Goal: Information Seeking & Learning: Learn about a topic

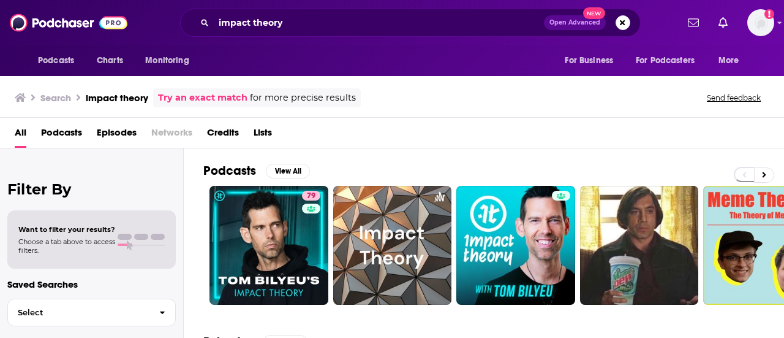
click at [67, 131] on span "Podcasts" at bounding box center [61, 135] width 41 height 25
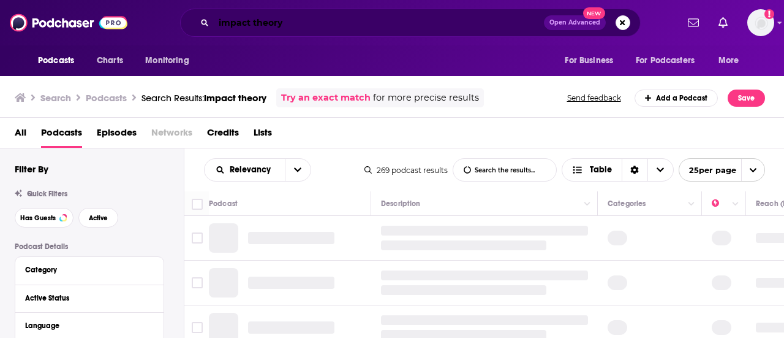
click at [491, 29] on input "impact theory" at bounding box center [379, 23] width 330 height 20
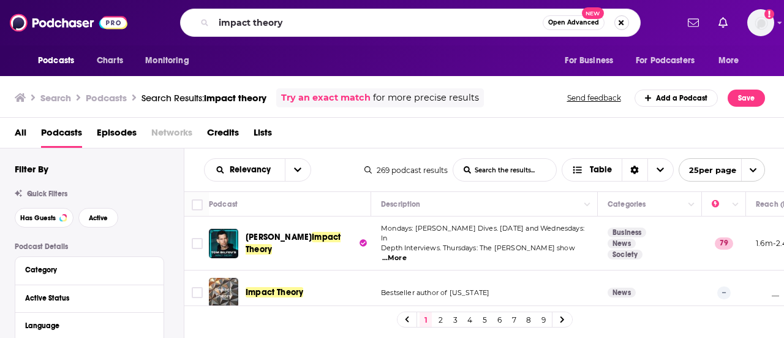
click at [623, 21] on button "Search podcasts, credits, & more..." at bounding box center [622, 22] width 15 height 15
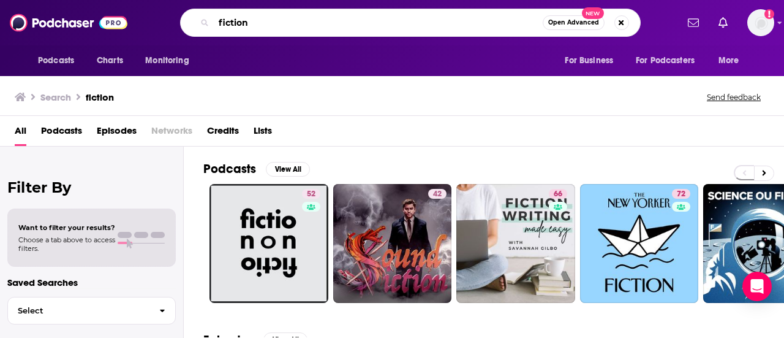
drag, startPoint x: 254, startPoint y: 19, endPoint x: 169, endPoint y: 15, distance: 85.2
click at [174, 20] on div "fiction Open Advanced New" at bounding box center [410, 23] width 534 height 28
type input "crime fiction"
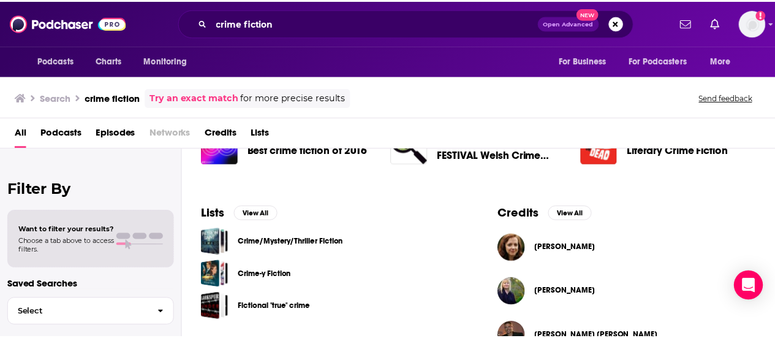
scroll to position [368, 0]
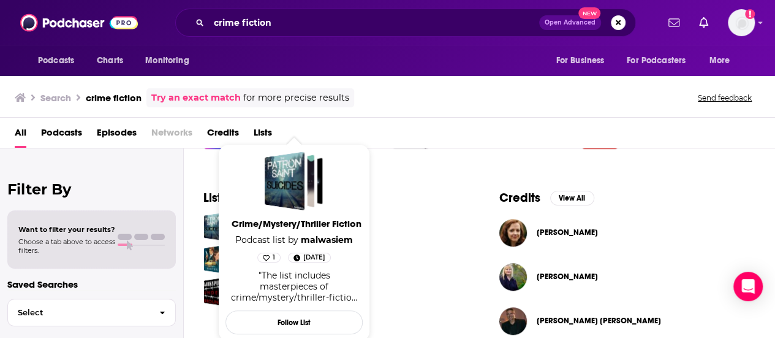
click at [290, 224] on span "Crime/Mystery/Thriller Fiction" at bounding box center [296, 224] width 137 height 12
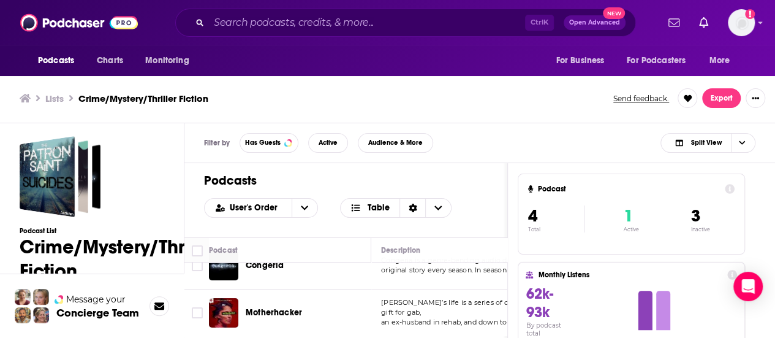
scroll to position [123, 0]
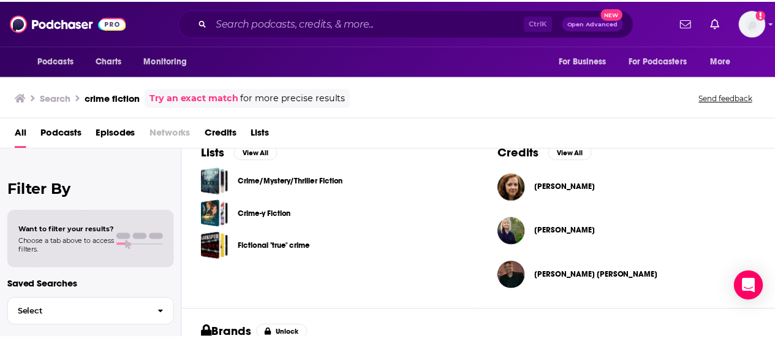
scroll to position [429, 0]
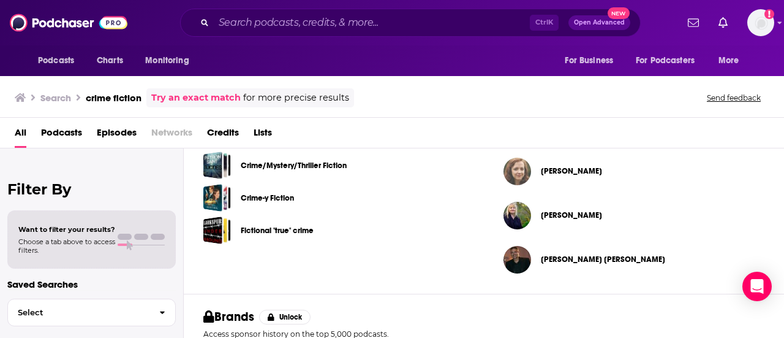
click at [524, 172] on img "Megan Abbott" at bounding box center [518, 171] width 28 height 28
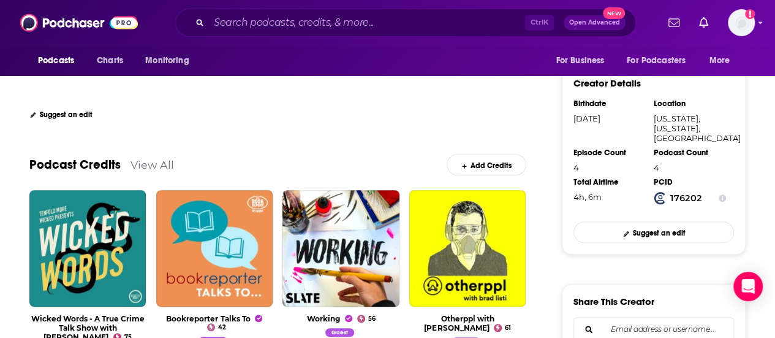
scroll to position [306, 0]
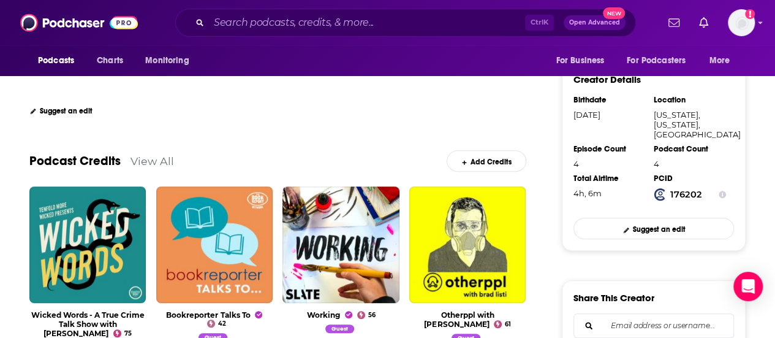
click at [157, 162] on link "View All" at bounding box center [153, 160] width 44 height 13
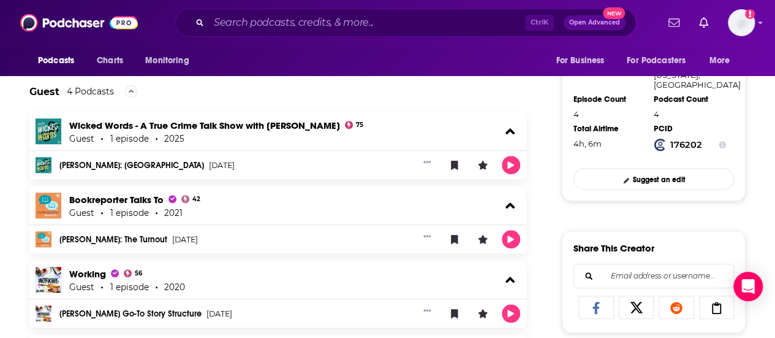
scroll to position [368, 0]
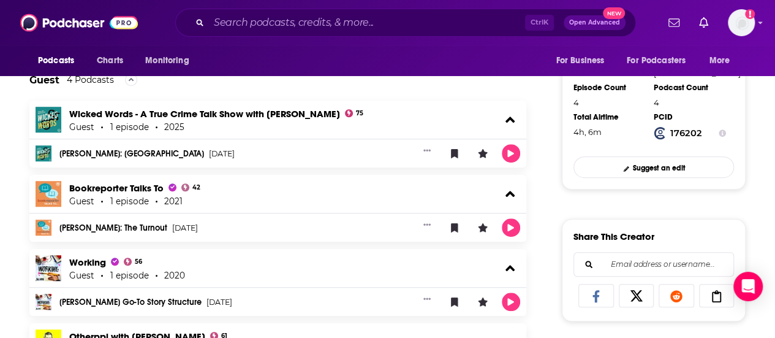
click at [12, 199] on div "About Credits 4 Links Megan Abbott's Podcast Credits & Interviews Add Credits E…" at bounding box center [286, 322] width 552 height 782
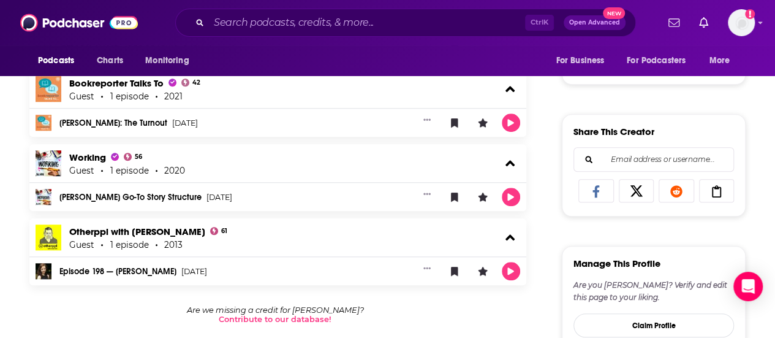
scroll to position [490, 0]
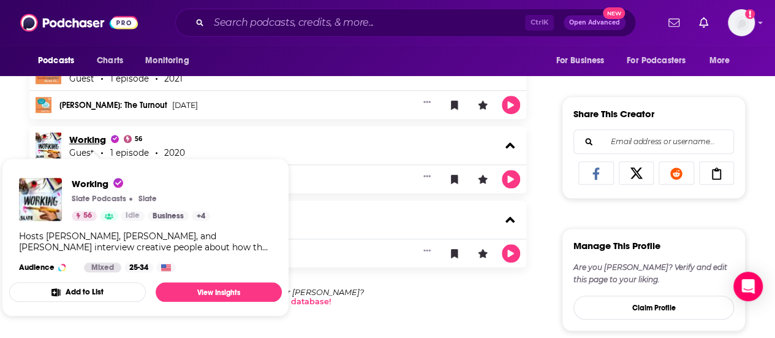
click at [96, 138] on span "Working" at bounding box center [94, 140] width 50 height 12
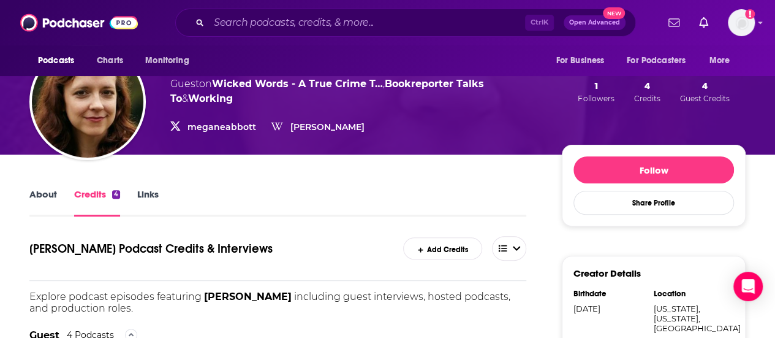
scroll to position [184, 0]
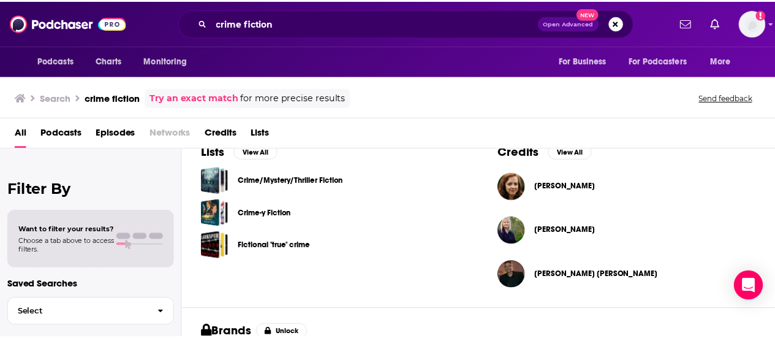
scroll to position [429, 0]
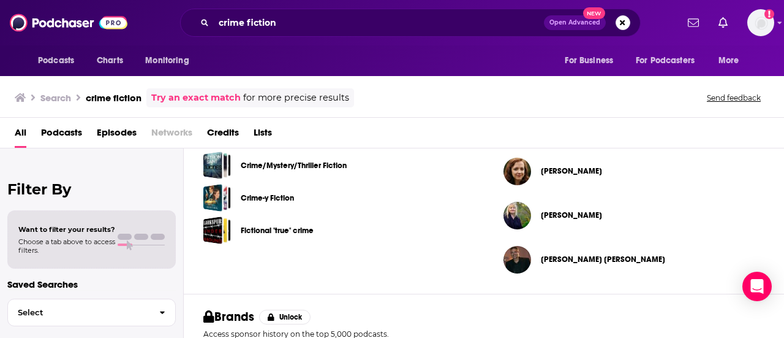
click at [593, 259] on span "Stephen Graham Jones" at bounding box center [603, 259] width 124 height 10
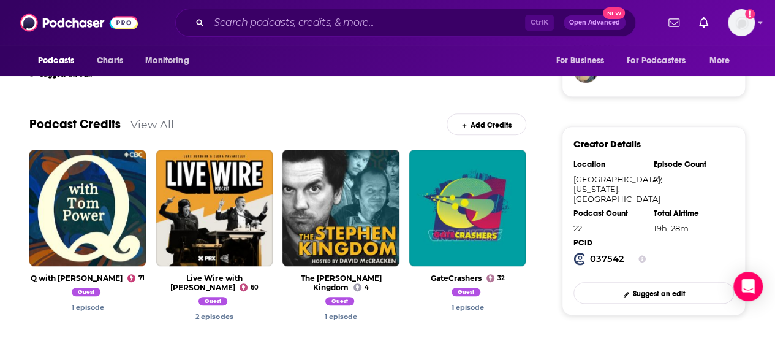
scroll to position [368, 0]
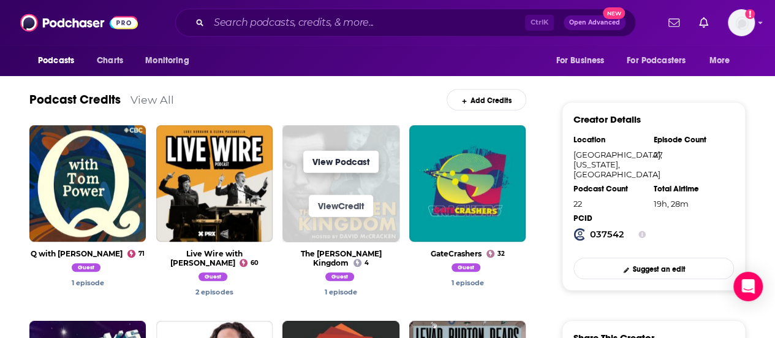
click at [364, 166] on link "View Podcast" at bounding box center [340, 162] width 75 height 22
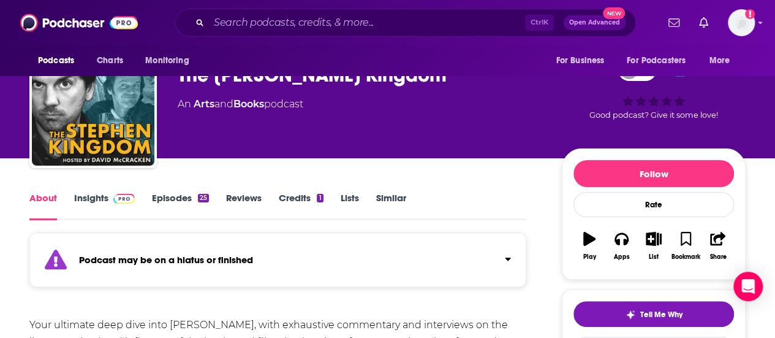
scroll to position [61, 0]
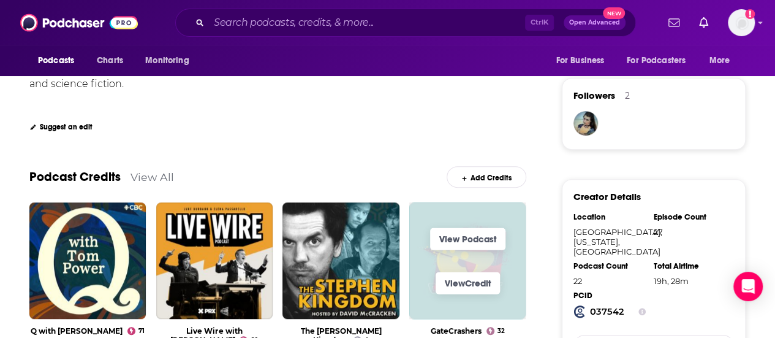
scroll to position [306, 0]
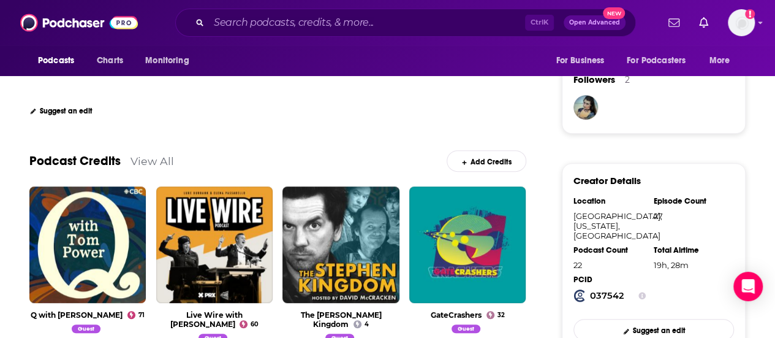
click at [156, 157] on link "View All" at bounding box center [153, 160] width 44 height 13
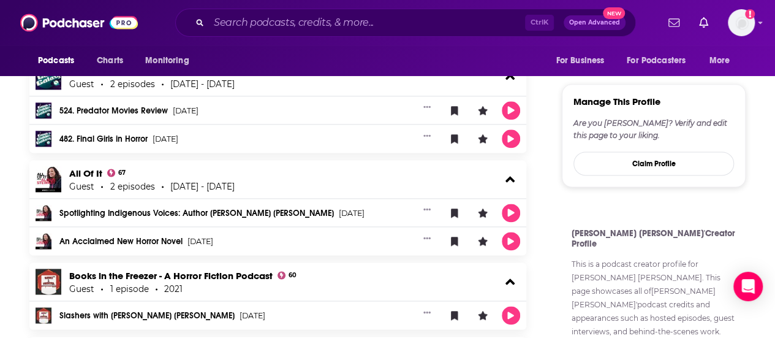
scroll to position [797, 0]
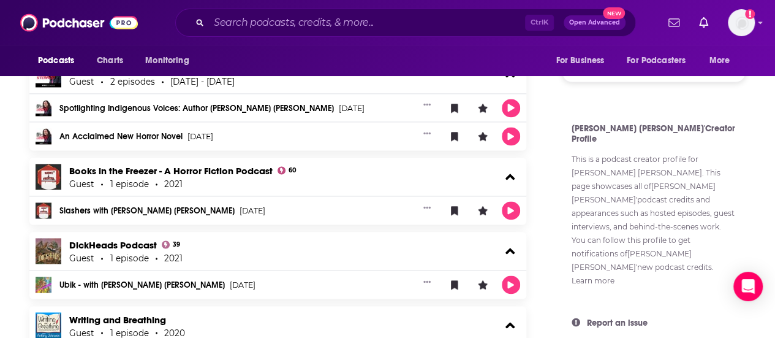
scroll to position [858, 0]
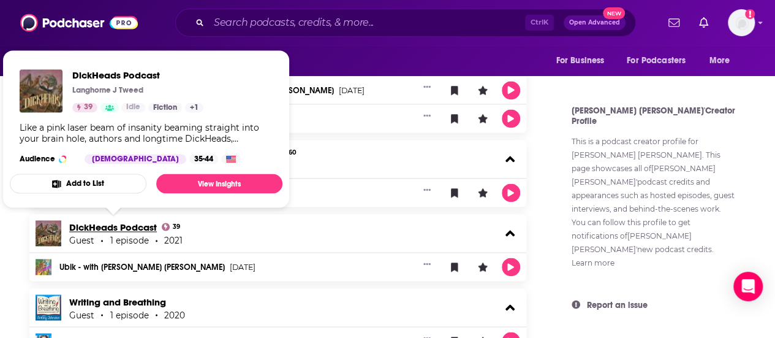
click at [91, 224] on link "DickHeads Podcast" at bounding box center [113, 227] width 88 height 12
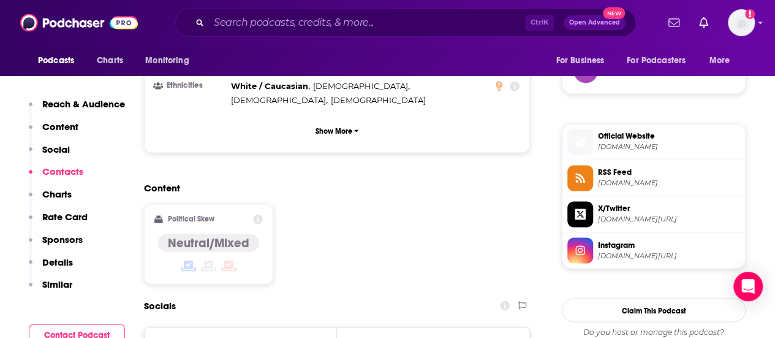
scroll to position [1042, 0]
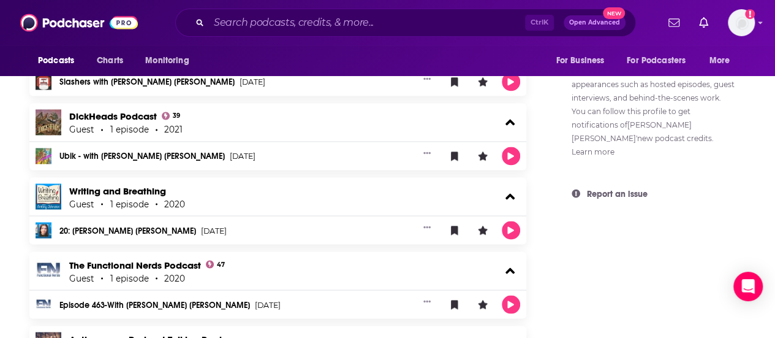
scroll to position [980, 0]
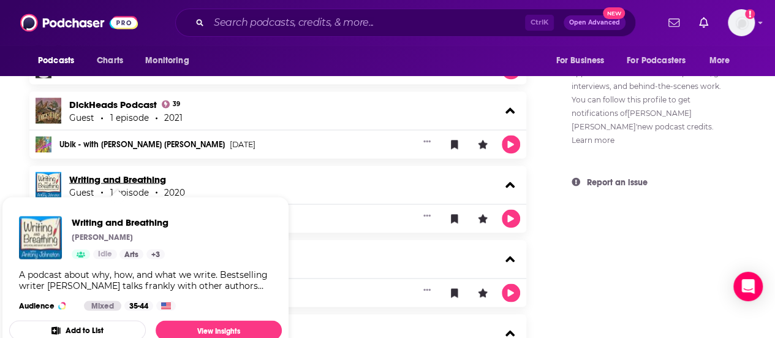
click at [125, 178] on link "Writing and Breathing" at bounding box center [117, 179] width 97 height 12
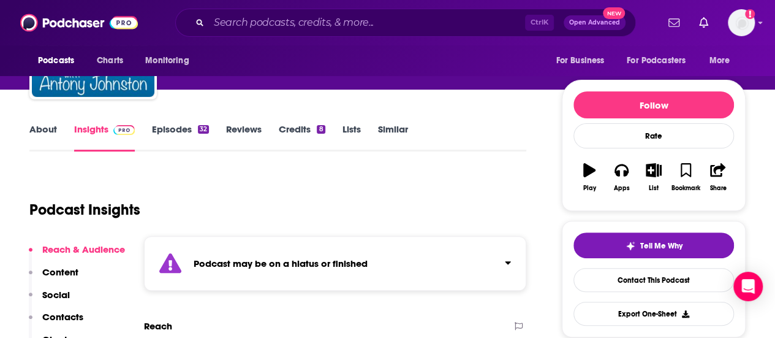
scroll to position [123, 0]
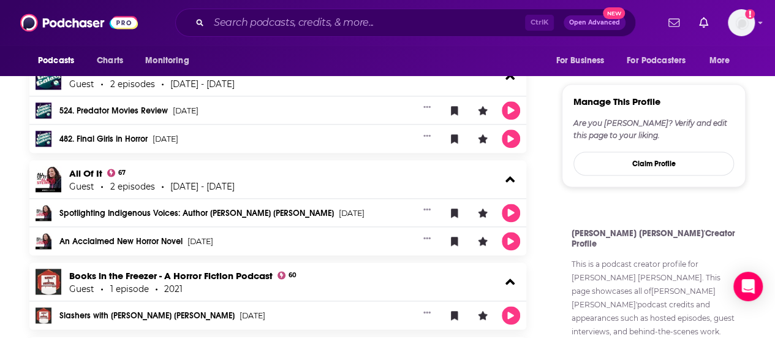
scroll to position [368, 0]
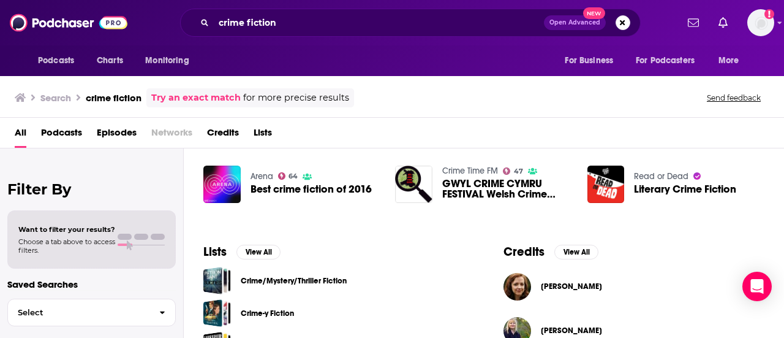
scroll to position [306, 0]
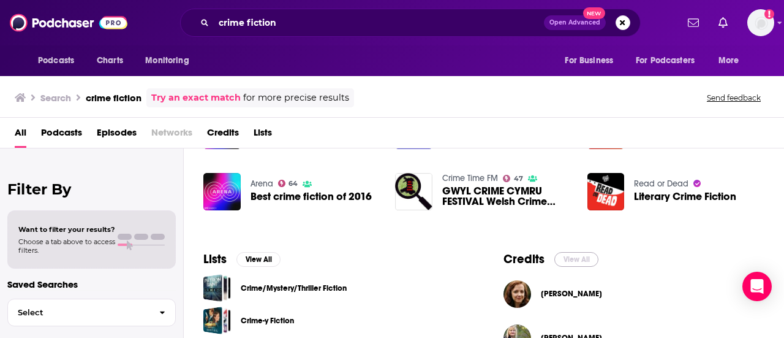
click at [570, 257] on button "View All" at bounding box center [576, 259] width 44 height 15
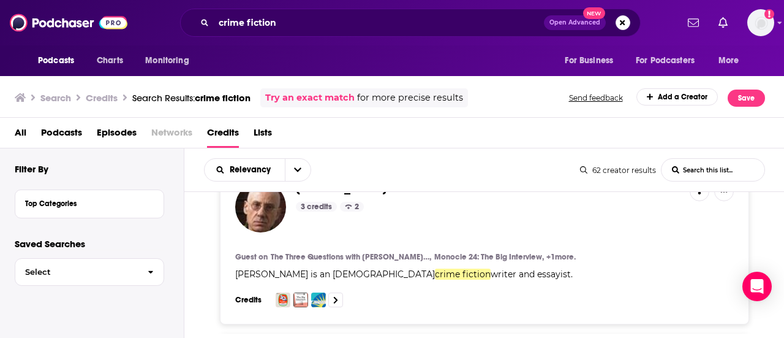
scroll to position [551, 0]
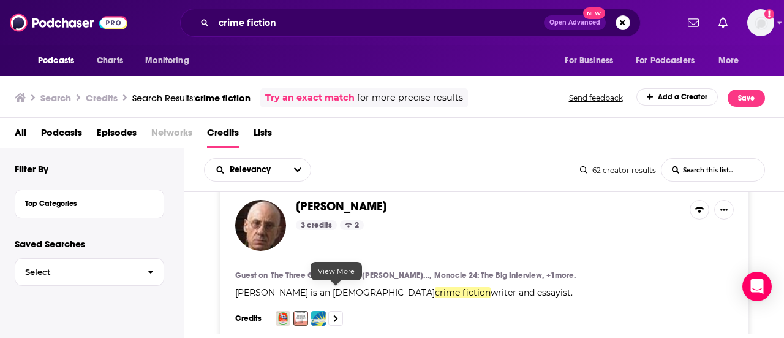
click at [334, 314] on icon at bounding box center [335, 318] width 5 height 8
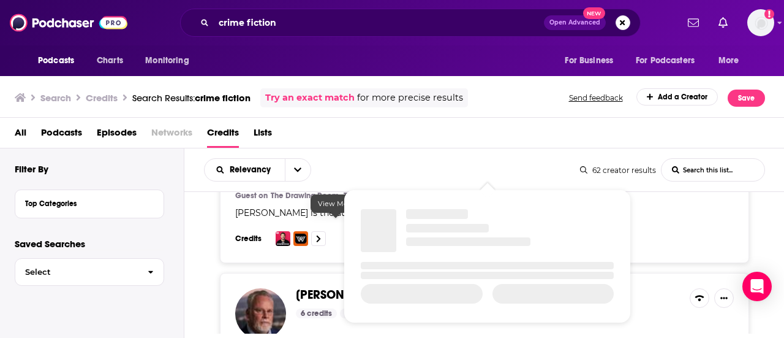
scroll to position [1532, 0]
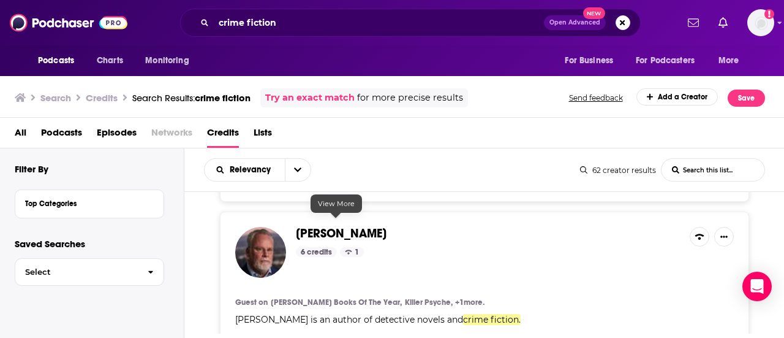
click at [300, 237] on div "Michael Connelly 6 credits 1" at bounding box center [488, 252] width 384 height 51
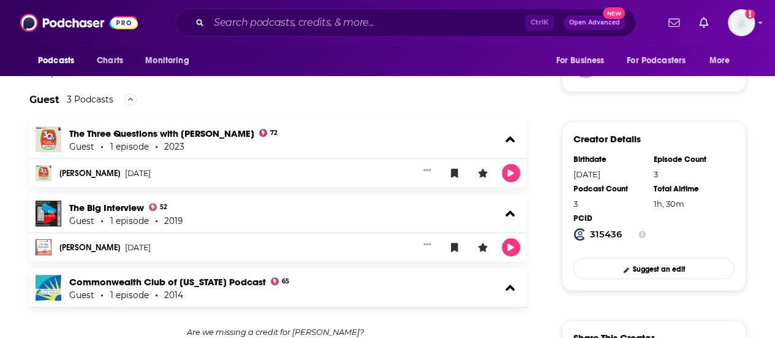
scroll to position [368, 0]
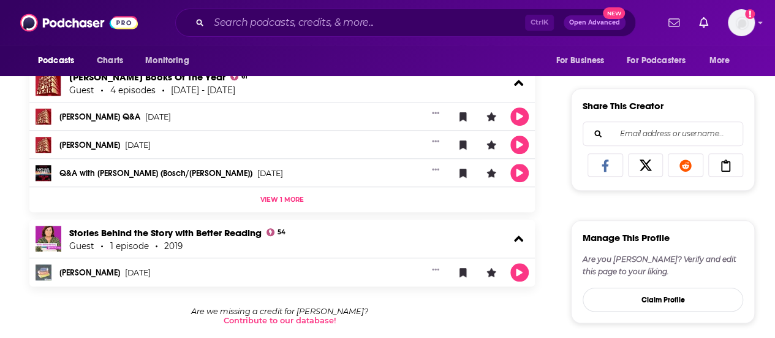
scroll to position [490, 0]
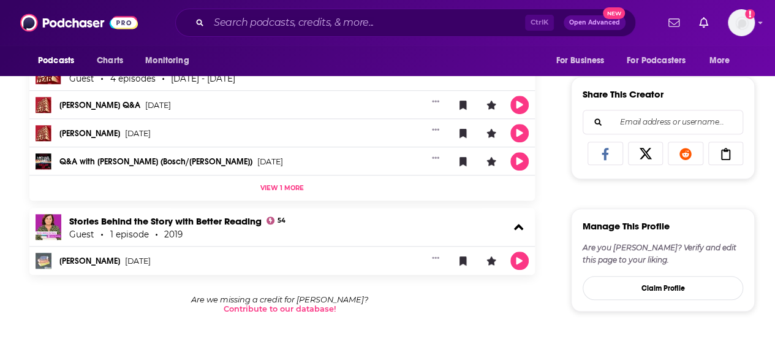
click at [298, 188] on span "View 1 more" at bounding box center [282, 188] width 44 height 8
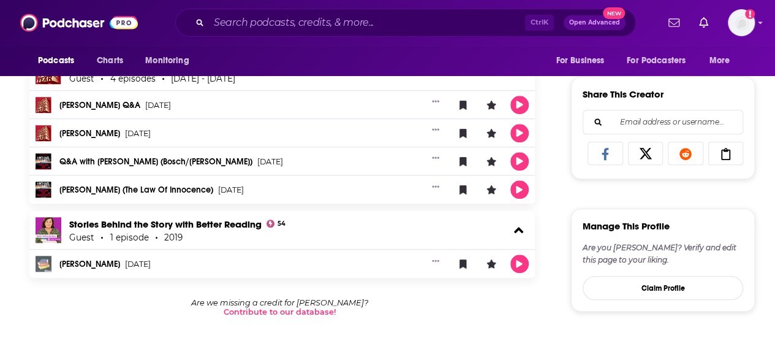
click at [99, 261] on link "Michael Connelly" at bounding box center [89, 264] width 61 height 9
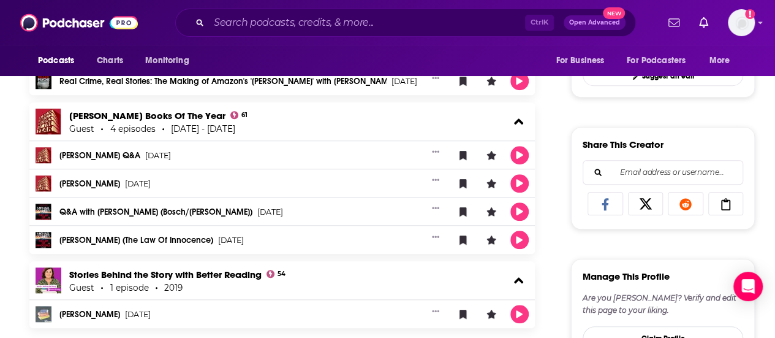
scroll to position [429, 0]
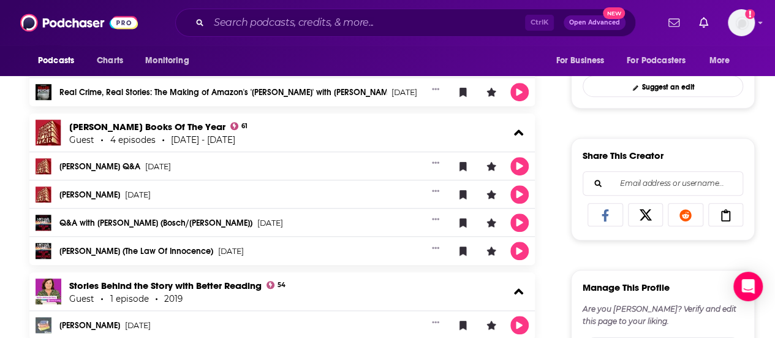
click at [66, 220] on link "Q&A with Michael Connelly (Bosch/Lincoln Lawyer)" at bounding box center [155, 223] width 193 height 9
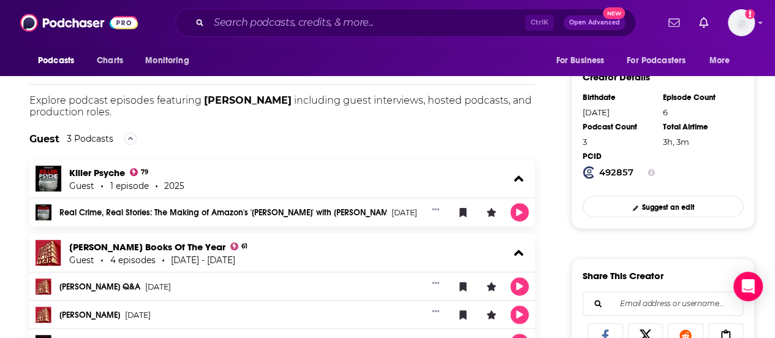
scroll to position [306, 0]
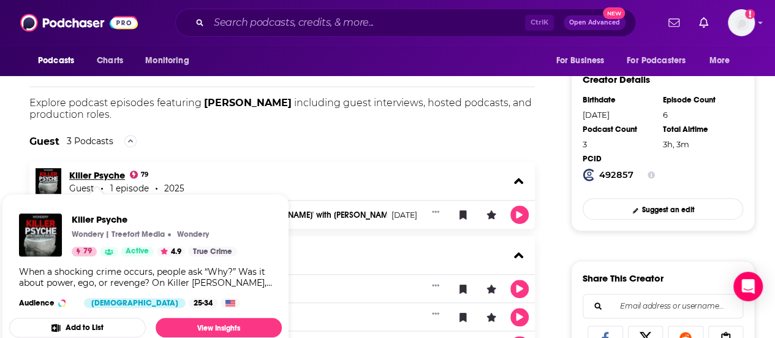
click at [93, 171] on link "Killer Psyche" at bounding box center [97, 175] width 56 height 12
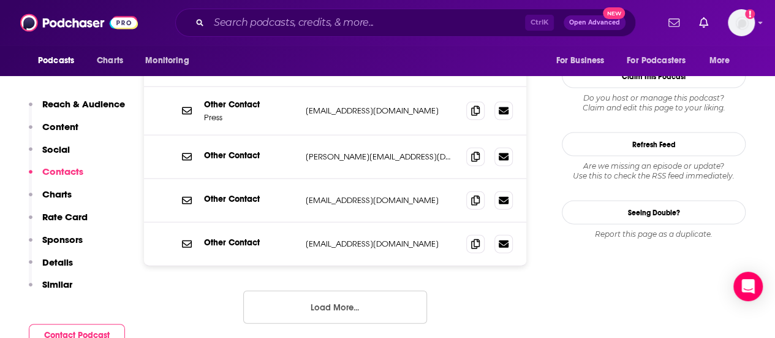
scroll to position [1348, 0]
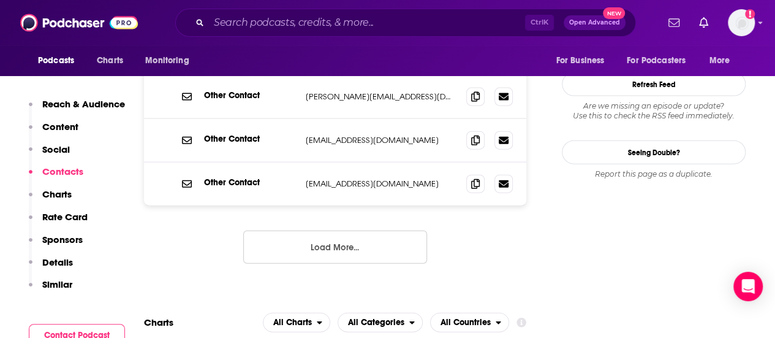
click at [382, 230] on button "Load More..." at bounding box center [335, 246] width 184 height 33
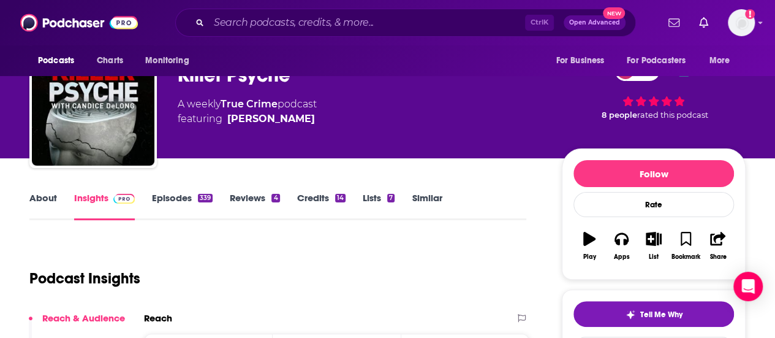
scroll to position [61, 0]
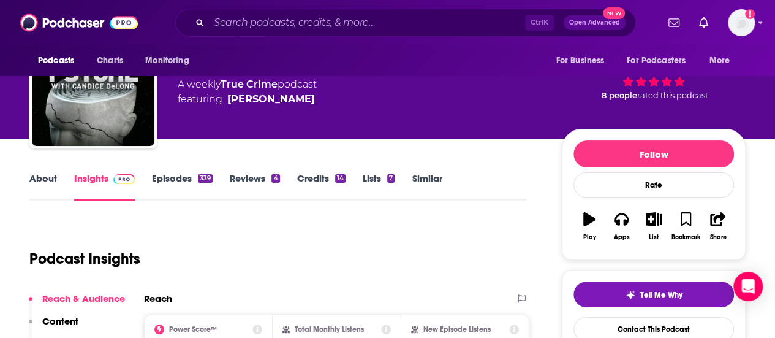
click at [168, 177] on link "Episodes 339" at bounding box center [182, 186] width 61 height 28
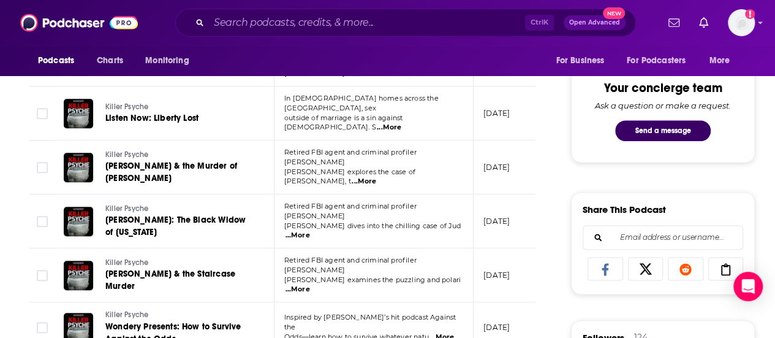
scroll to position [735, 0]
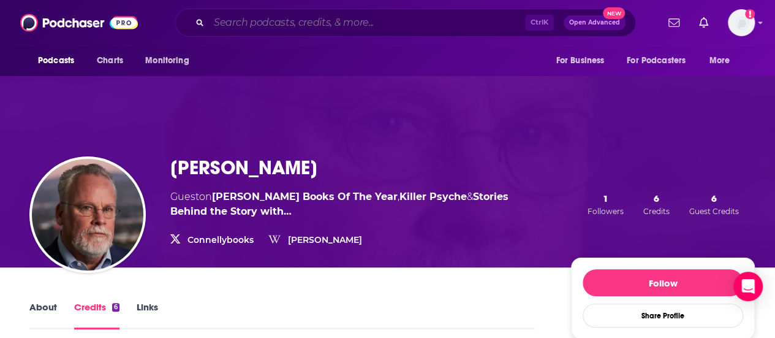
click at [266, 17] on input "Search podcasts, credits, & more..." at bounding box center [367, 23] width 316 height 20
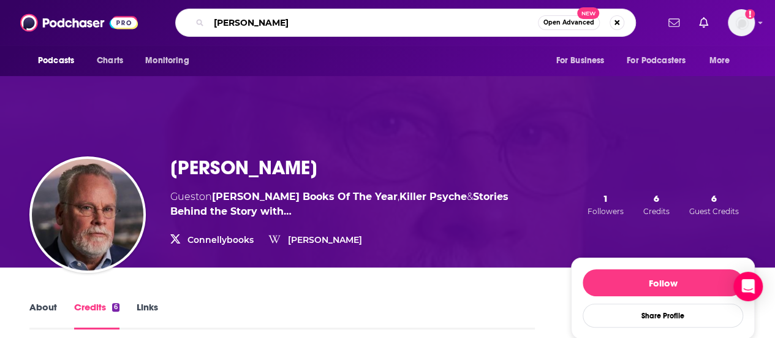
type input "[PERSON_NAME]"
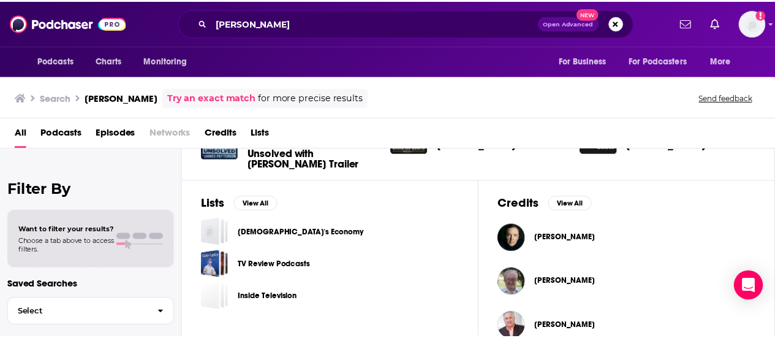
scroll to position [368, 0]
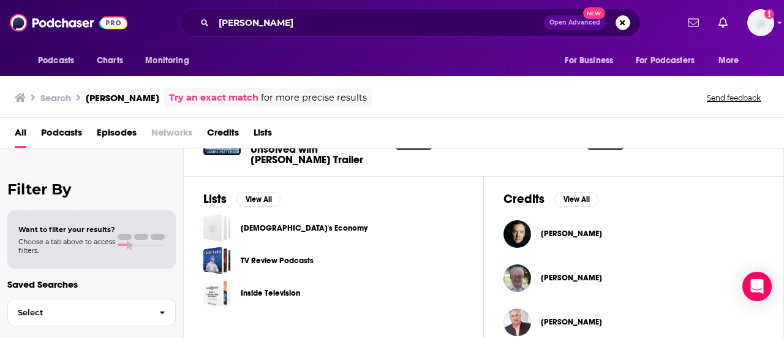
click at [561, 230] on span "James Patterson" at bounding box center [571, 234] width 61 height 10
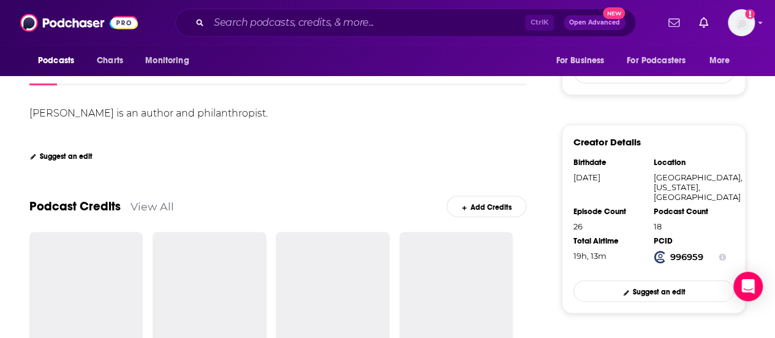
scroll to position [245, 0]
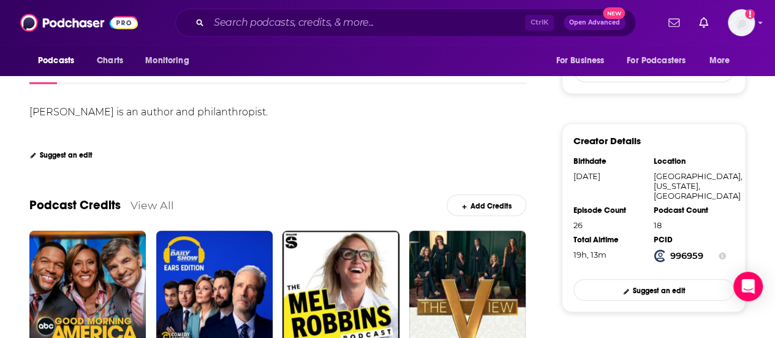
click at [158, 207] on link "View All" at bounding box center [153, 205] width 44 height 13
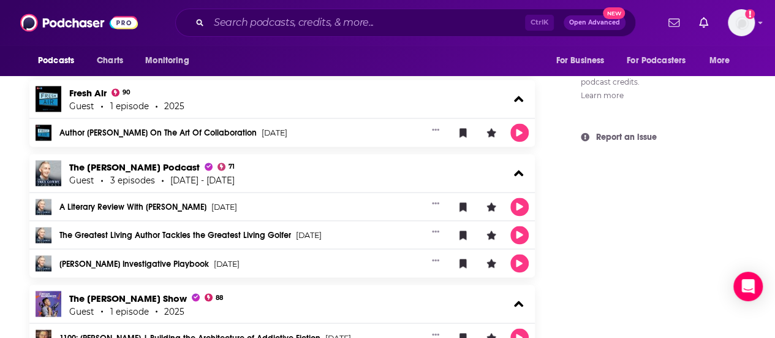
scroll to position [919, 0]
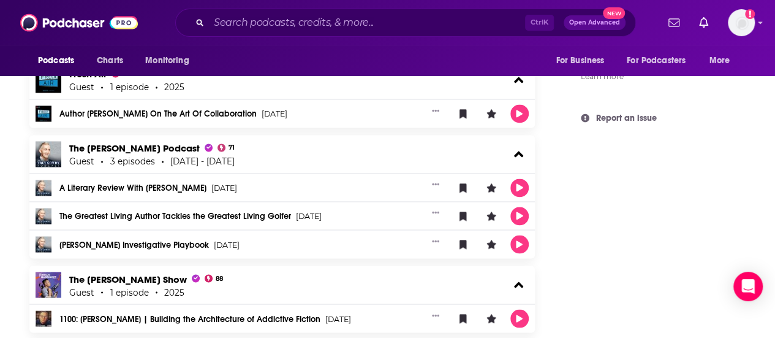
click at [4, 105] on div "About Credits 26 Links James Patterson's Podcast Credits & Interviews Add Credi…" at bounding box center [392, 244] width 784 height 1792
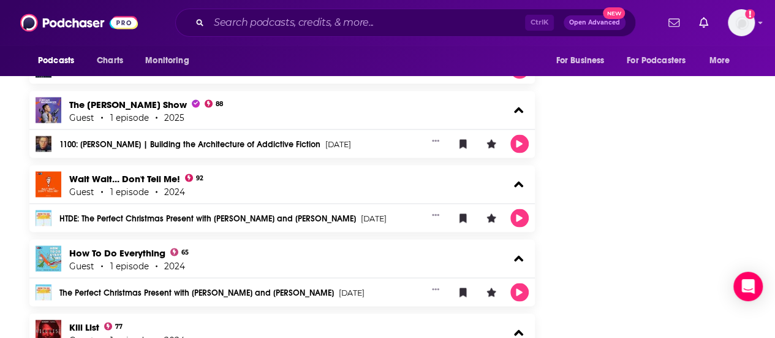
scroll to position [1103, 0]
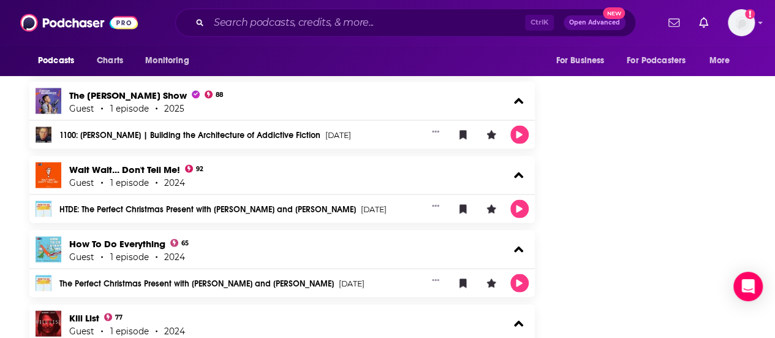
click at [10, 255] on div "About Credits 26 Links James Patterson's Podcast Credits & Interviews Add Credi…" at bounding box center [290, 76] width 561 height 1760
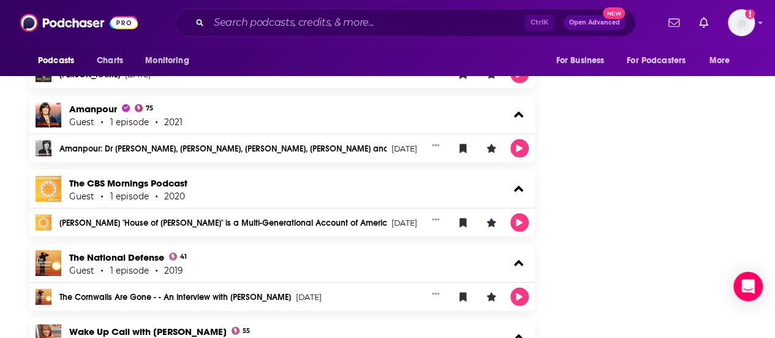
scroll to position [1654, 0]
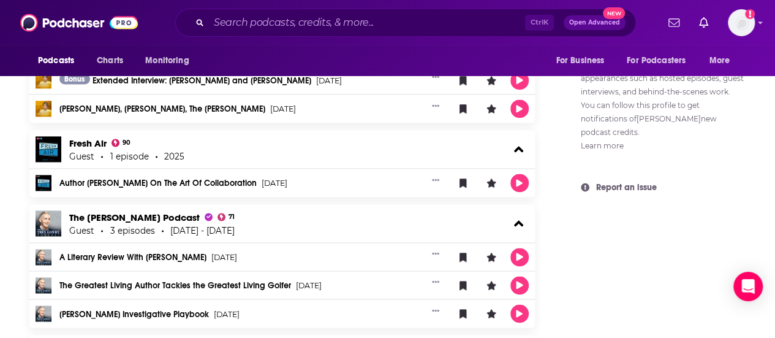
scroll to position [371, 0]
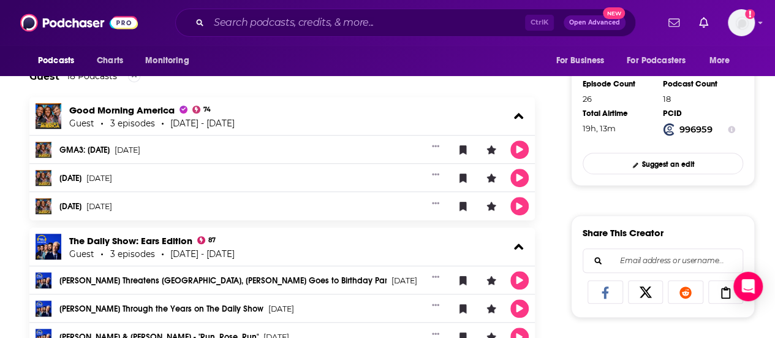
click at [256, 26] on input "Search podcasts, credits, & more..." at bounding box center [367, 23] width 316 height 20
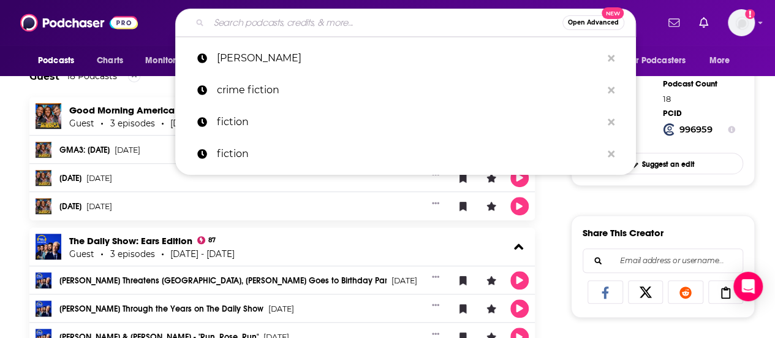
type input "a"
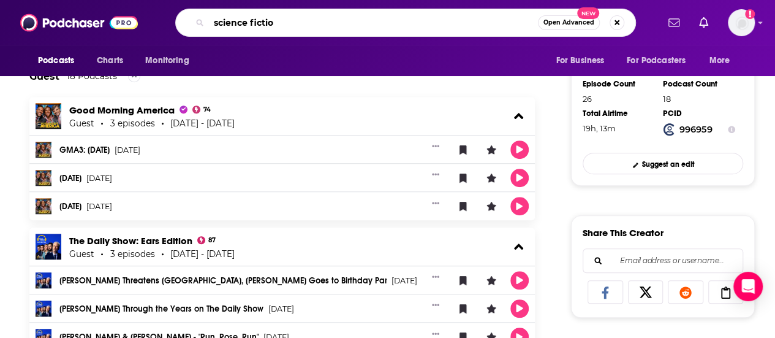
type input "science fiction"
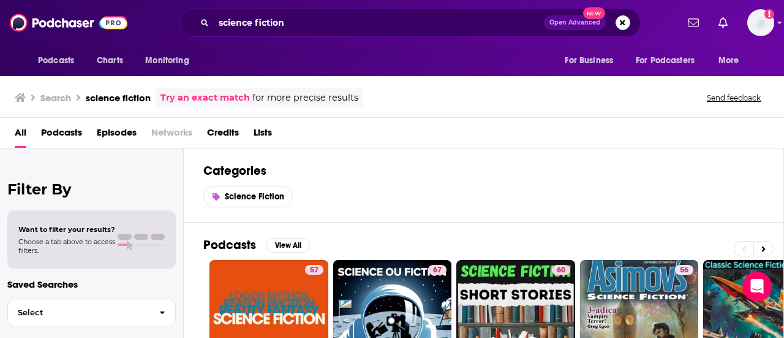
click at [76, 129] on span "Podcasts" at bounding box center [61, 135] width 41 height 25
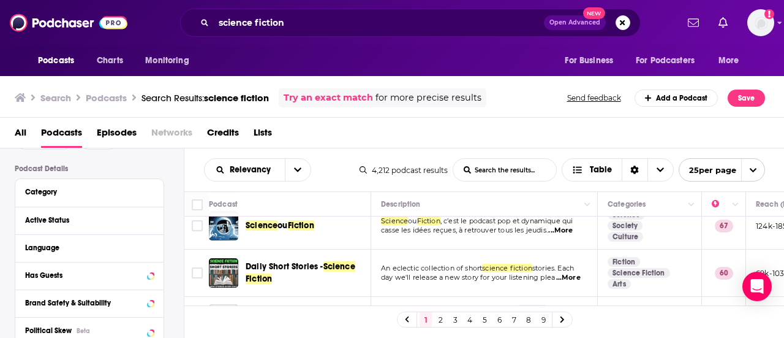
scroll to position [61, 0]
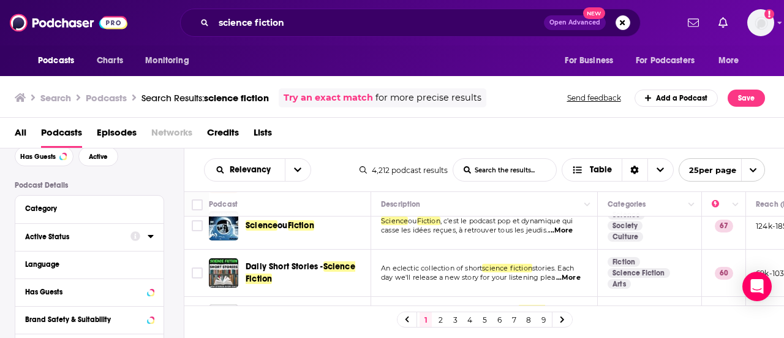
click at [80, 242] on button "Active Status" at bounding box center [77, 236] width 105 height 15
click at [77, 254] on span "All" at bounding box center [83, 259] width 115 height 16
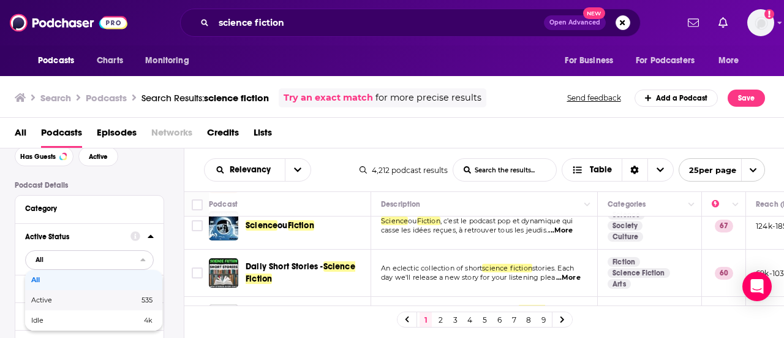
click at [84, 302] on span "Active" at bounding box center [63, 300] width 64 height 7
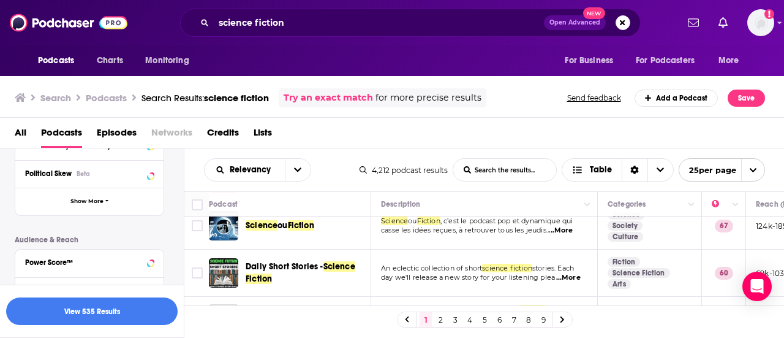
scroll to position [274, 0]
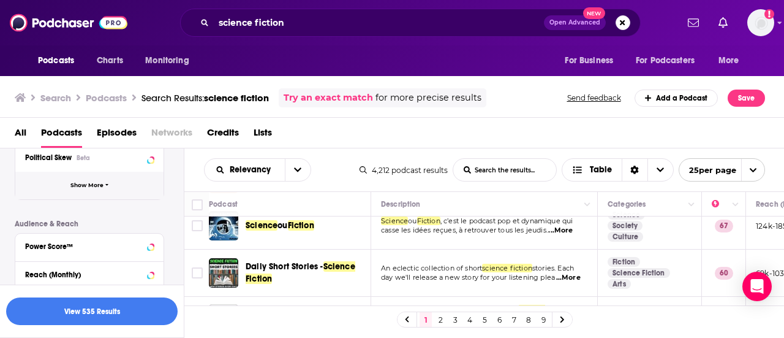
click at [95, 189] on button "Show More" at bounding box center [89, 186] width 148 height 28
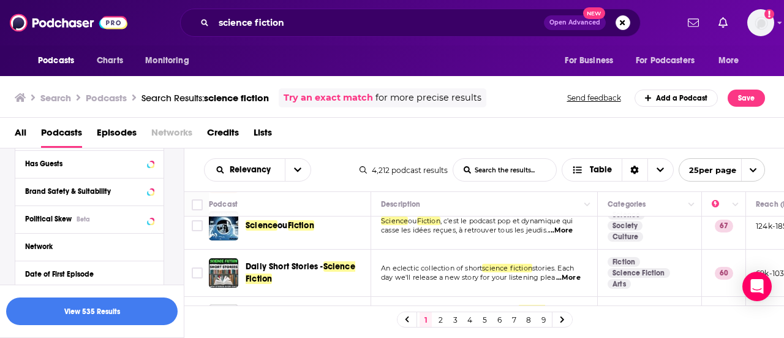
scroll to position [152, 0]
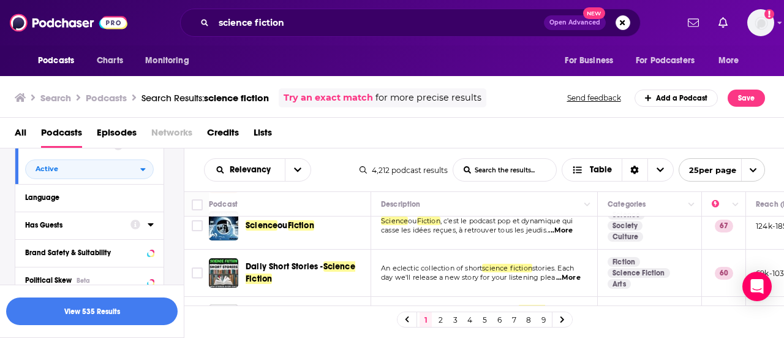
click at [75, 230] on button "Has Guests" at bounding box center [77, 224] width 105 height 15
click at [85, 244] on span "All" at bounding box center [83, 248] width 115 height 16
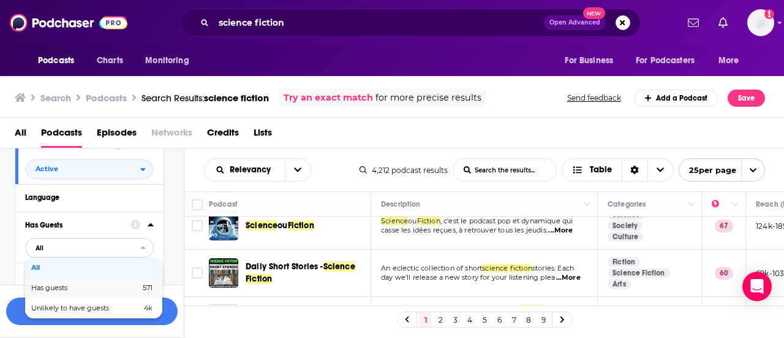
click at [70, 286] on span "Has guests" at bounding box center [67, 287] width 72 height 7
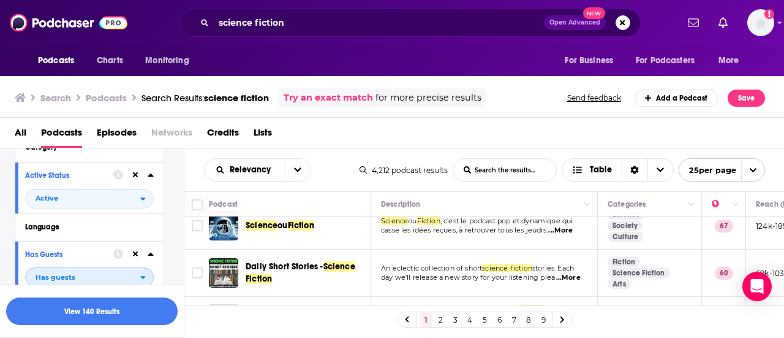
scroll to position [61, 0]
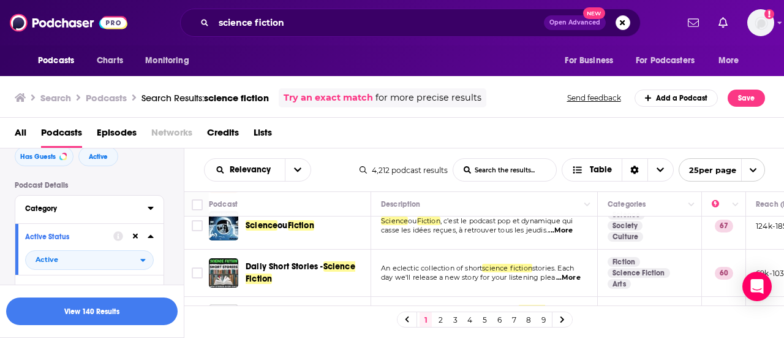
click at [50, 216] on button "Category" at bounding box center [86, 207] width 123 height 15
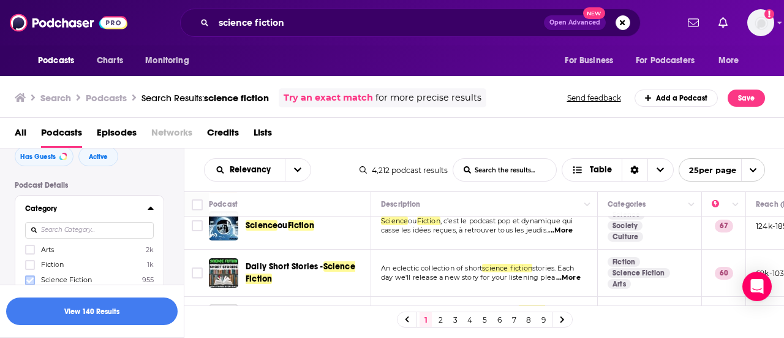
click at [31, 279] on icon at bounding box center [29, 280] width 7 height 6
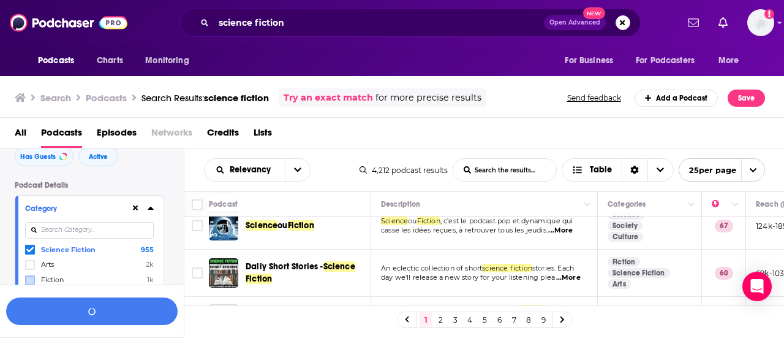
click at [31, 263] on icon at bounding box center [29, 264] width 7 height 7
click at [31, 281] on icon at bounding box center [29, 279] width 7 height 7
click at [151, 209] on icon at bounding box center [151, 207] width 6 height 3
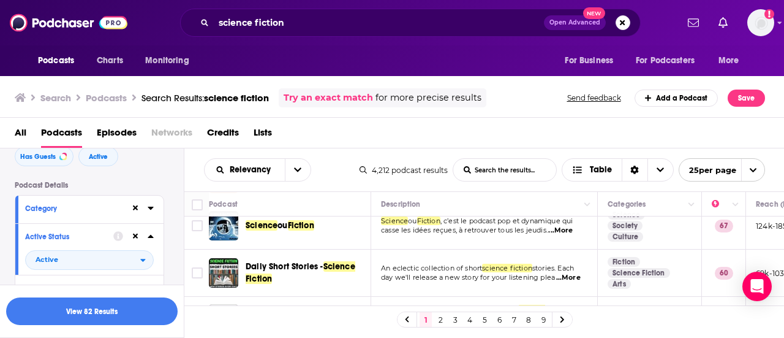
scroll to position [123, 0]
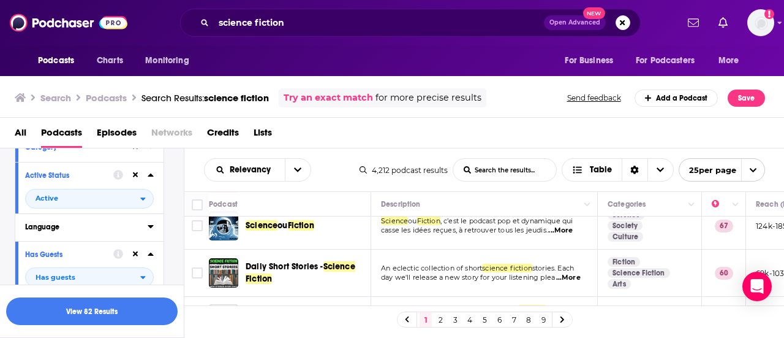
click at [109, 230] on div "Language" at bounding box center [82, 226] width 115 height 9
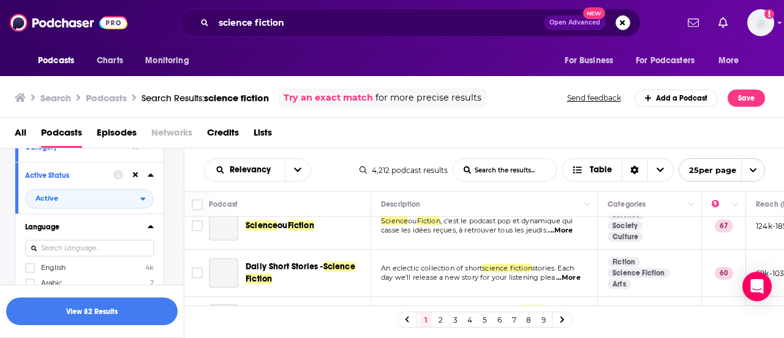
scroll to position [184, 0]
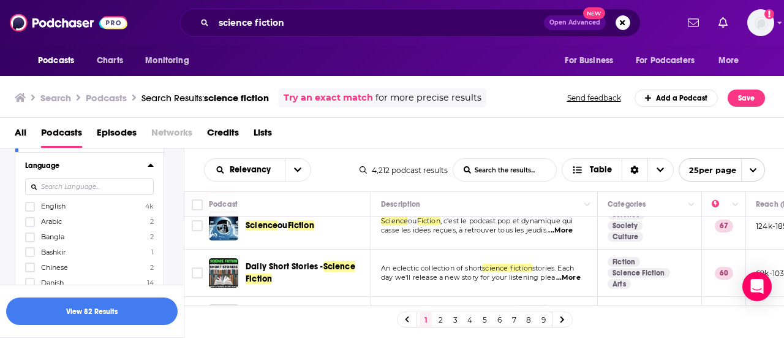
click at [61, 209] on span "English" at bounding box center [53, 206] width 25 height 9
click at [30, 210] on input "multiSelectOption-en-0" at bounding box center [30, 210] width 0 height 0
click at [138, 312] on button "View 82 Results" at bounding box center [92, 311] width 172 height 28
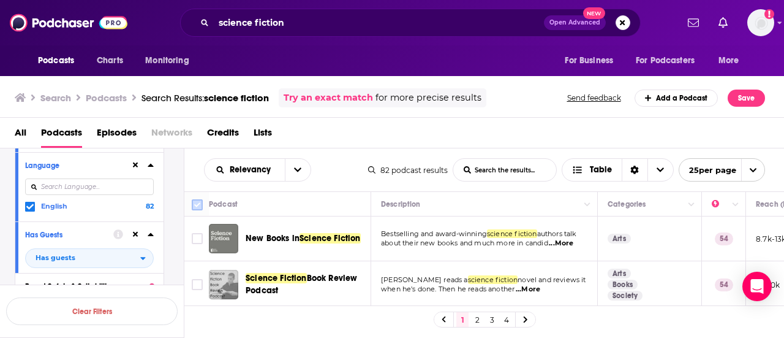
click at [197, 201] on input "Toggle select all" at bounding box center [197, 204] width 11 height 11
checkbox input "true"
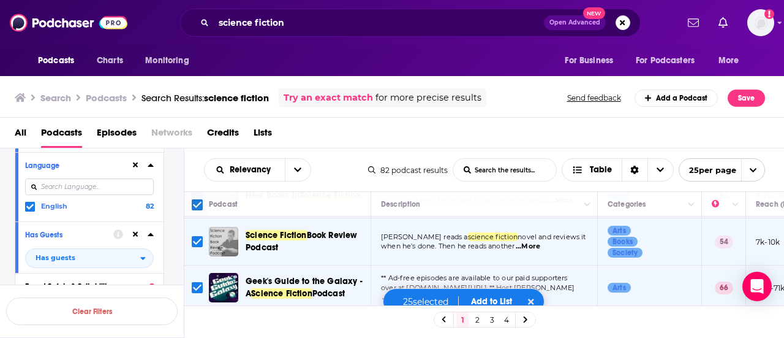
scroll to position [61, 0]
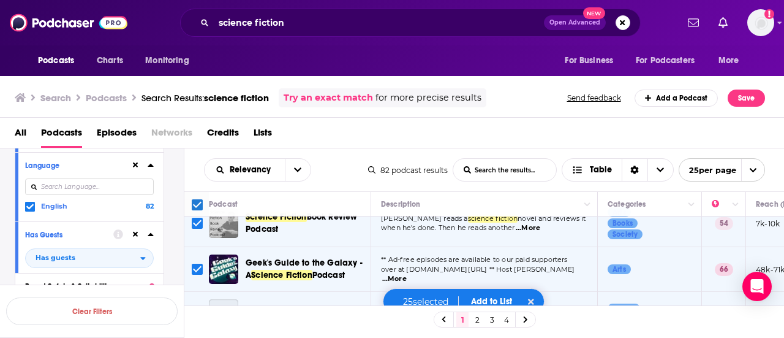
click at [488, 298] on button "Add to List" at bounding box center [491, 301] width 61 height 10
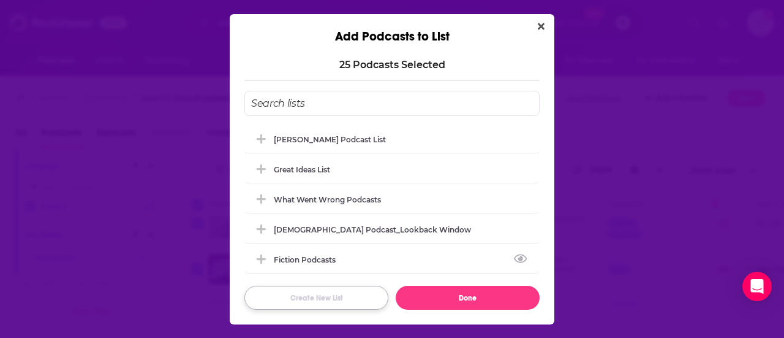
click at [346, 289] on button "Create New List" at bounding box center [316, 298] width 144 height 24
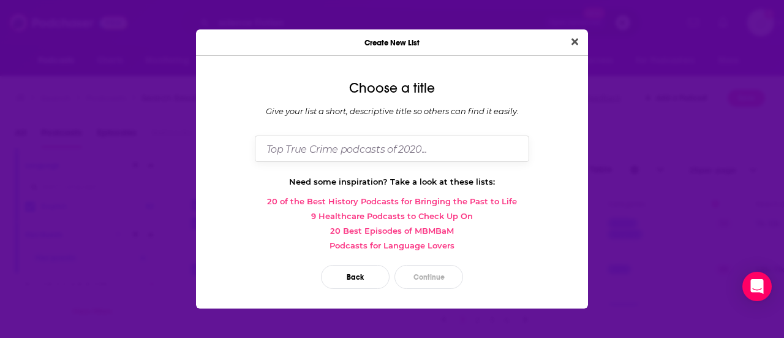
click at [335, 149] on input "Dialog" at bounding box center [392, 148] width 274 height 26
type input "THE TIN MEN_Scifi Podcasts"
click at [435, 274] on button "Continue" at bounding box center [429, 277] width 69 height 24
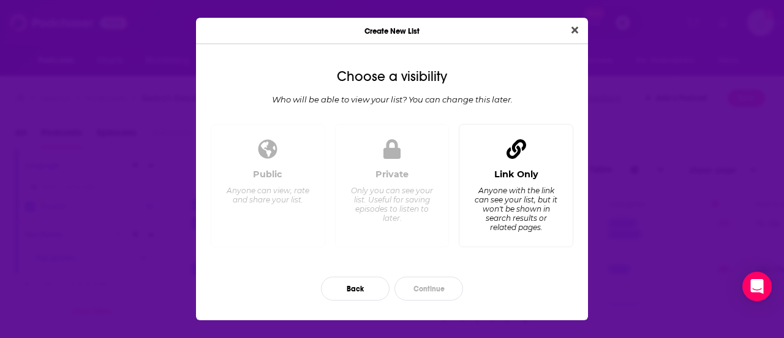
click at [506, 165] on div "Link Only Anyone with the link can see your list, but it won't be shown in sear…" at bounding box center [516, 185] width 115 height 123
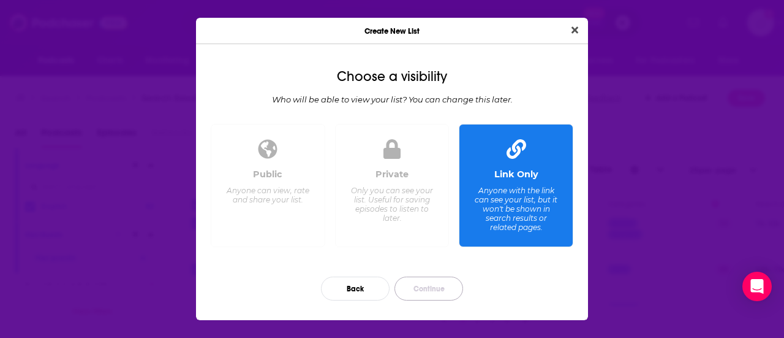
click at [442, 290] on button "Continue" at bounding box center [429, 288] width 69 height 24
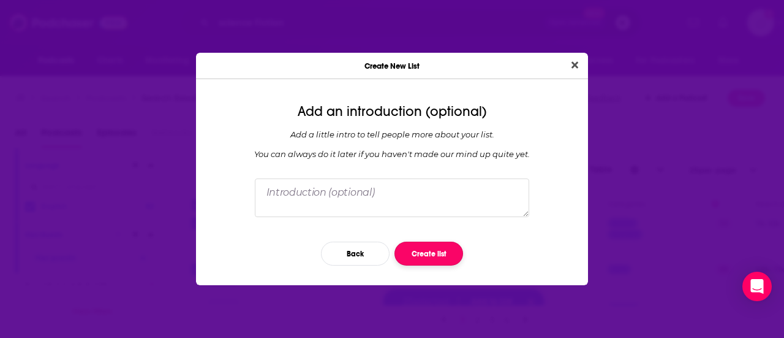
click at [429, 248] on button "Create list" at bounding box center [429, 253] width 69 height 24
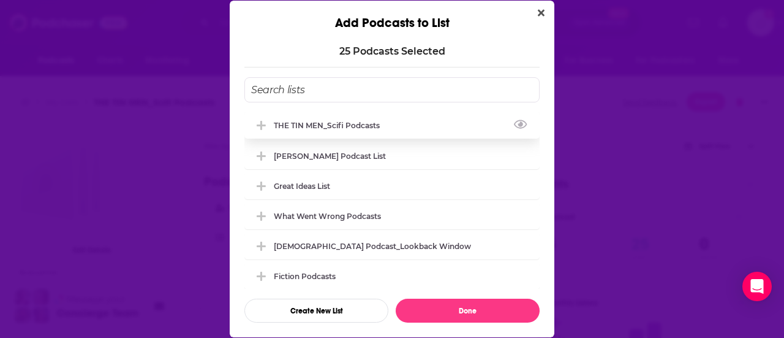
click at [370, 121] on div "THE TIN MEN_Scifi Podcasts" at bounding box center [330, 125] width 113 height 9
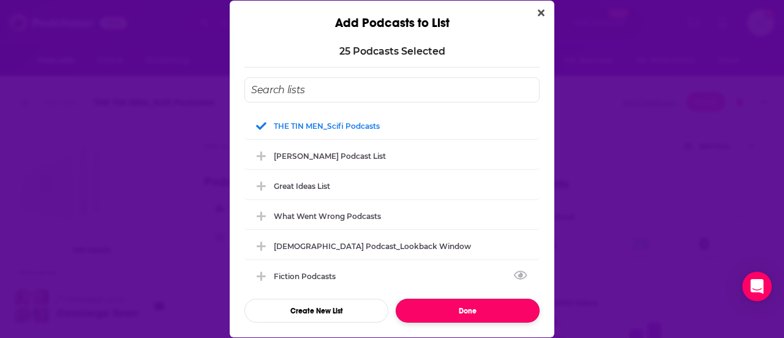
click at [452, 306] on button "Done" at bounding box center [468, 310] width 144 height 24
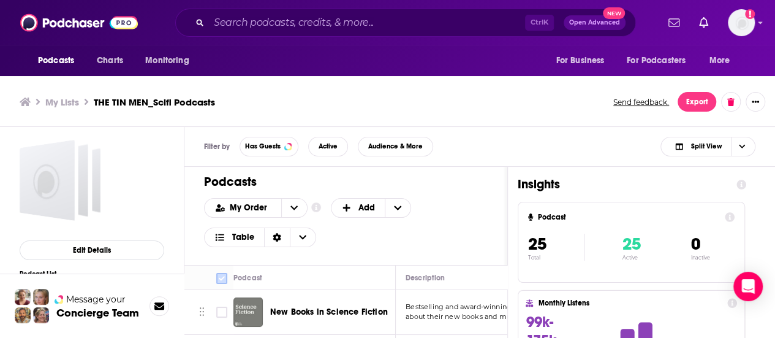
click at [223, 280] on input "Toggle select all" at bounding box center [221, 278] width 11 height 11
checkbox input "true"
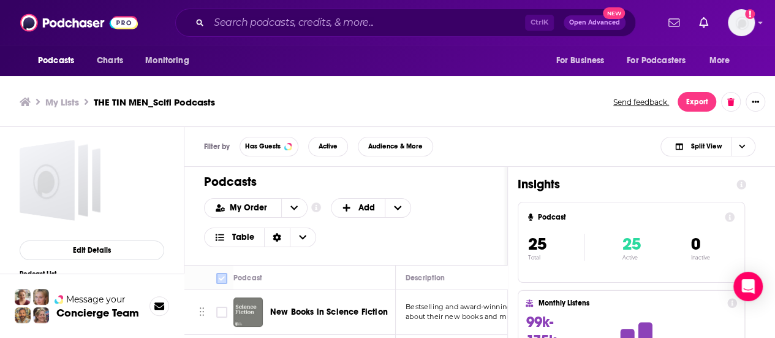
checkbox input "true"
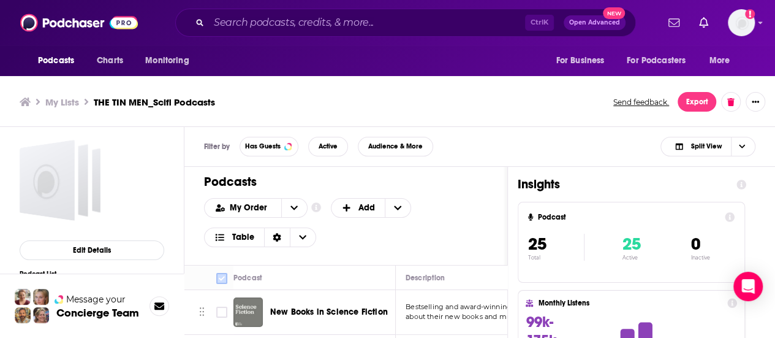
checkbox input "true"
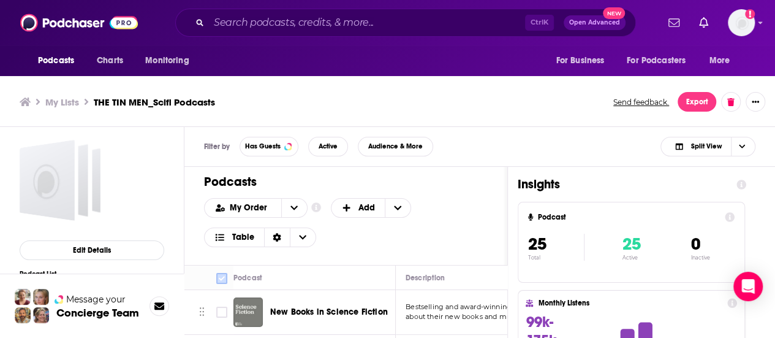
checkbox input "true"
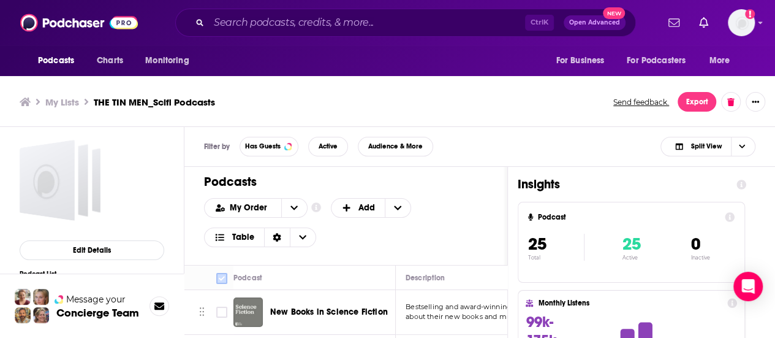
checkbox input "true"
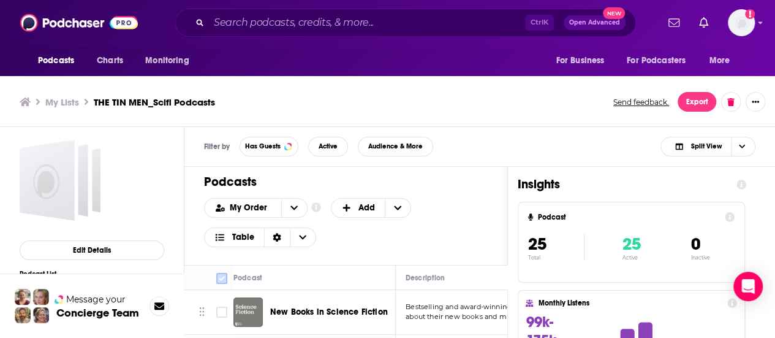
checkbox input "true"
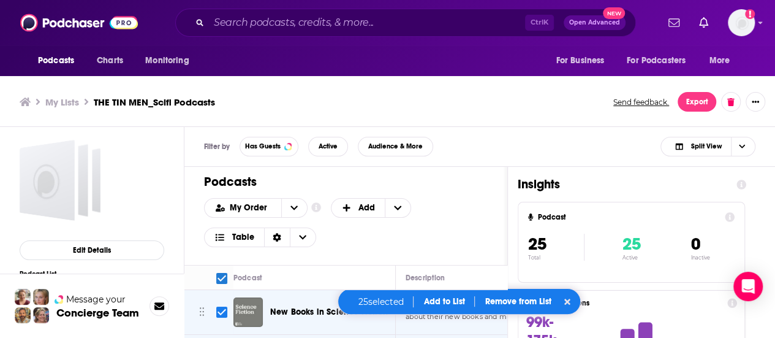
scroll to position [4, 0]
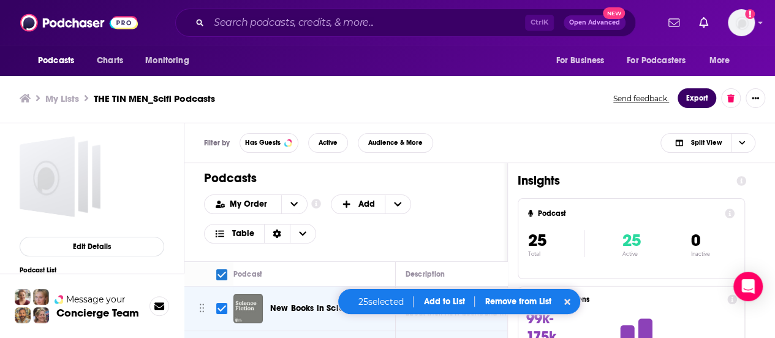
click at [689, 100] on button "Export" at bounding box center [697, 98] width 39 height 20
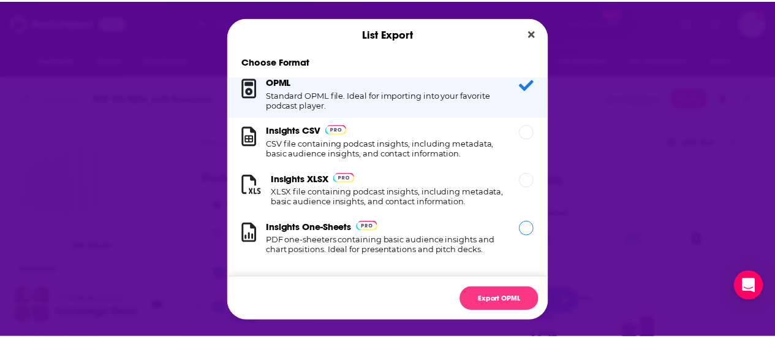
scroll to position [0, 0]
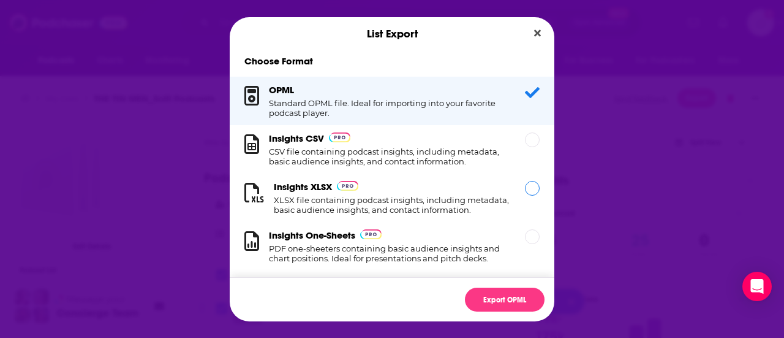
click at [422, 195] on div "Insights XLSX XLSX file containing podcast insights, including metadata, basic …" at bounding box center [392, 198] width 237 height 34
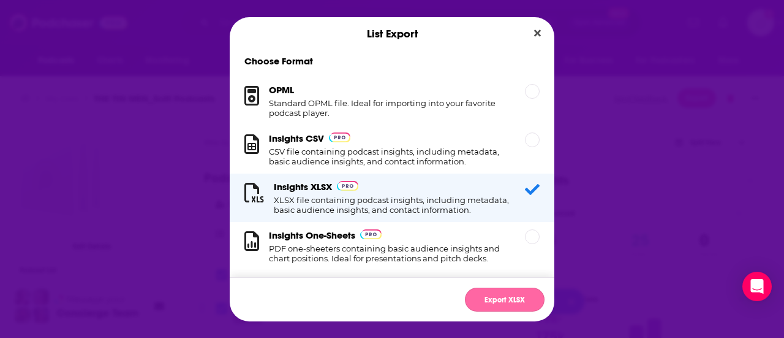
click at [512, 297] on button "Export XLSX" at bounding box center [505, 299] width 80 height 24
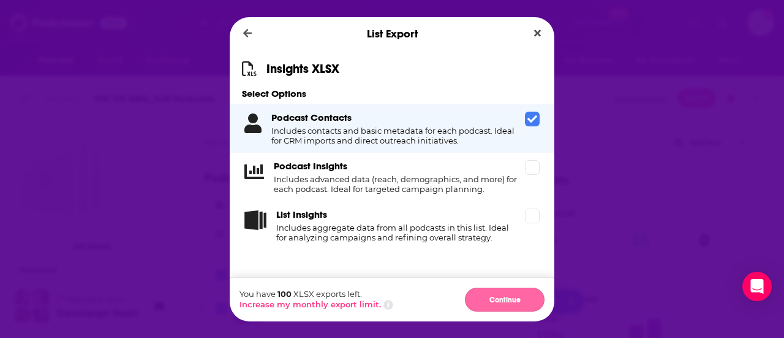
click at [507, 296] on button "Continue" at bounding box center [505, 299] width 80 height 24
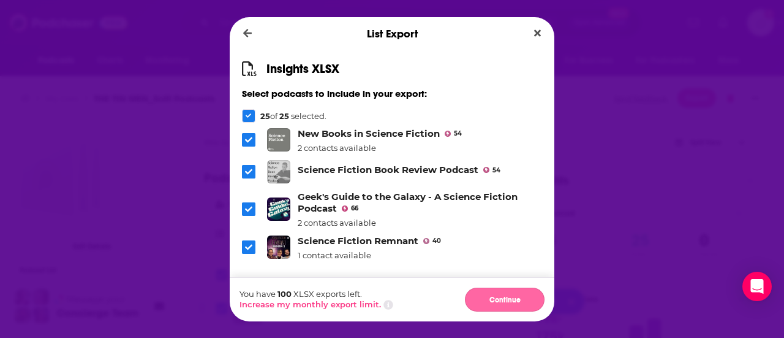
click at [507, 296] on button "Continue" at bounding box center [505, 299] width 80 height 24
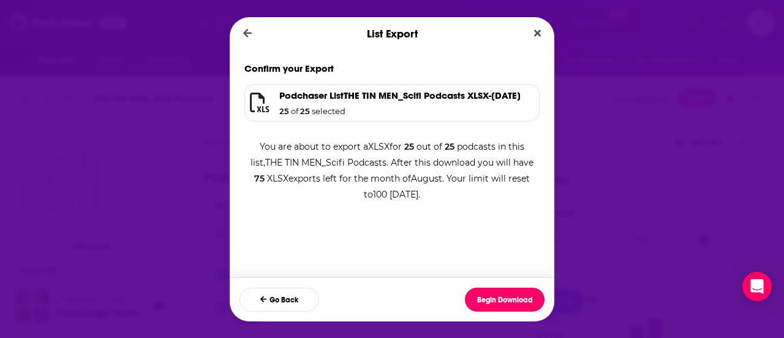
click at [502, 302] on button "Begin Download" at bounding box center [505, 299] width 80 height 24
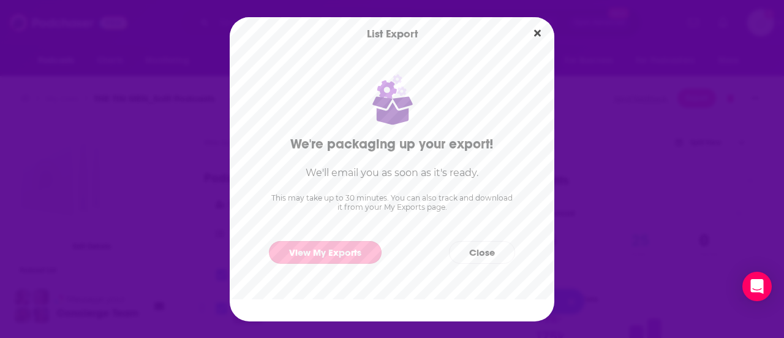
click at [353, 246] on link "View My Exports" at bounding box center [325, 252] width 113 height 23
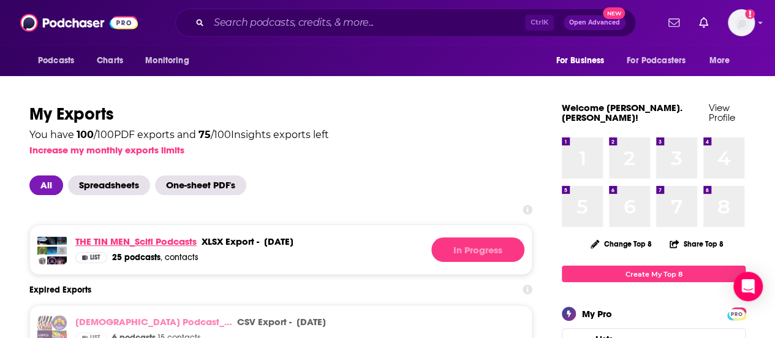
click at [153, 239] on link "THE TIN MEN_Scifi Podcasts" at bounding box center [135, 241] width 121 height 12
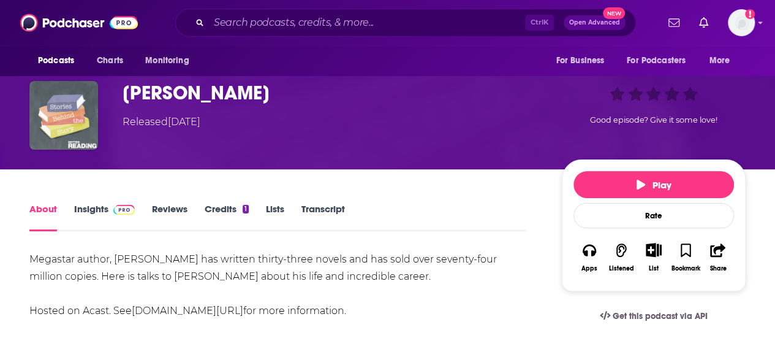
scroll to position [61, 0]
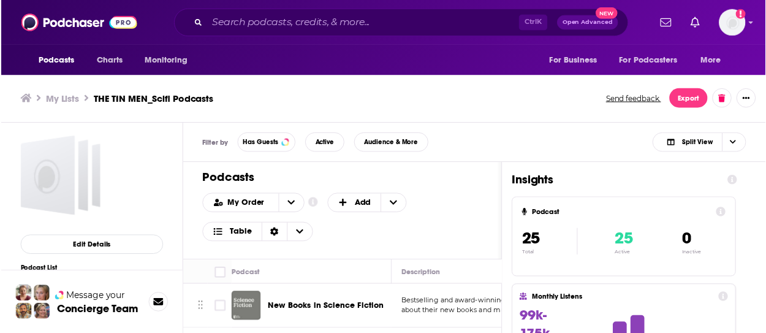
scroll to position [4, 0]
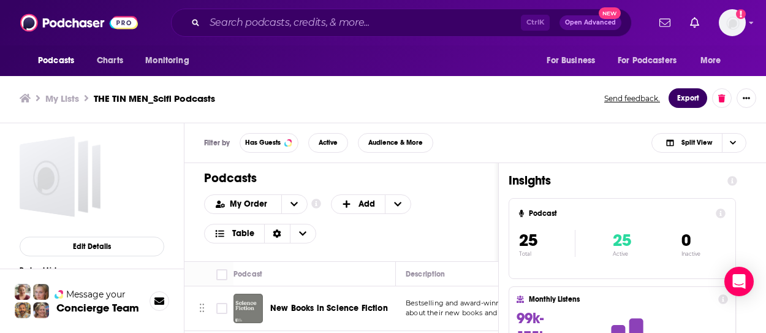
click at [691, 99] on button "Export" at bounding box center [687, 98] width 39 height 20
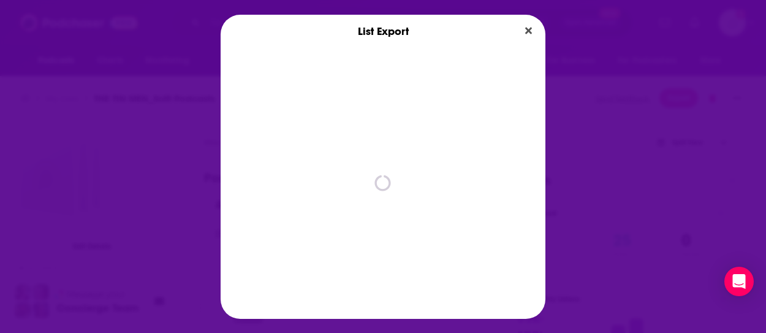
scroll to position [0, 0]
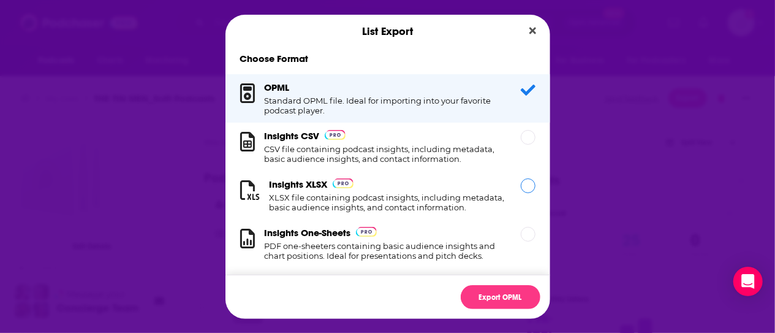
click at [463, 198] on h1 "XLSX file containing podcast insights, including metadata, basic audience insig…" at bounding box center [388, 202] width 237 height 20
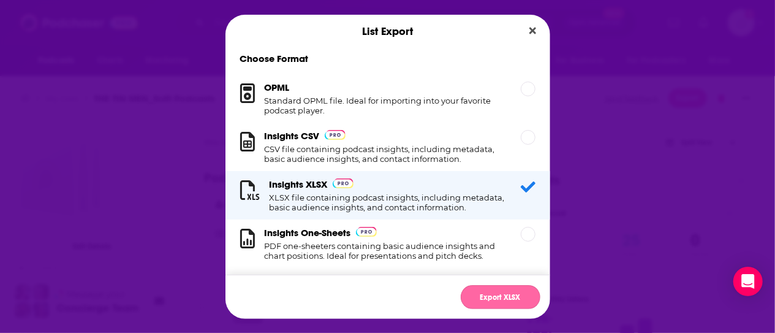
click at [474, 290] on button "Export XLSX" at bounding box center [501, 297] width 80 height 24
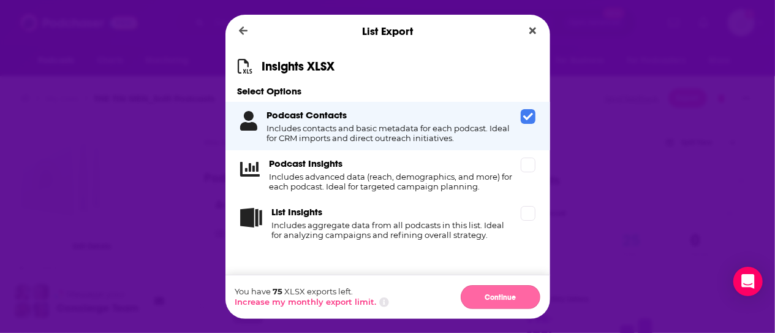
click at [474, 292] on button "Continue" at bounding box center [501, 297] width 80 height 24
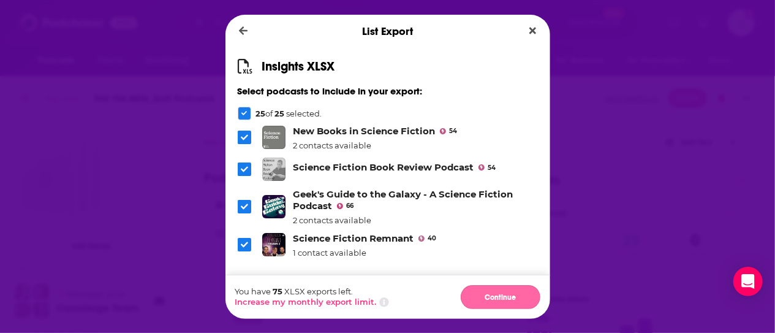
click at [475, 293] on button "Continue" at bounding box center [501, 297] width 80 height 24
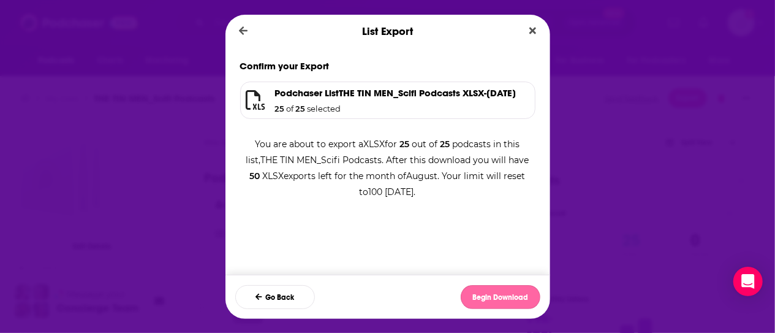
click at [484, 289] on button "Begin Download" at bounding box center [501, 297] width 80 height 24
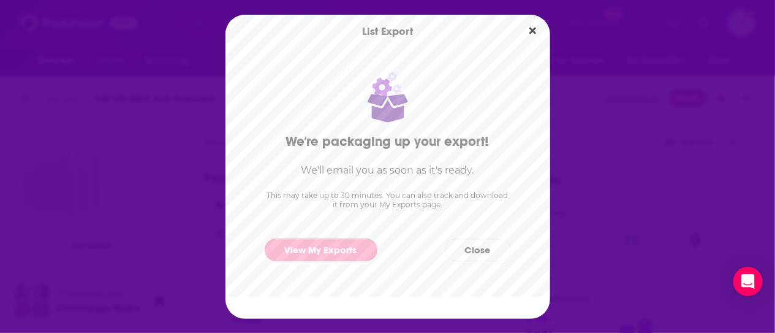
click at [316, 246] on link "View My Exports" at bounding box center [321, 249] width 113 height 23
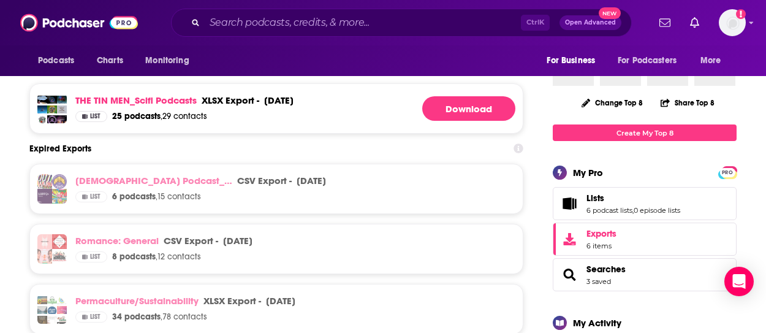
scroll to position [123, 0]
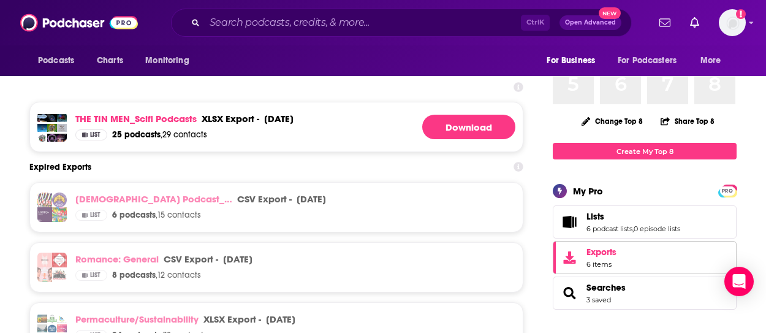
click at [592, 260] on span "6 items" at bounding box center [601, 264] width 30 height 9
click at [665, 242] on link "Exports 6 items" at bounding box center [645, 257] width 184 height 33
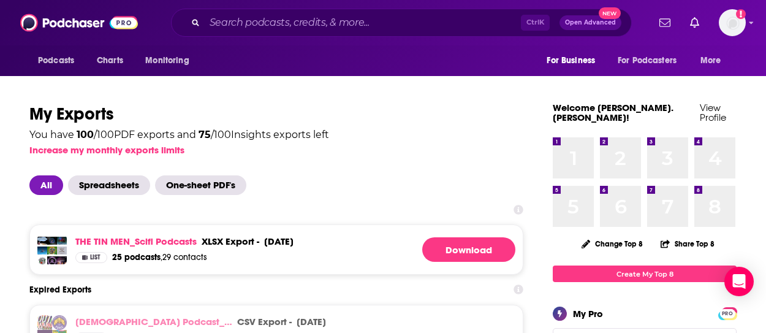
scroll to position [61, 0]
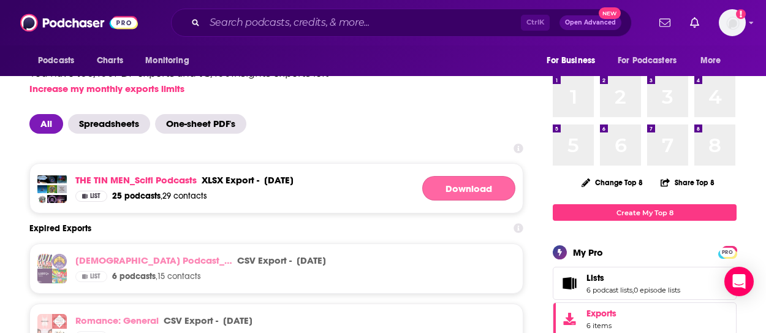
click at [447, 180] on link "Download" at bounding box center [468, 188] width 93 height 25
click at [484, 192] on link "Download" at bounding box center [468, 188] width 93 height 25
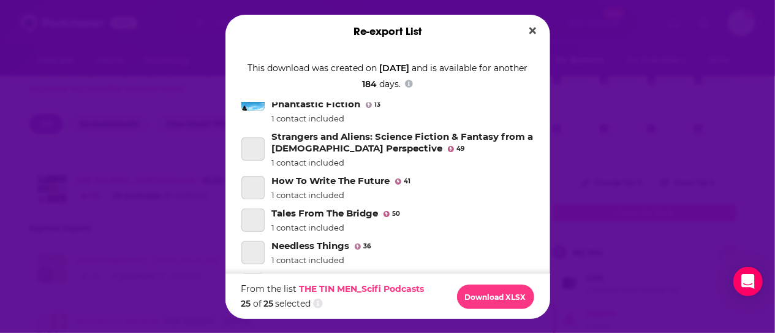
scroll to position [368, 0]
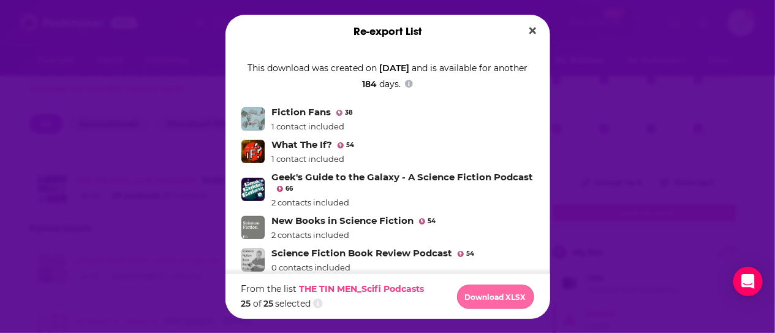
click at [472, 293] on button "Download XLSX" at bounding box center [495, 296] width 77 height 25
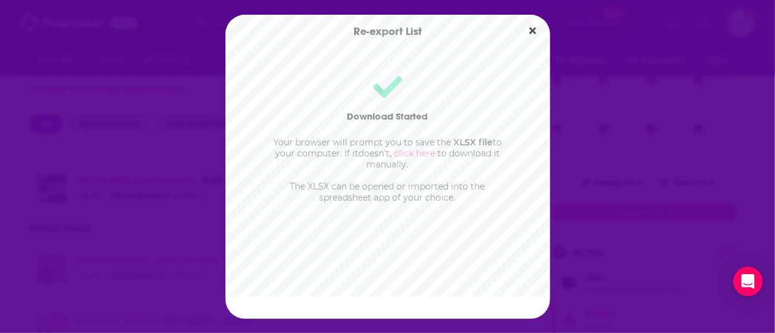
click at [415, 151] on link "click here" at bounding box center [414, 153] width 41 height 11
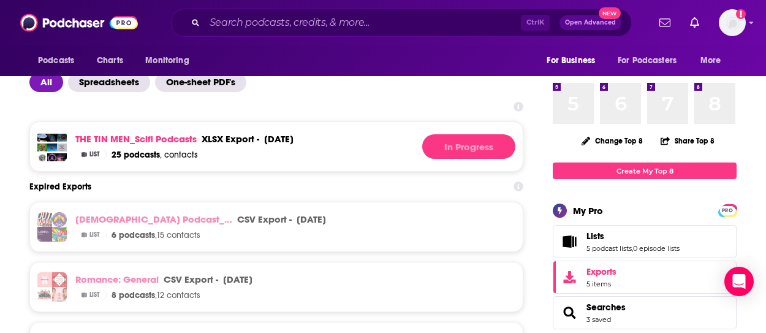
scroll to position [123, 0]
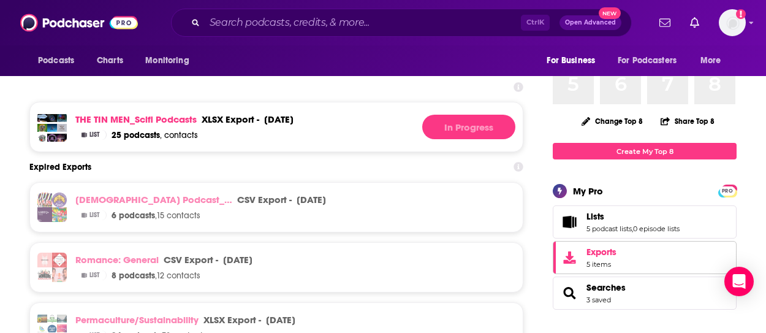
click at [593, 246] on span "Exports" at bounding box center [601, 251] width 30 height 11
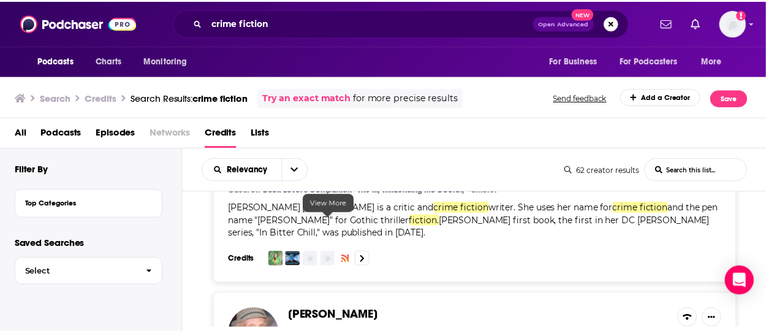
scroll to position [2328, 0]
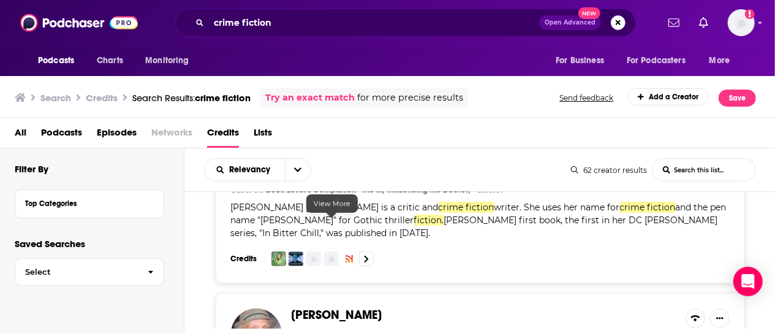
click at [337, 307] on span "[PERSON_NAME]" at bounding box center [337, 314] width 91 height 15
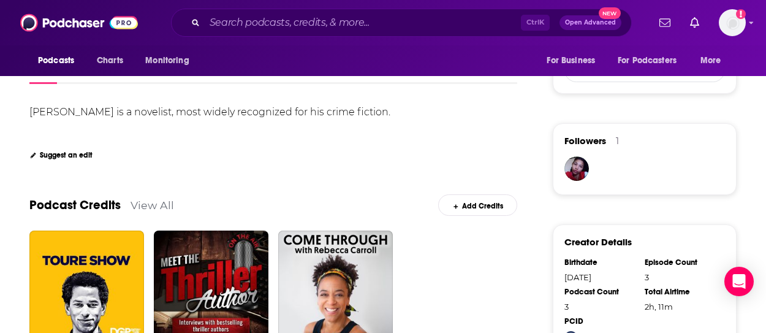
scroll to position [306, 0]
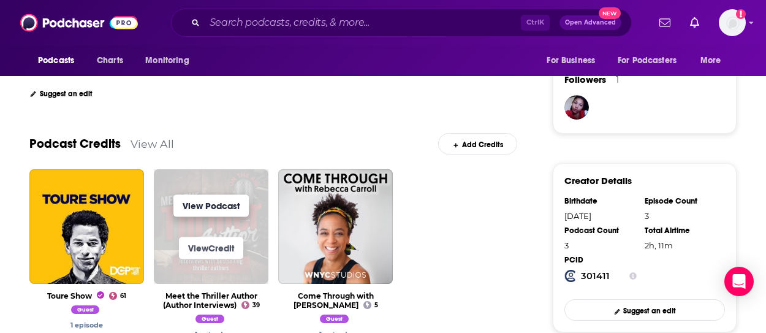
click at [215, 200] on link "View Podcast" at bounding box center [210, 205] width 75 height 22
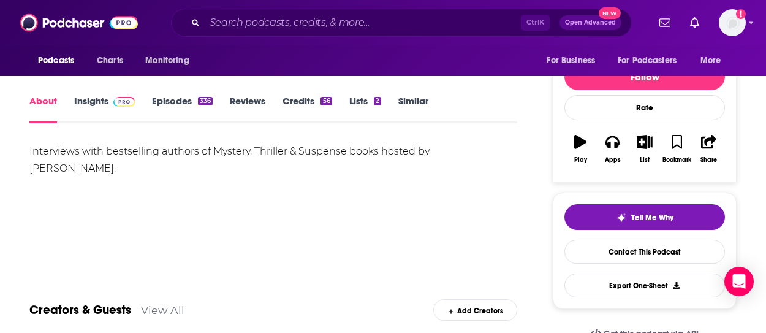
scroll to position [123, 0]
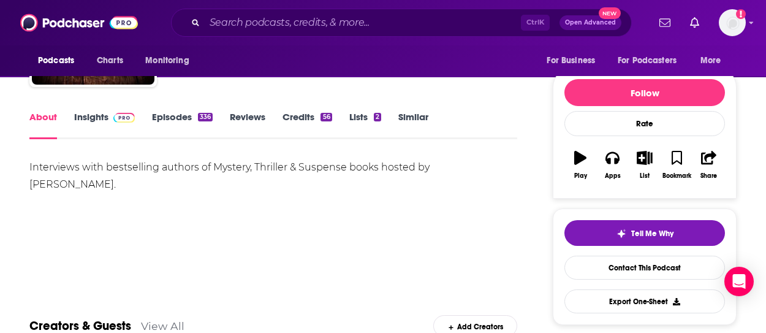
click at [85, 119] on link "Insights" at bounding box center [104, 125] width 61 height 28
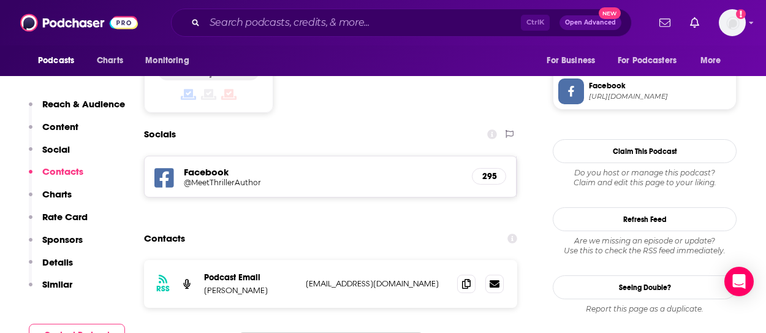
scroll to position [1042, 0]
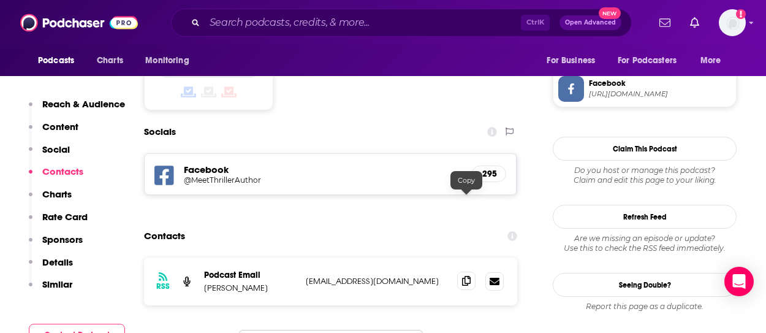
click at [470, 276] on icon at bounding box center [466, 281] width 9 height 10
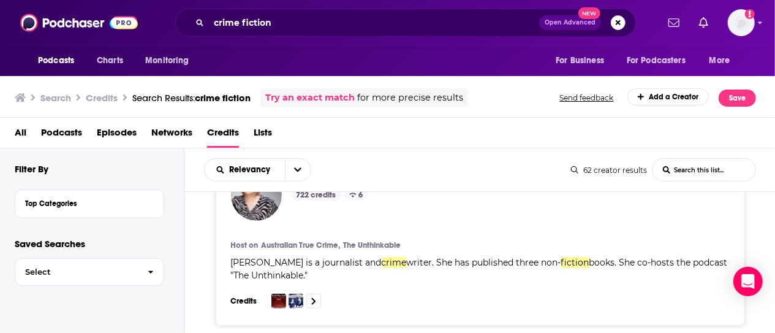
scroll to position [4019, 0]
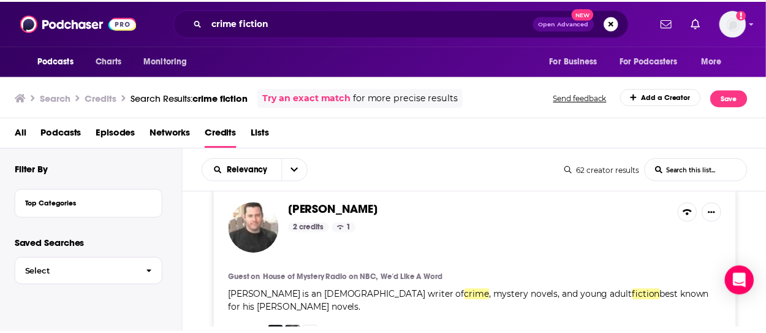
scroll to position [4632, 0]
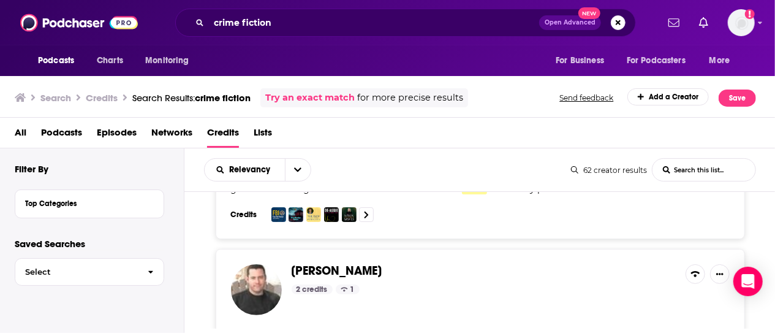
click at [342, 263] on span "Adrian McKinty" at bounding box center [337, 270] width 91 height 15
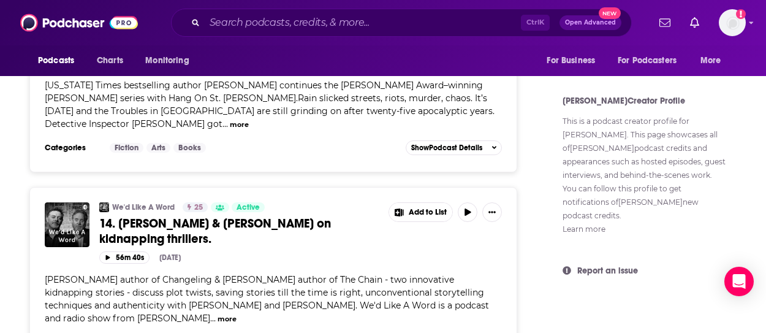
scroll to position [735, 0]
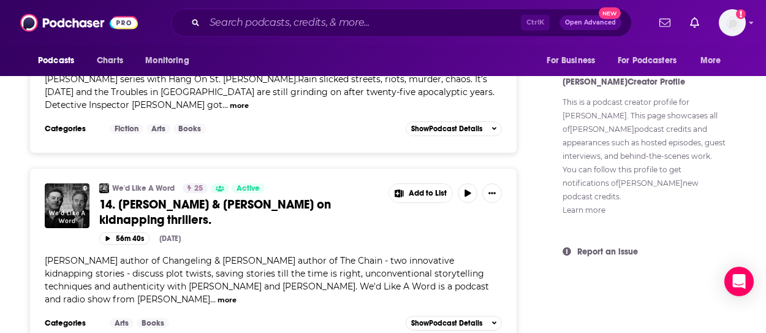
click at [218, 296] on button "more" at bounding box center [227, 300] width 19 height 10
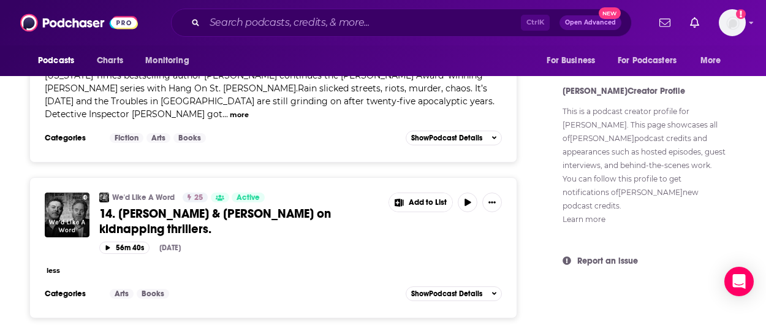
scroll to position [722, 0]
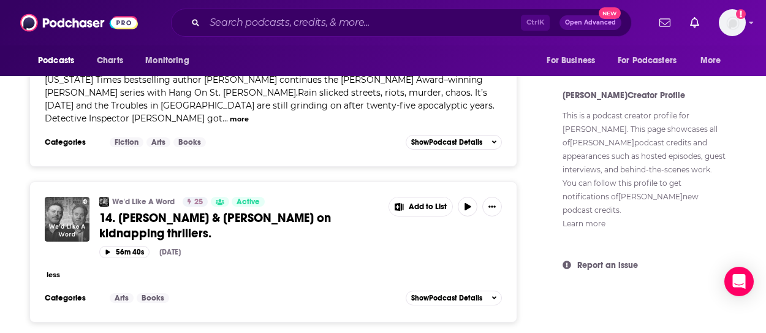
click at [66, 212] on img "14. Matt Wesolowski & Adrian McKinty on kidnapping thrillers." at bounding box center [67, 219] width 45 height 45
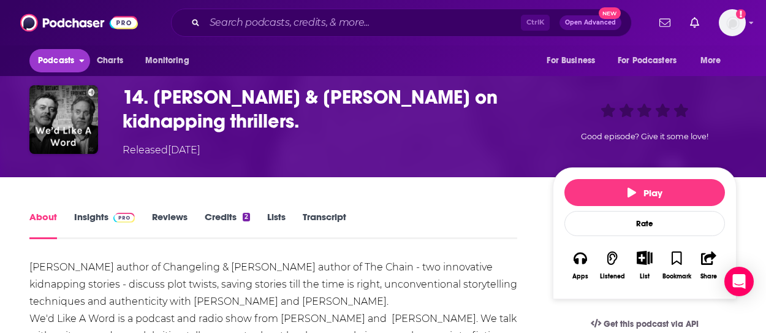
scroll to position [61, 0]
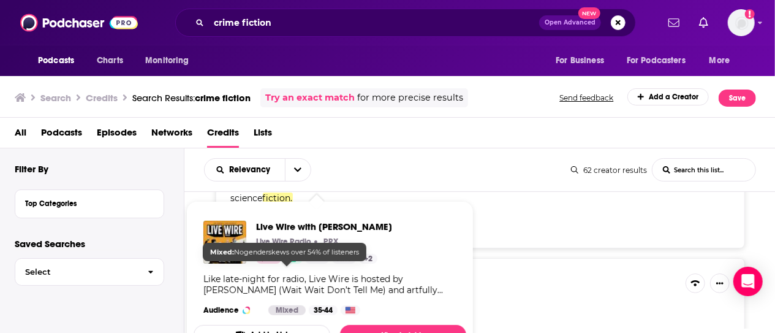
scroll to position [490, 0]
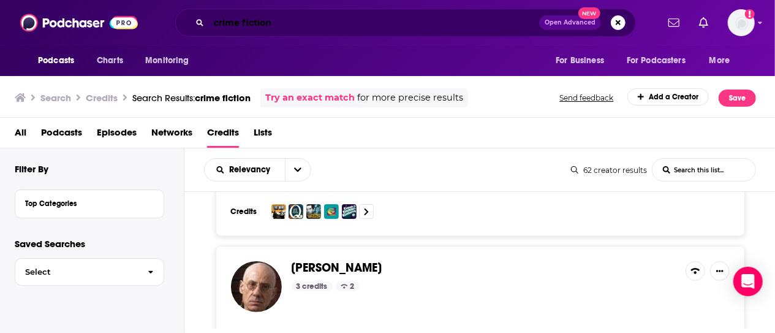
click at [261, 22] on input "crime fiction" at bounding box center [374, 23] width 330 height 20
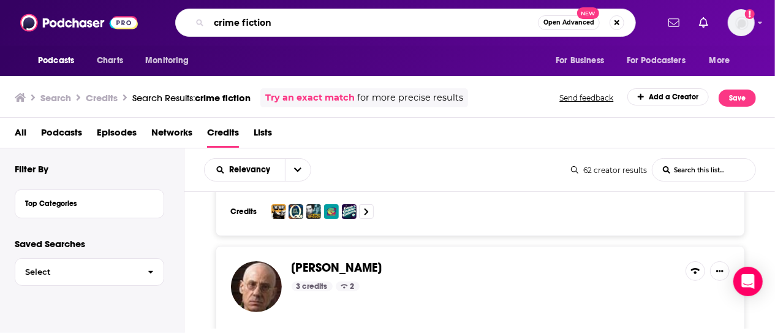
click at [261, 22] on input "crime fiction" at bounding box center [373, 23] width 329 height 20
type input "[PERSON_NAME]"
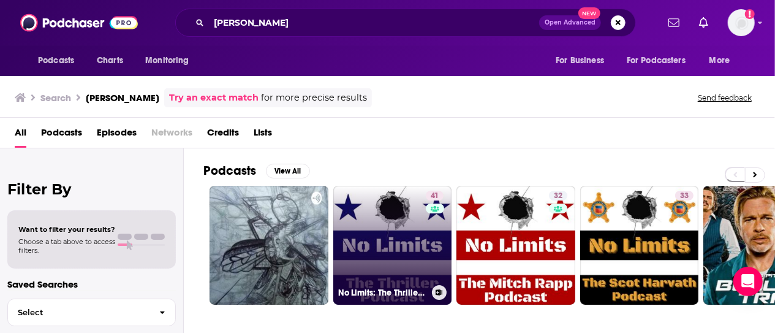
click at [422, 233] on link "41 No Limits: The Thriller Podcast" at bounding box center [392, 245] width 119 height 119
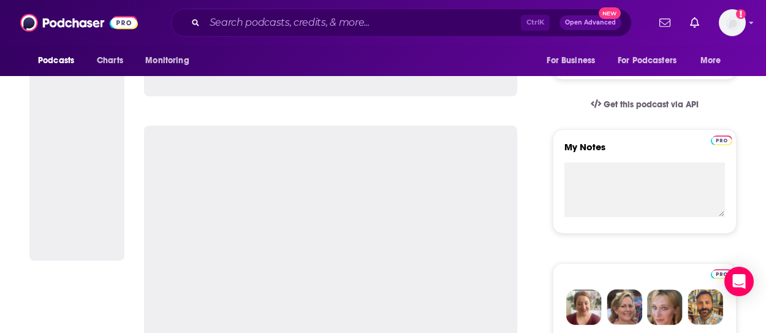
scroll to position [123, 0]
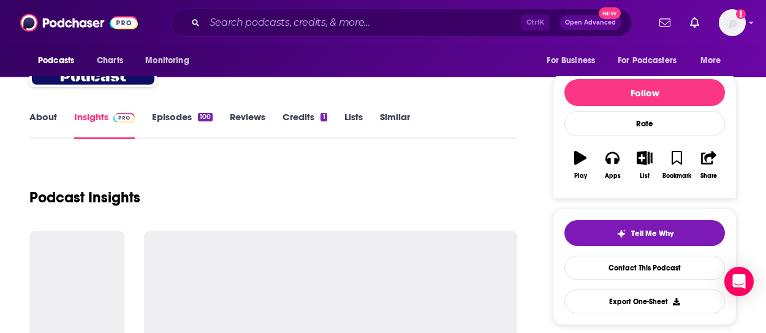
click at [175, 118] on link "Episodes 100" at bounding box center [182, 125] width 61 height 28
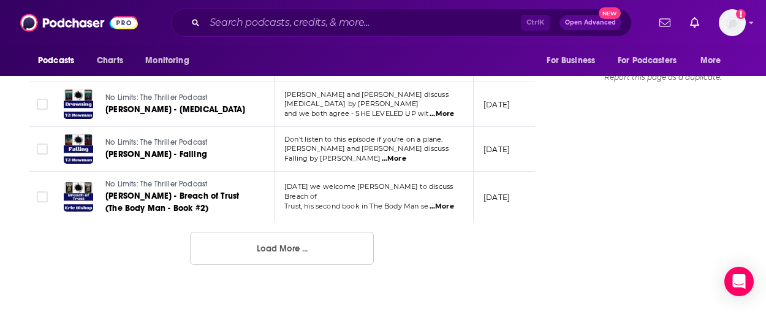
scroll to position [1470, 0]
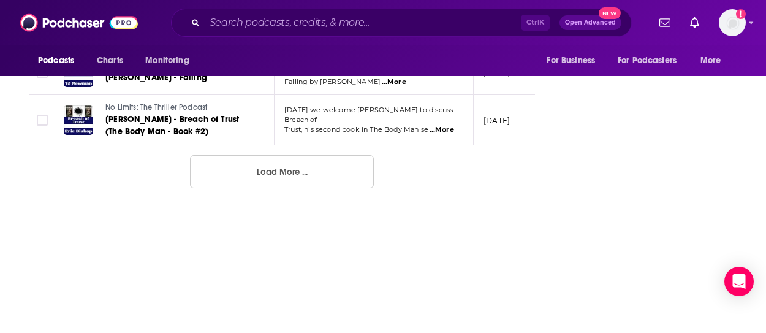
click at [254, 155] on button "Load More ..." at bounding box center [282, 171] width 184 height 33
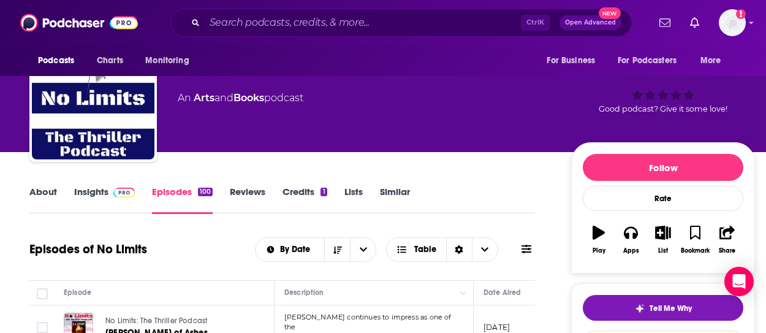
scroll to position [0, 0]
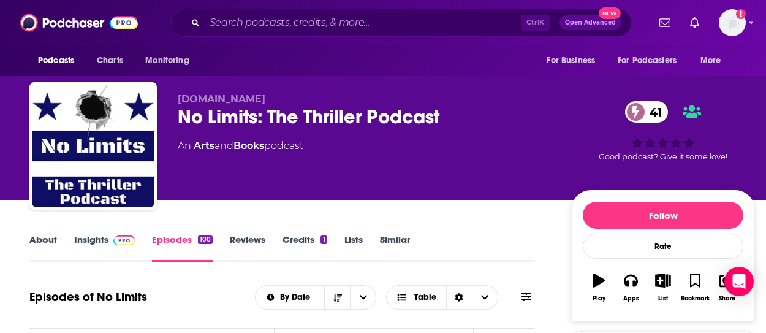
click at [102, 240] on link "Insights" at bounding box center [104, 247] width 61 height 28
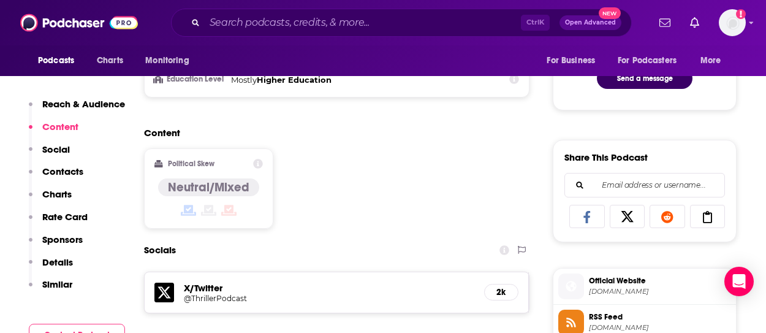
scroll to position [858, 0]
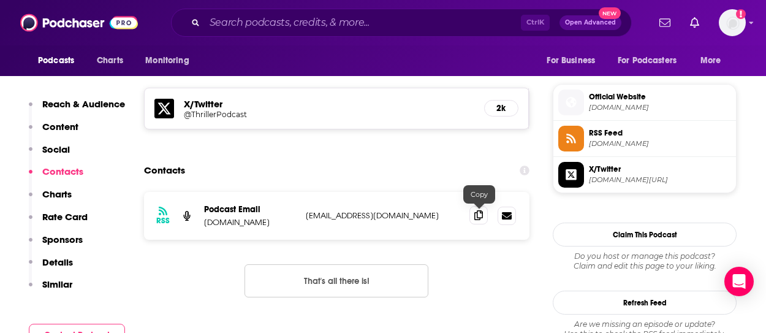
click at [471, 214] on span at bounding box center [478, 215] width 18 height 18
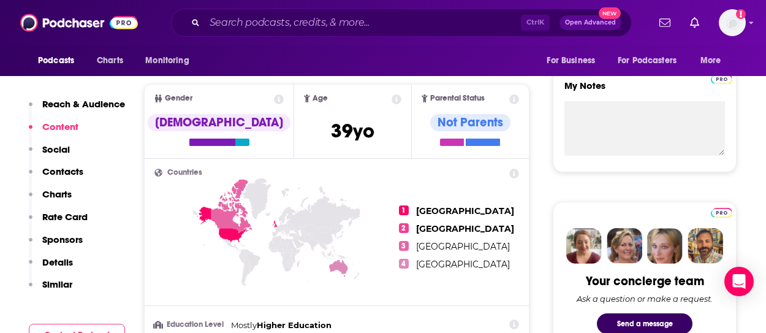
scroll to position [0, 0]
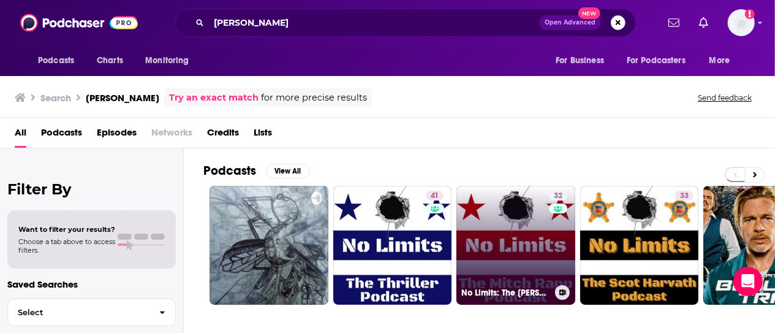
click at [512, 239] on link "32 No Limits: The Mitch Rapp Podcast" at bounding box center [515, 245] width 119 height 119
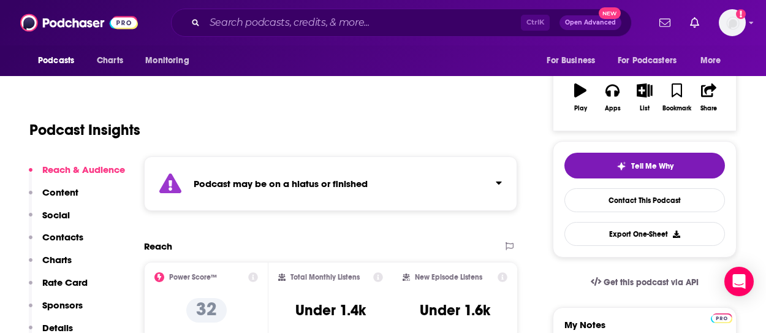
scroll to position [245, 0]
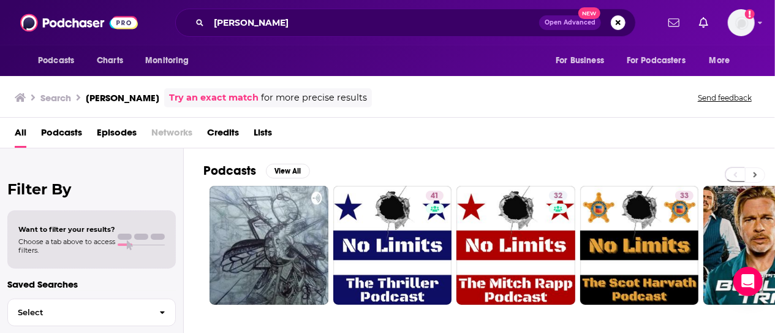
click at [749, 167] on button at bounding box center [755, 174] width 20 height 15
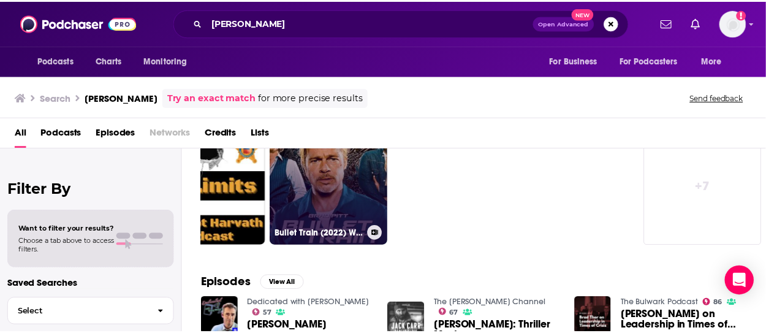
scroll to position [123, 0]
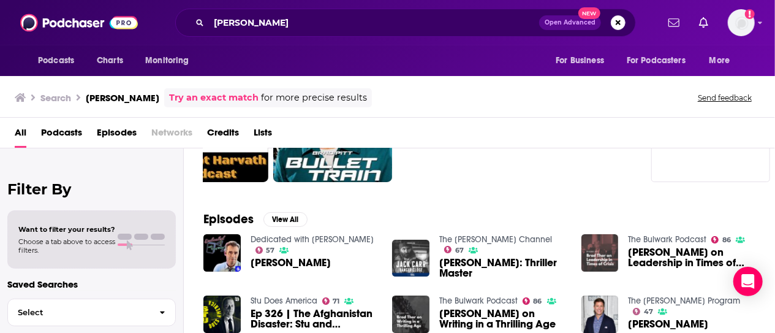
click at [599, 256] on img "Brad Thor on Leadership in Times of Crisis" at bounding box center [599, 252] width 37 height 37
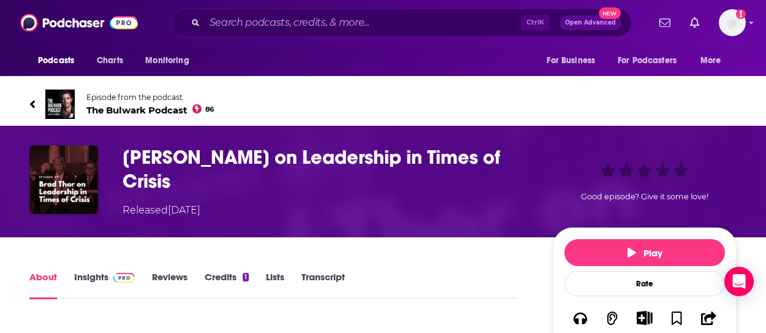
click at [125, 105] on span "The Bulwark Podcast 86" at bounding box center [149, 110] width 127 height 12
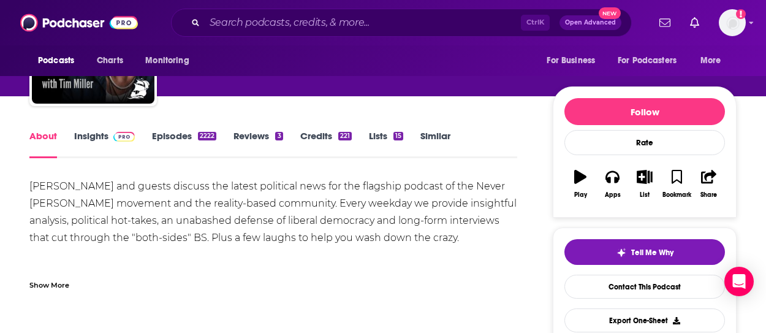
scroll to position [123, 0]
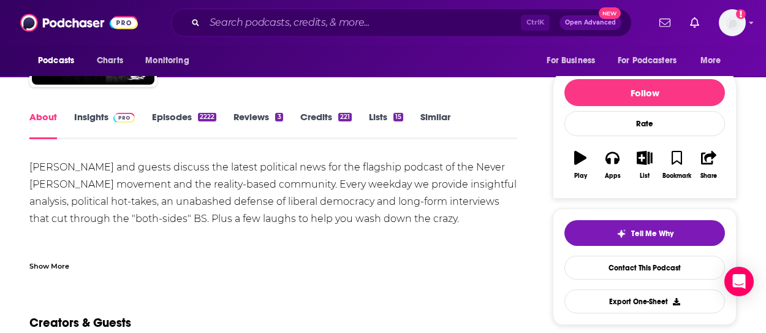
click at [62, 263] on div "Show More" at bounding box center [49, 265] width 40 height 12
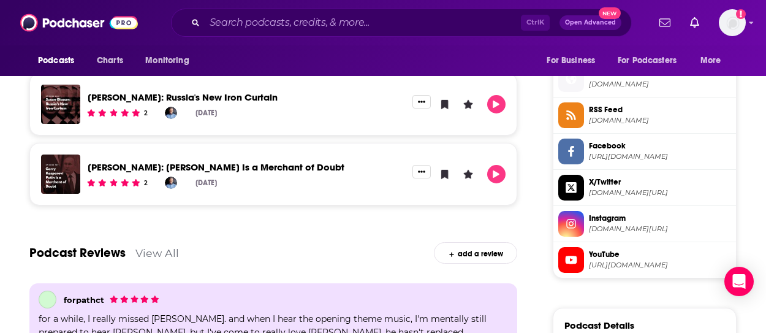
scroll to position [980, 0]
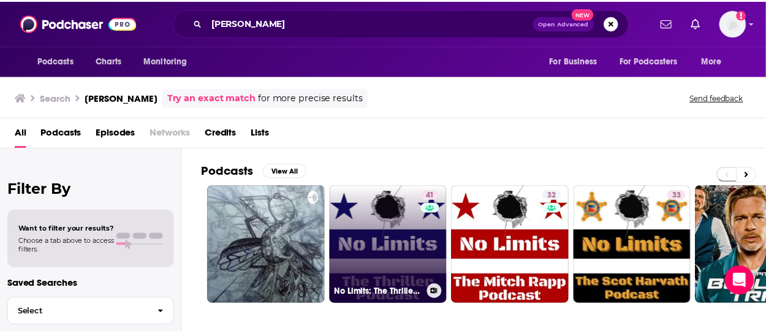
scroll to position [184, 0]
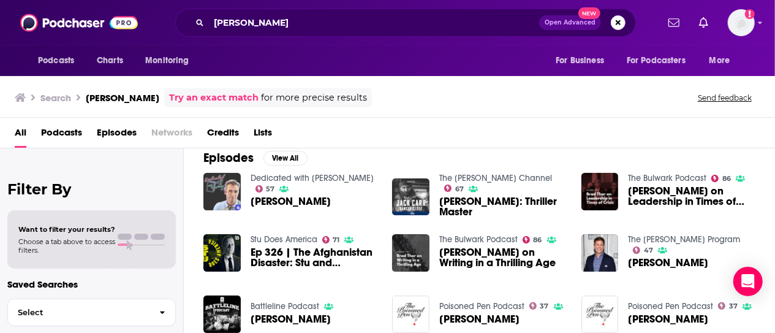
click at [223, 184] on img "Brad Thor" at bounding box center [221, 191] width 37 height 37
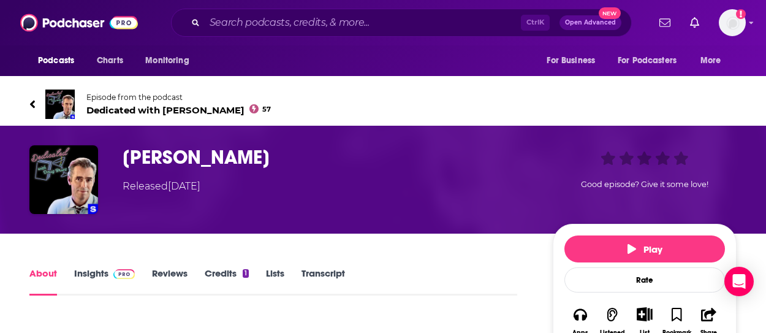
click at [151, 108] on span "Dedicated with Doug Brunt 57" at bounding box center [178, 110] width 184 height 12
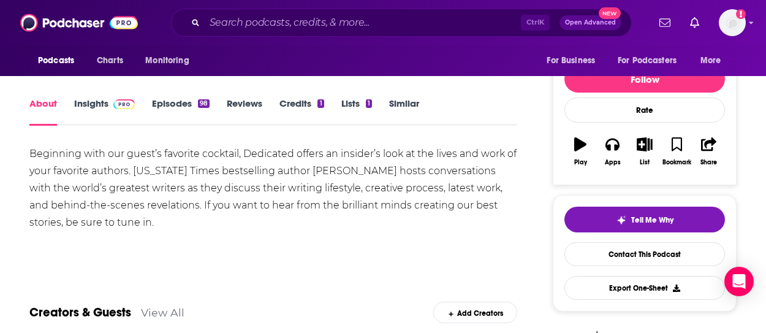
scroll to position [61, 0]
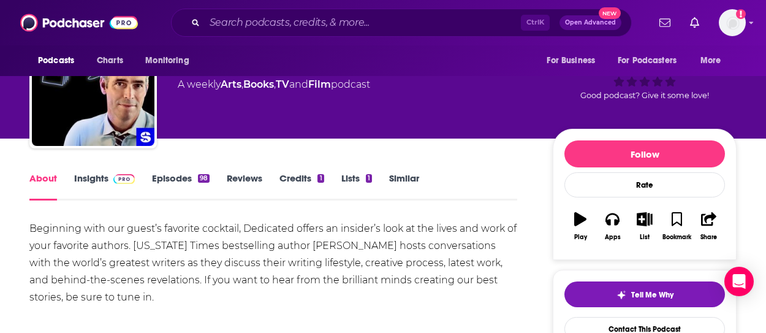
click at [97, 180] on link "Insights" at bounding box center [104, 186] width 61 height 28
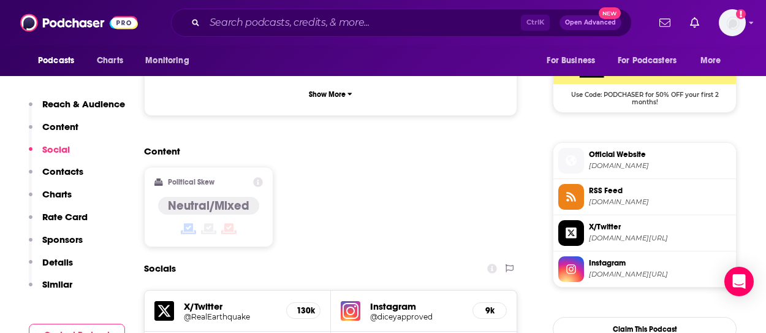
scroll to position [1042, 0]
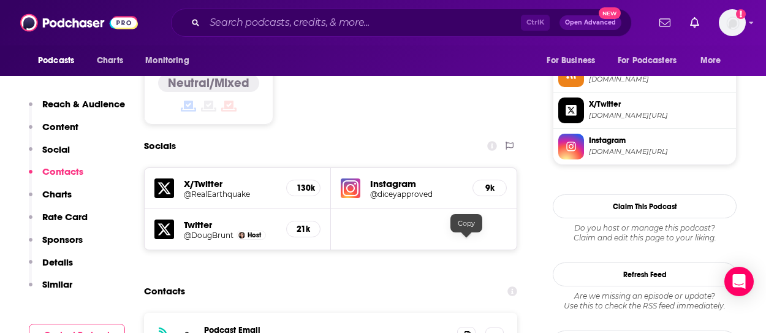
click at [472, 327] on span at bounding box center [466, 336] width 18 height 18
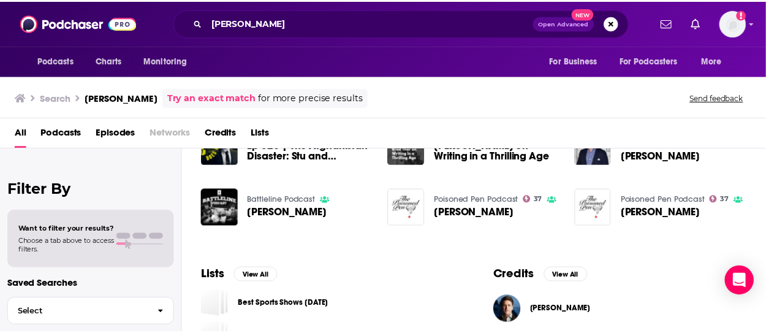
scroll to position [306, 0]
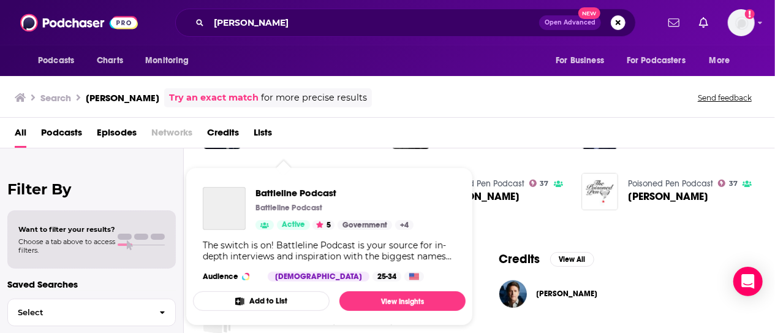
click at [229, 208] on div "Battleline Podcast" at bounding box center [224, 208] width 43 height 43
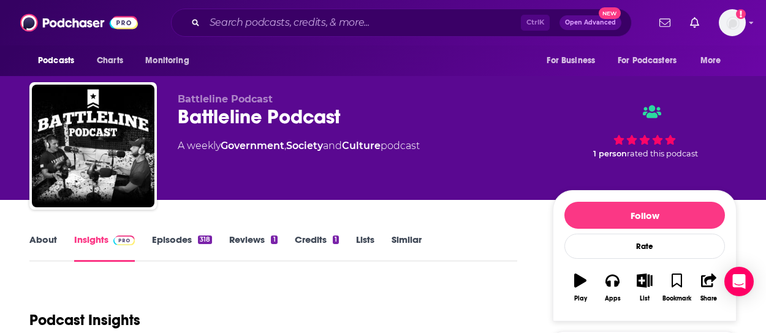
click at [191, 244] on link "Episodes 318" at bounding box center [182, 247] width 60 height 28
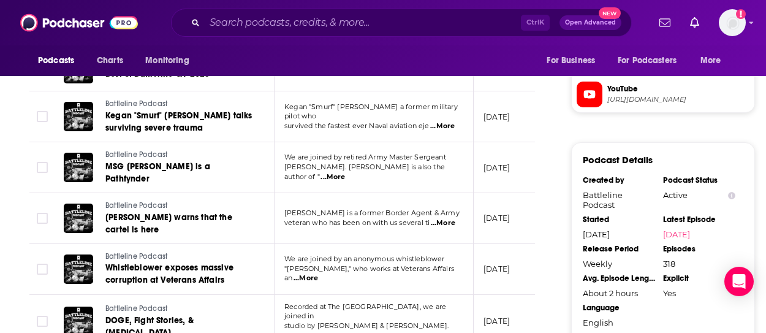
scroll to position [1164, 0]
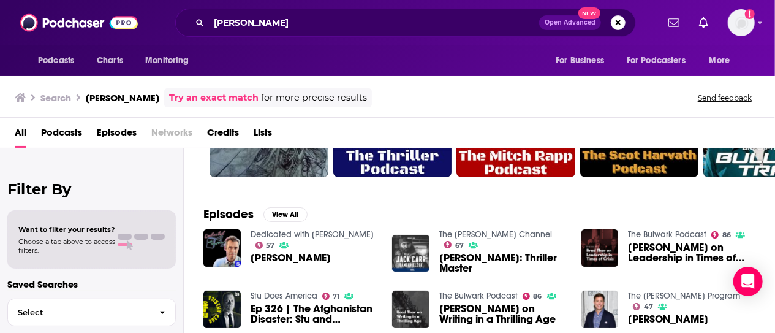
scroll to position [123, 0]
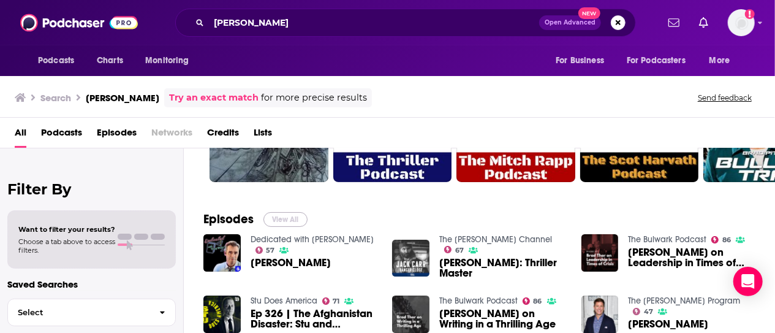
click at [288, 218] on button "View All" at bounding box center [285, 219] width 44 height 15
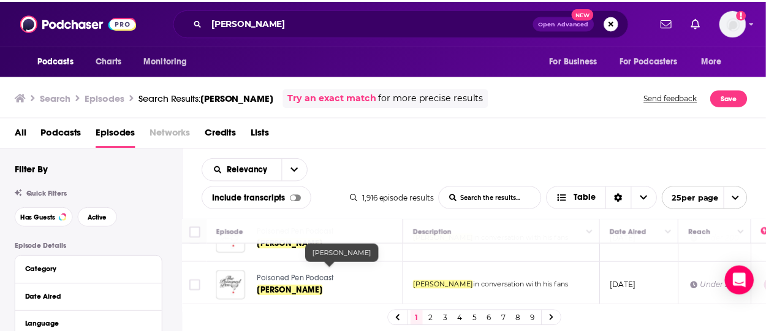
scroll to position [490, 0]
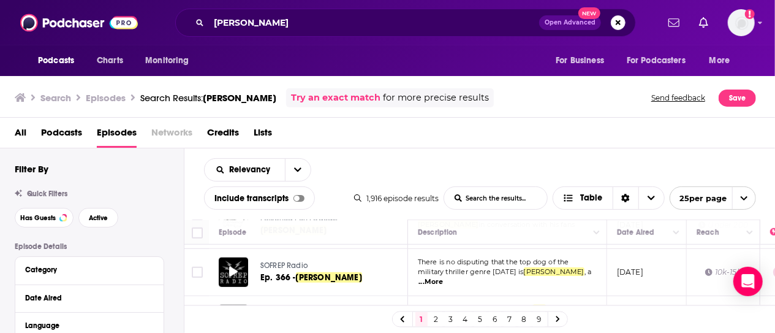
click at [240, 257] on div at bounding box center [233, 271] width 29 height 29
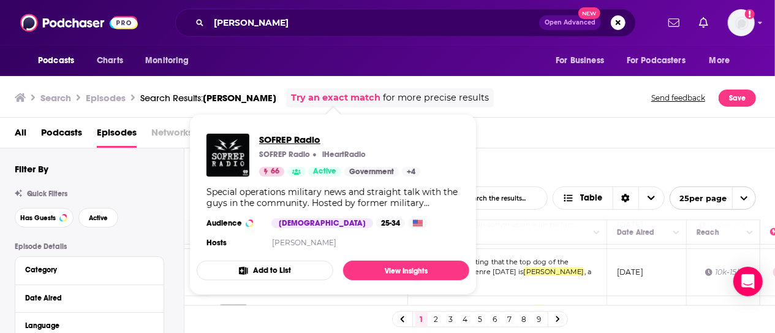
click at [287, 134] on span "SOFREP Radio" at bounding box center [339, 140] width 161 height 12
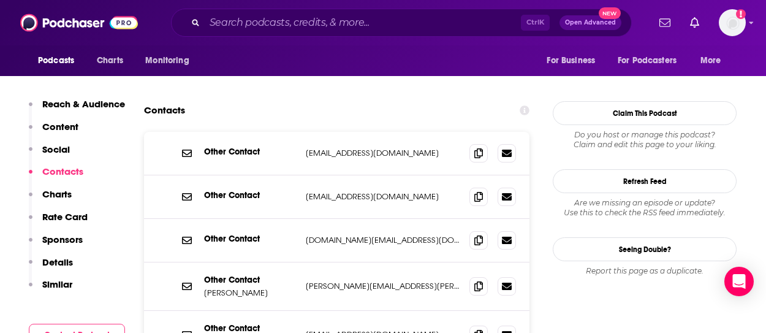
scroll to position [1225, 0]
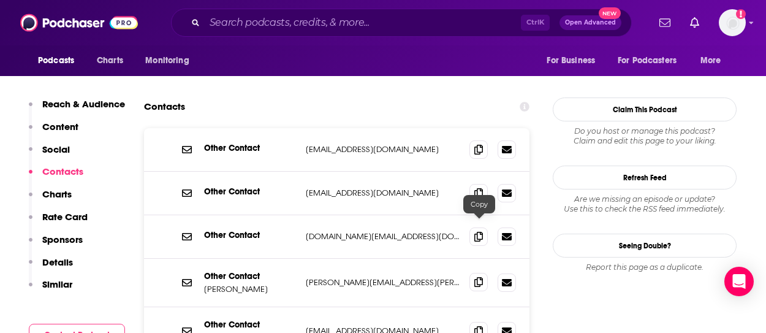
click at [477, 277] on icon at bounding box center [478, 282] width 9 height 10
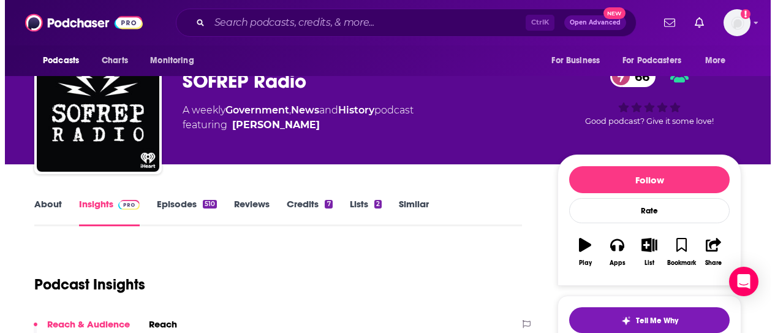
scroll to position [0, 0]
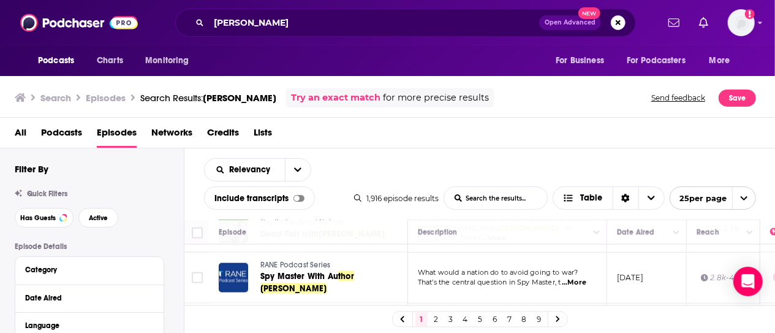
scroll to position [1042, 0]
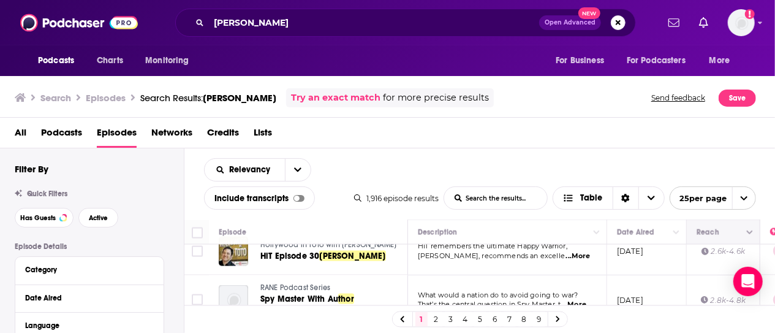
click at [711, 232] on button "Move" at bounding box center [721, 232] width 53 height 15
click at [749, 233] on icon "Column Actions" at bounding box center [750, 232] width 6 height 7
click at [637, 287] on div at bounding box center [387, 166] width 775 height 333
click at [660, 238] on div "Date Aired" at bounding box center [646, 232] width 59 height 15
click at [672, 232] on button "Column Actions" at bounding box center [676, 232] width 15 height 15
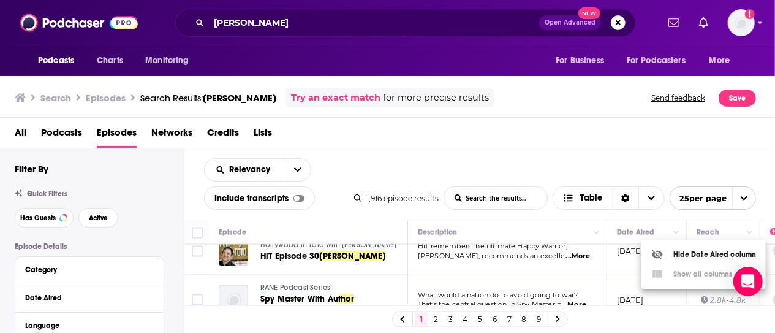
click at [654, 233] on div at bounding box center [387, 166] width 775 height 333
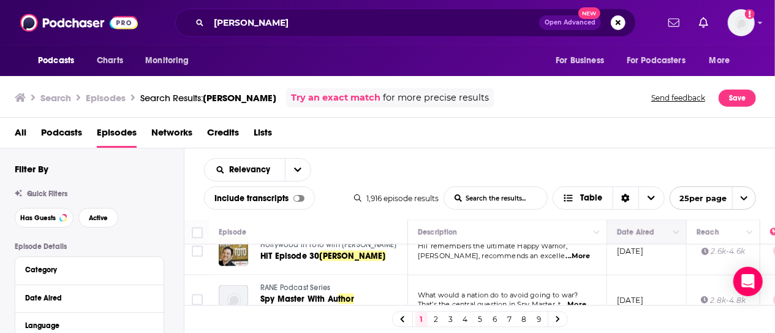
click at [629, 239] on th "Date Aired" at bounding box center [647, 232] width 80 height 25
click at [706, 203] on span "25 per page" at bounding box center [698, 198] width 57 height 19
click at [688, 252] on button "100 per page" at bounding box center [712, 260] width 85 height 19
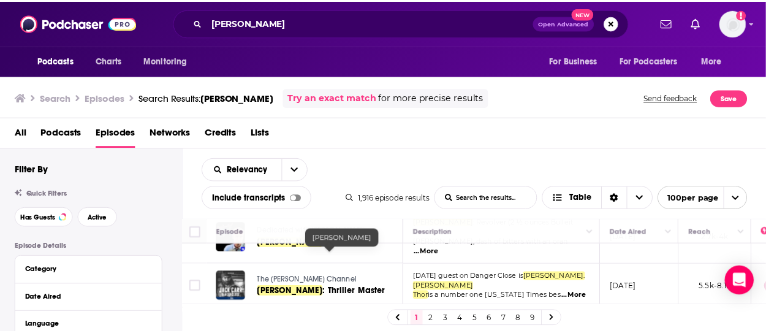
scroll to position [61, 0]
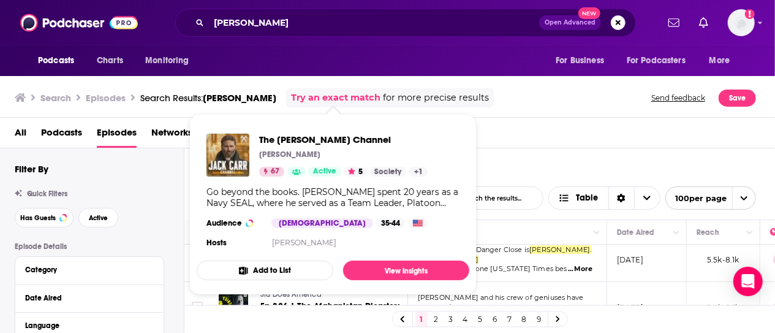
click at [370, 248] on div "The Jack Carr Channel Jack Carr 67 Active 5 Society + 1 Go beyond the books. Ja…" at bounding box center [333, 192] width 273 height 137
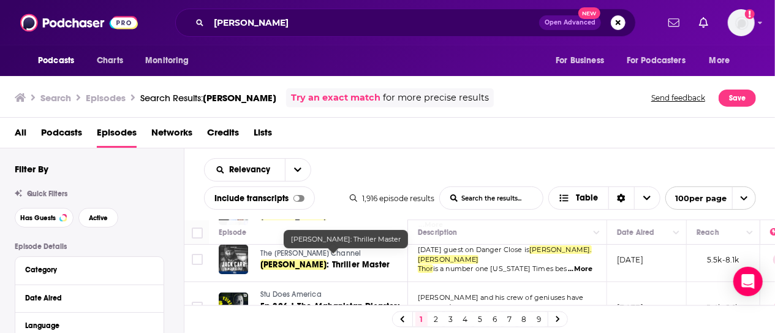
click at [382, 259] on link "Brad Thor : Thriller Master" at bounding box center [333, 265] width 146 height 12
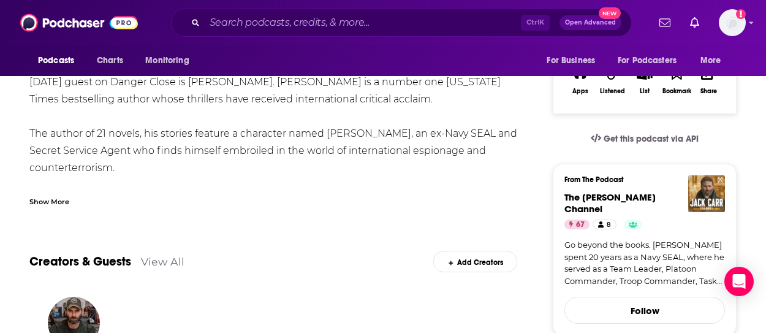
scroll to position [245, 0]
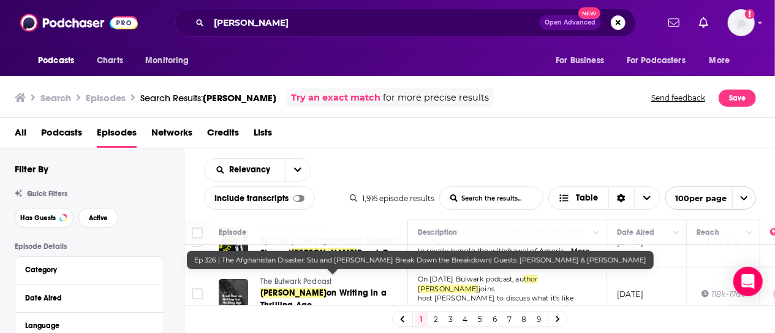
scroll to position [184, 0]
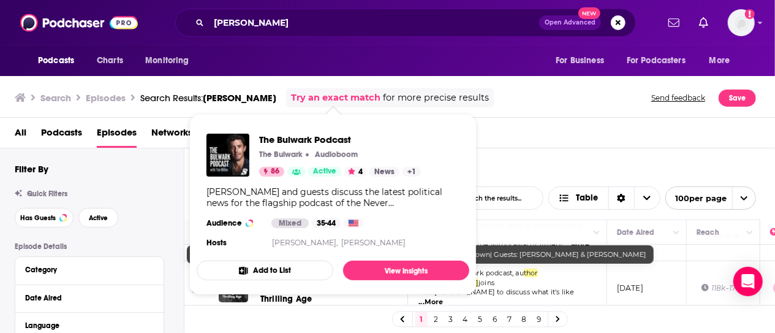
click at [527, 128] on div "All Podcasts Episodes Networks Credits Lists" at bounding box center [390, 135] width 751 height 25
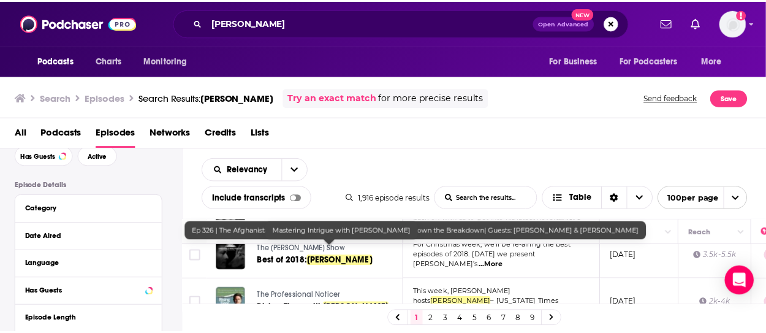
scroll to position [674, 0]
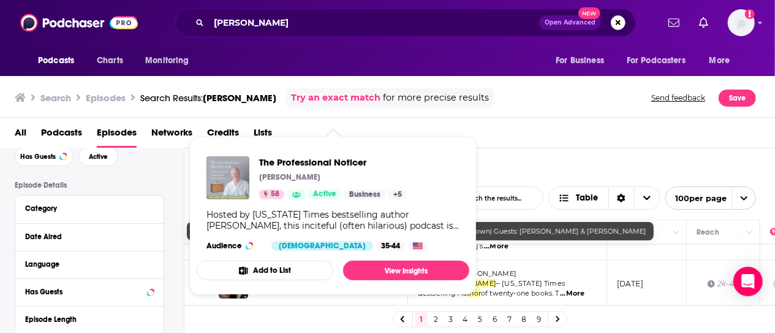
click at [223, 167] on img "The Professional Noticer" at bounding box center [227, 177] width 43 height 43
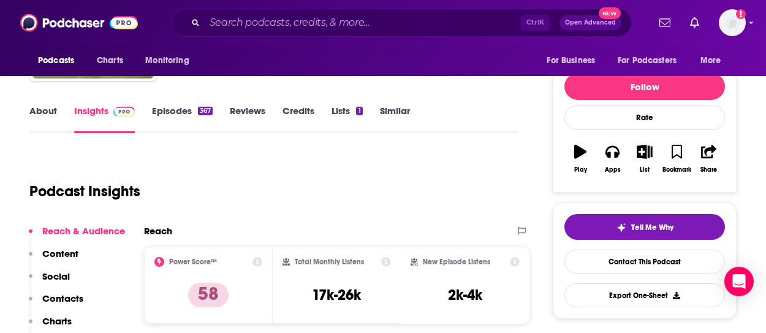
scroll to position [123, 0]
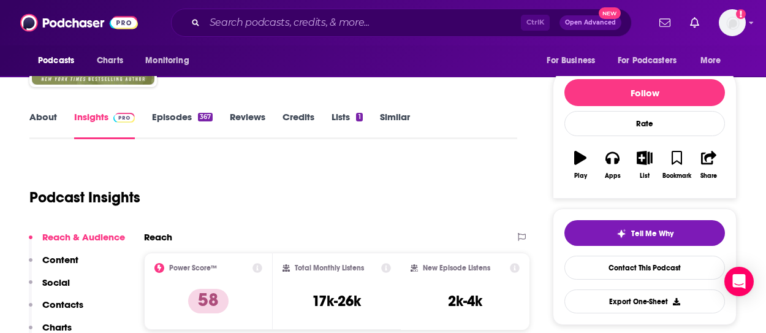
click at [180, 109] on div "About Insights Episodes 367 Reviews Credits Lists 1 Similar" at bounding box center [273, 124] width 488 height 30
click at [180, 115] on link "Episodes 367" at bounding box center [182, 125] width 61 height 28
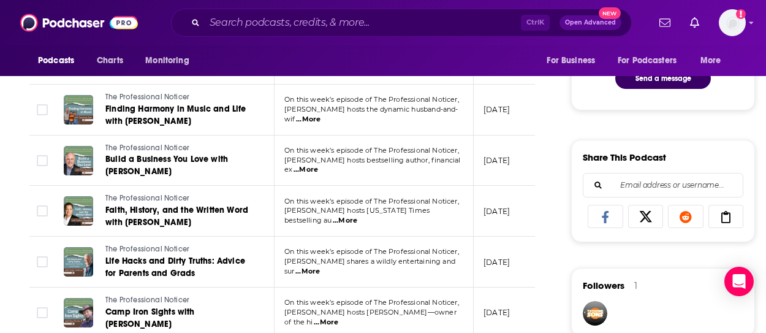
scroll to position [735, 0]
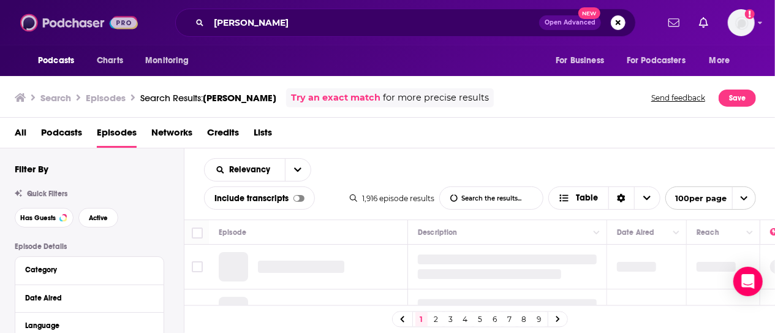
click at [69, 20] on img at bounding box center [79, 22] width 118 height 23
click at [252, 24] on input "brad thor" at bounding box center [374, 23] width 330 height 20
click at [246, 24] on input "brad thor" at bounding box center [374, 23] width 330 height 20
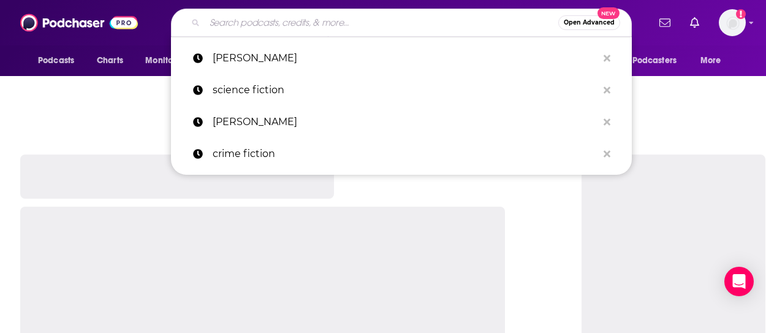
click at [246, 24] on input "Search podcasts, credits, & more..." at bounding box center [382, 23] width 354 height 20
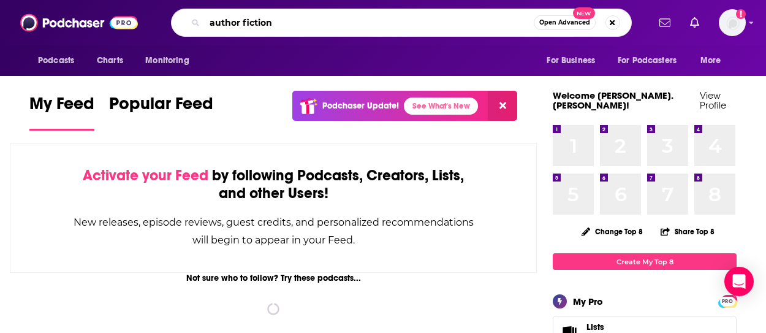
type input "author fiction"
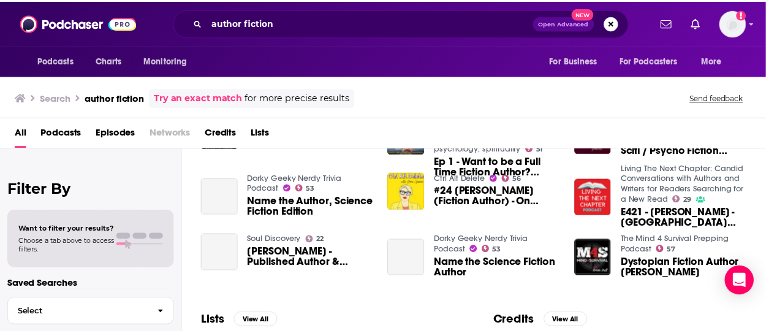
scroll to position [184, 0]
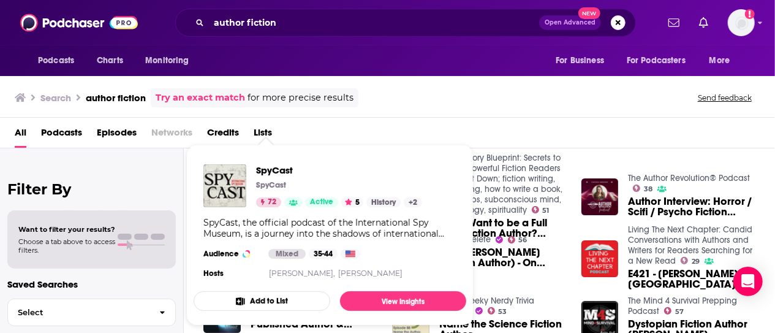
click at [268, 174] on span "SpyCast" at bounding box center [339, 170] width 166 height 12
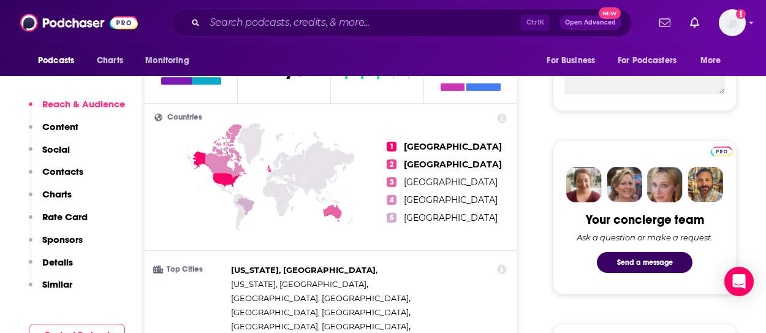
scroll to position [674, 0]
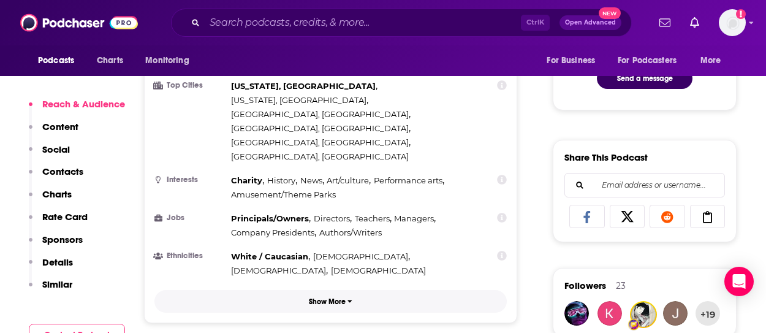
click at [323, 297] on p "Show More" at bounding box center [327, 301] width 37 height 9
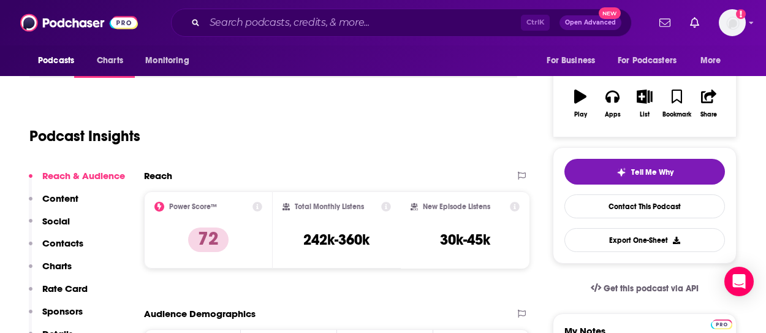
scroll to position [0, 0]
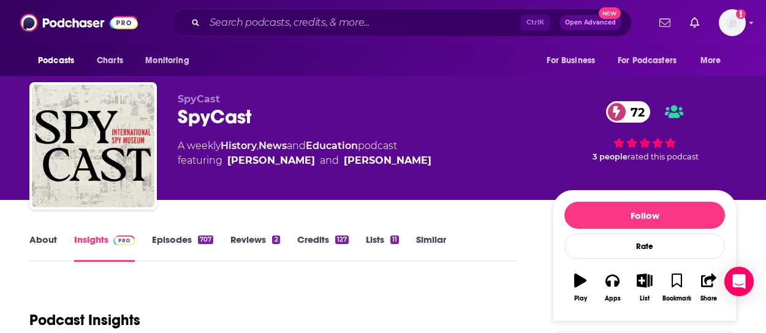
click at [189, 240] on link "Episodes 707" at bounding box center [182, 247] width 61 height 28
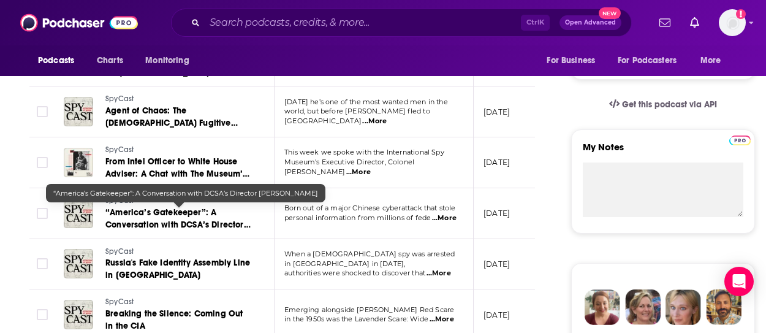
scroll to position [490, 0]
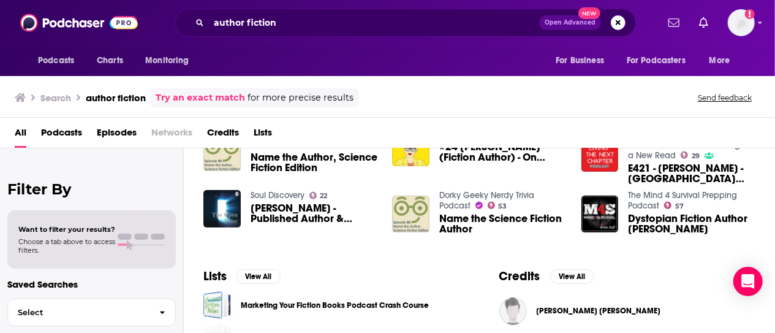
scroll to position [306, 0]
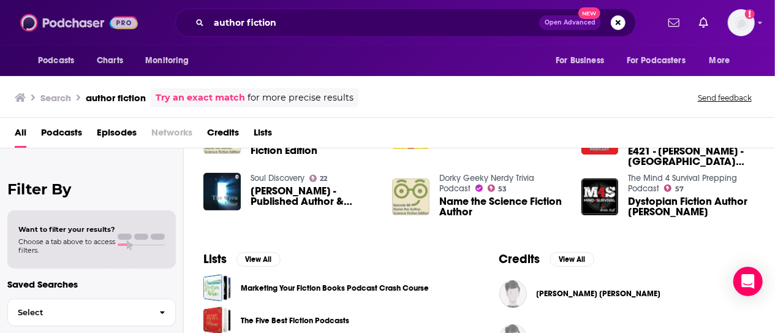
click at [59, 26] on img at bounding box center [79, 22] width 118 height 23
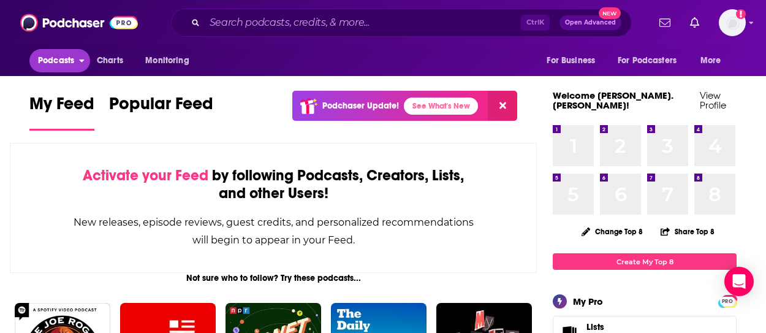
click at [67, 55] on span "Podcasts" at bounding box center [56, 60] width 36 height 17
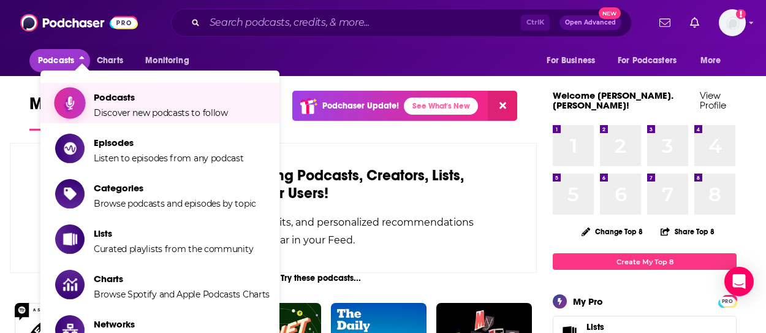
click at [197, 107] on span "Podcasts Discover new podcasts to follow" at bounding box center [161, 103] width 134 height 31
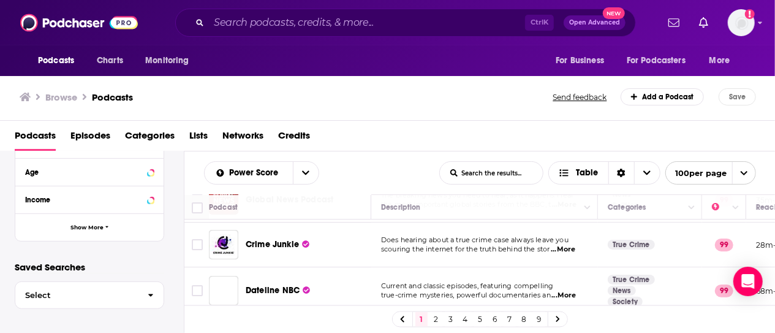
scroll to position [61, 0]
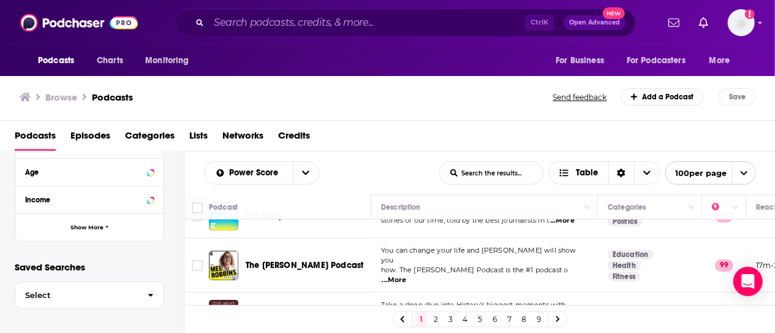
scroll to position [245, 0]
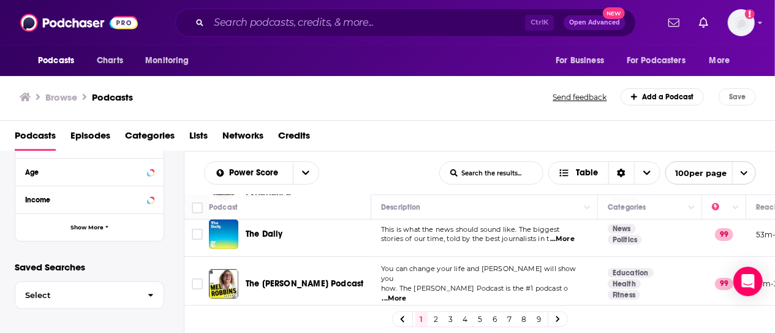
click at [407, 293] on span "...More" at bounding box center [394, 298] width 25 height 10
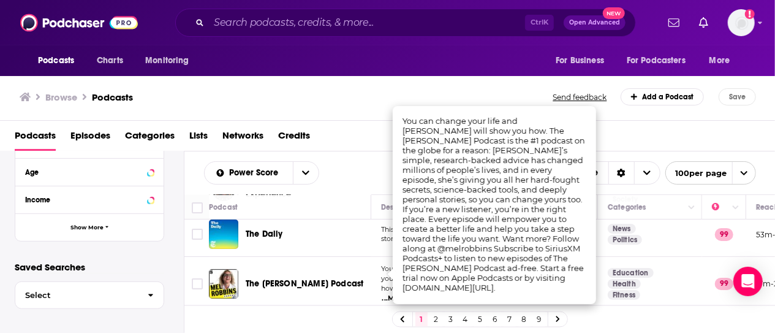
click at [175, 211] on div "Podcast Details Category Active Status Language Has Guests Brand Safety & Suita…" at bounding box center [99, 24] width 169 height 436
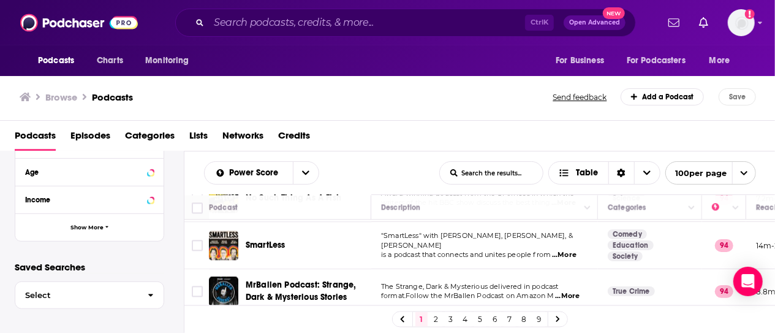
scroll to position [1532, 0]
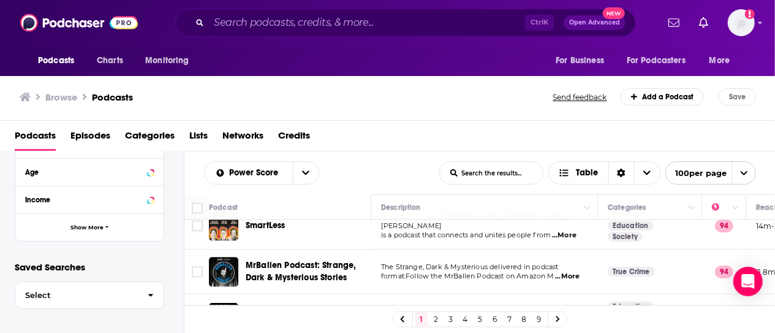
click at [561, 271] on span "...More" at bounding box center [567, 276] width 25 height 10
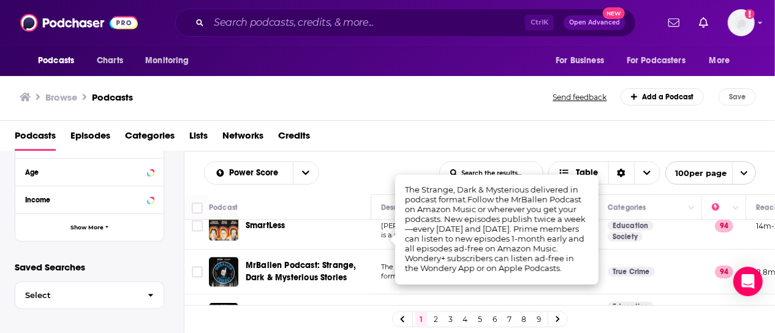
click at [606, 294] on td "Education Science Society" at bounding box center [650, 317] width 104 height 47
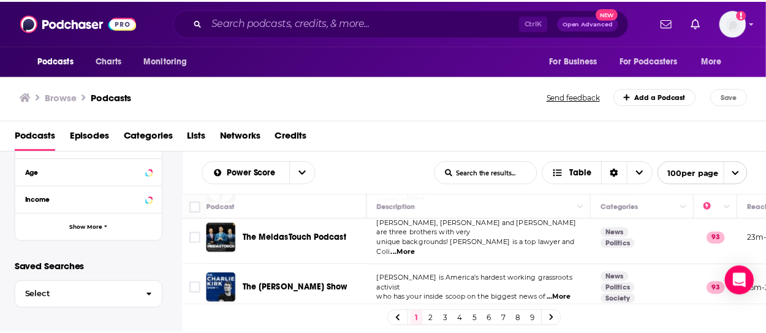
scroll to position [2144, 0]
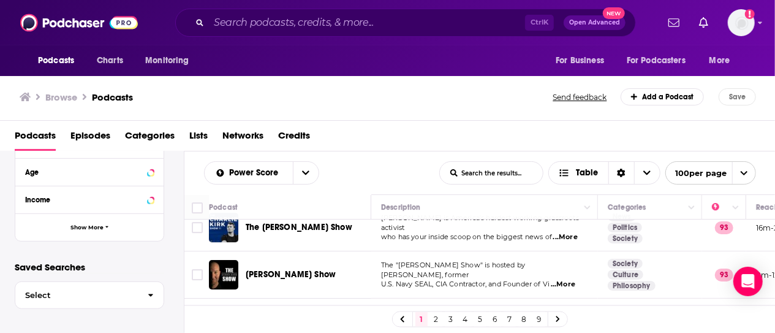
click at [564, 279] on span "...More" at bounding box center [563, 284] width 25 height 10
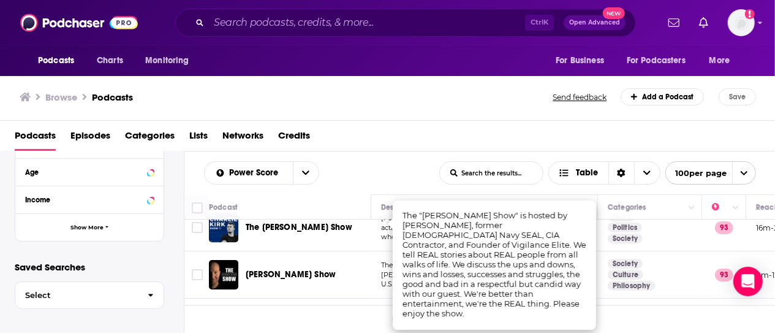
click at [289, 224] on div "Podcasts Charts Monitoring Ctrl K Open Advanced New For Business For Podcasters…" at bounding box center [387, 166] width 775 height 333
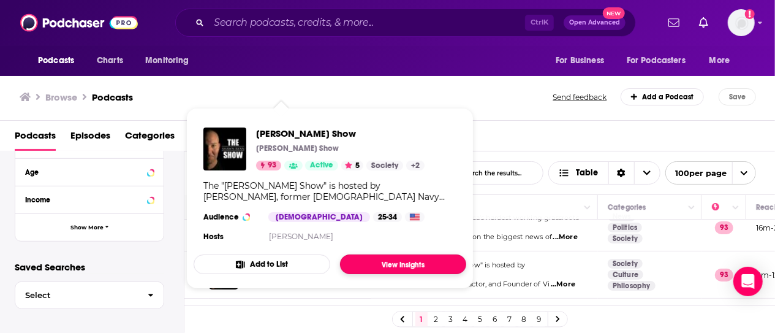
click at [371, 260] on link "View Insights" at bounding box center [403, 264] width 126 height 20
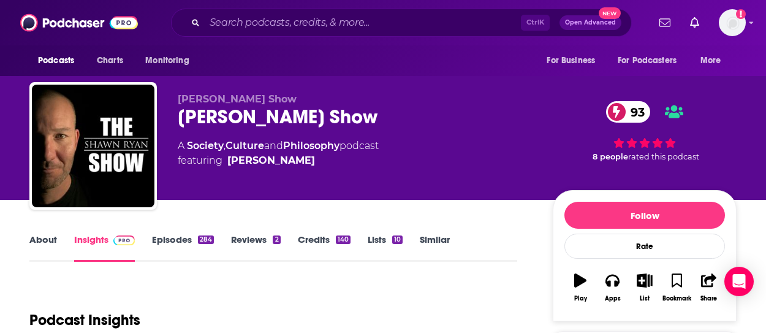
click at [184, 237] on link "Episodes 284" at bounding box center [183, 247] width 62 height 28
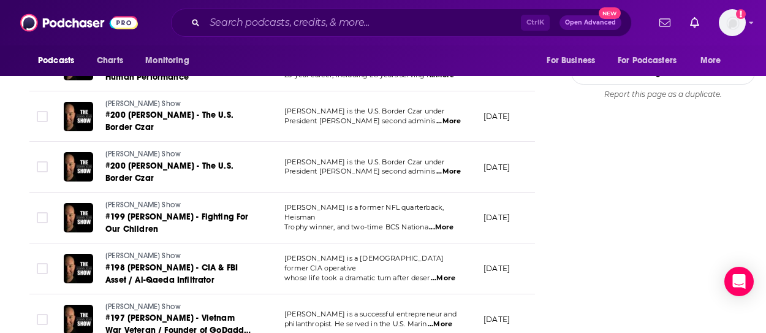
scroll to position [1654, 0]
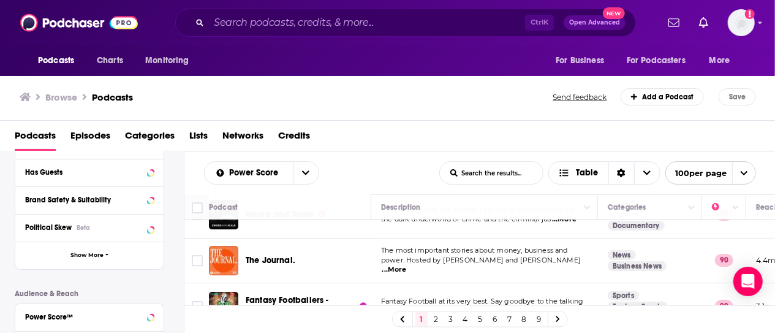
scroll to position [4568, 0]
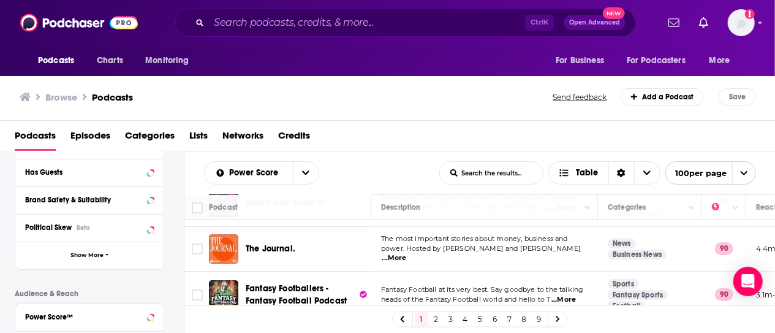
click at [436, 321] on link "2" at bounding box center [436, 319] width 12 height 15
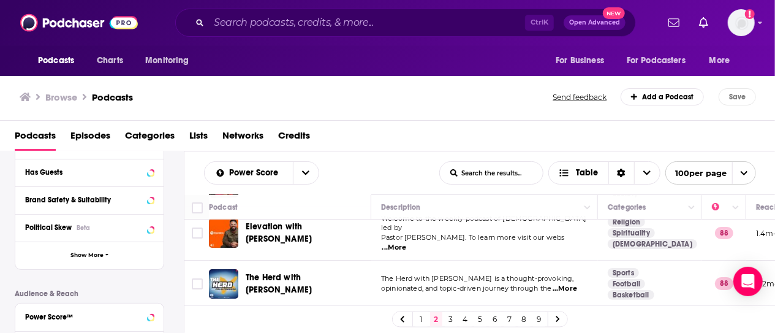
scroll to position [2267, 0]
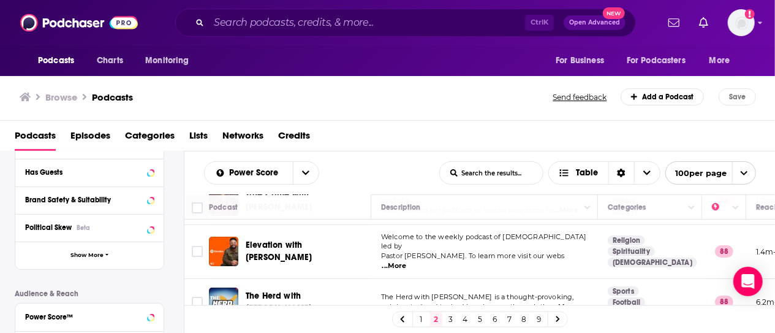
click at [576, 302] on span "...More" at bounding box center [565, 307] width 25 height 10
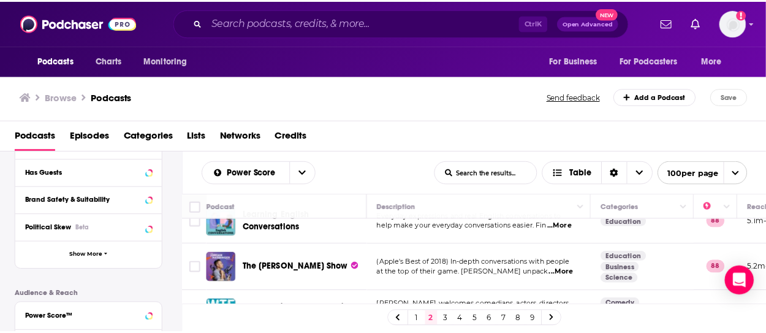
scroll to position [3309, 0]
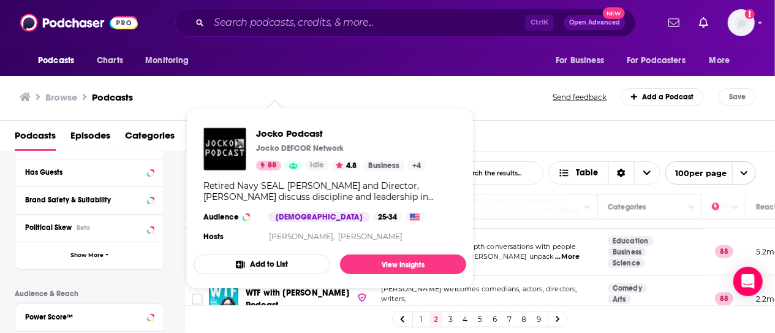
click at [274, 254] on button "Add to List" at bounding box center [262, 264] width 137 height 20
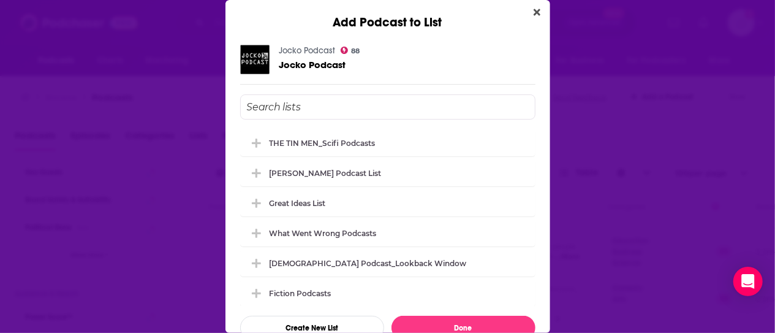
click at [539, 79] on div "Jocko Podcast 88 Jocko Podcast THE TIN MEN_Scifi Podcasts Richardson Podcast Li…" at bounding box center [387, 192] width 325 height 324
click at [534, 10] on icon "Close" at bounding box center [537, 12] width 7 height 7
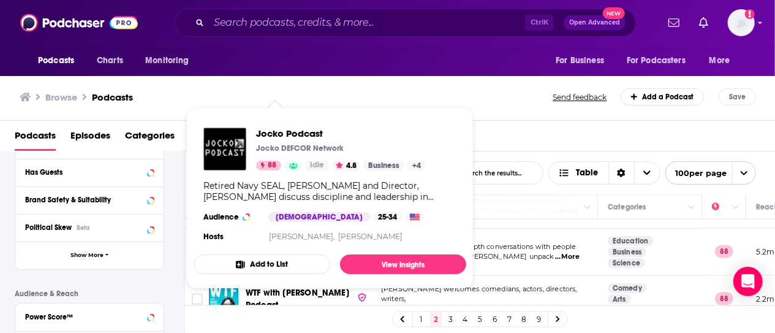
click at [285, 261] on button "Add to List" at bounding box center [262, 264] width 137 height 20
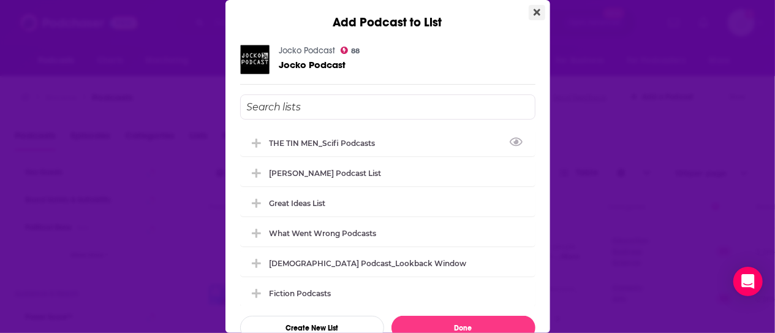
click at [532, 13] on button "Close" at bounding box center [537, 12] width 17 height 15
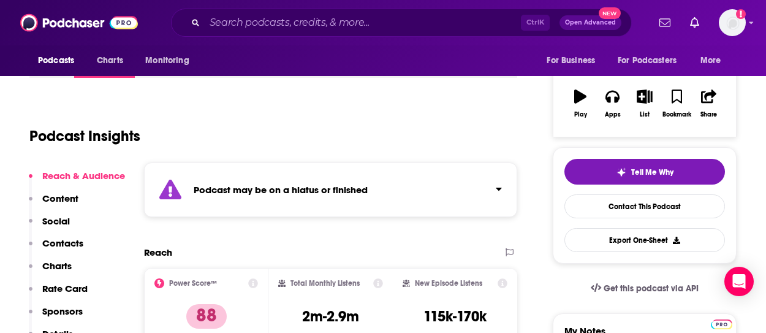
scroll to position [245, 0]
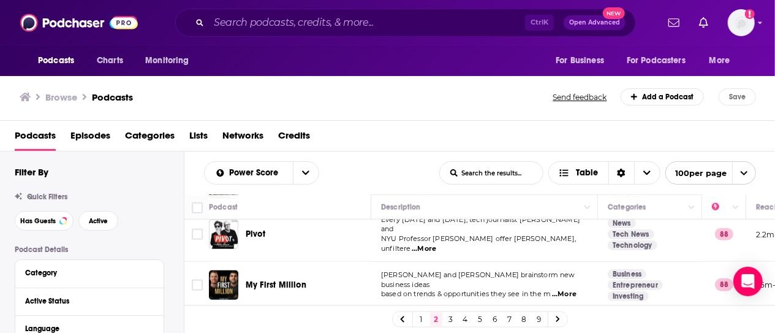
scroll to position [3064, 0]
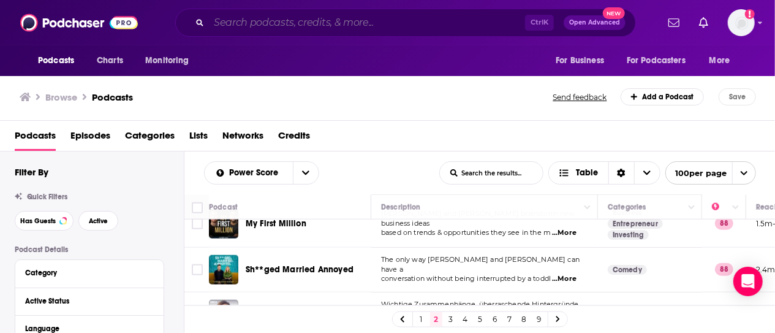
click at [229, 14] on input "Search podcasts, credits, & more..." at bounding box center [367, 23] width 316 height 20
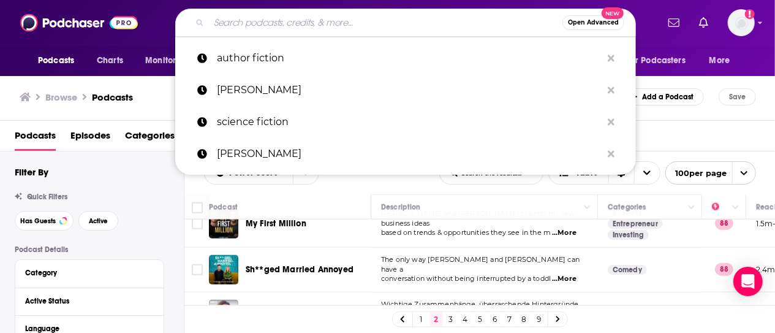
paste input "Wicked Words"
type input "Wicked Words"
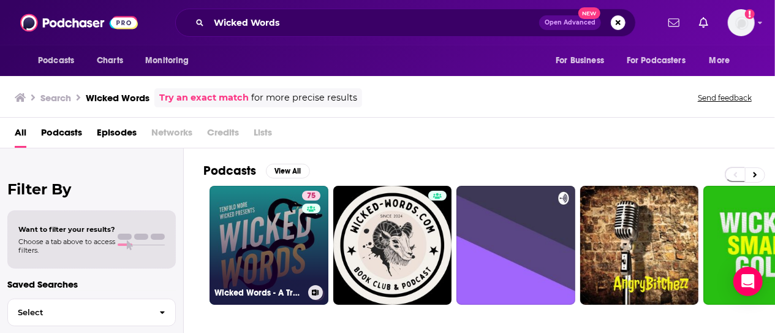
click at [239, 212] on link "75 Wicked Words - A True Crime Talk Show with Kate Winkler Dawson" at bounding box center [269, 245] width 119 height 119
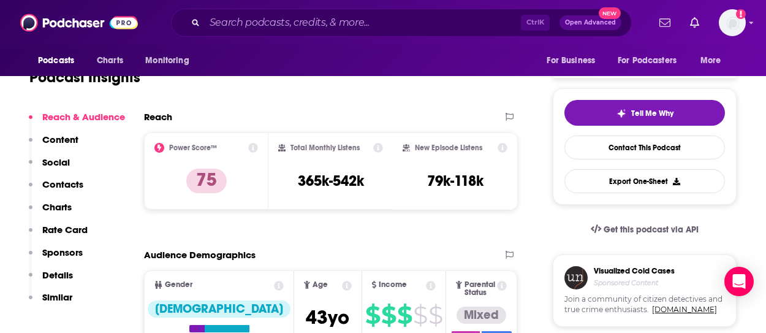
scroll to position [61, 0]
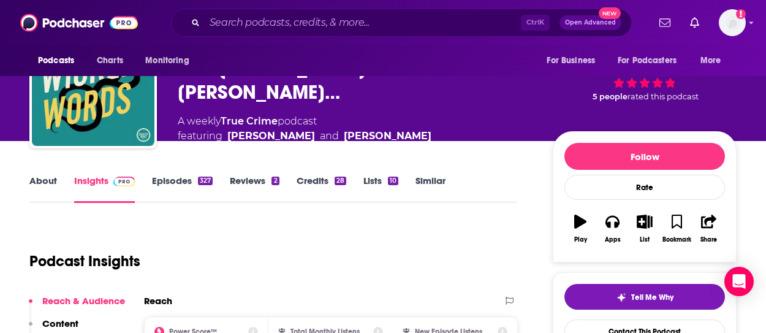
click at [169, 178] on link "Episodes 327" at bounding box center [182, 189] width 61 height 28
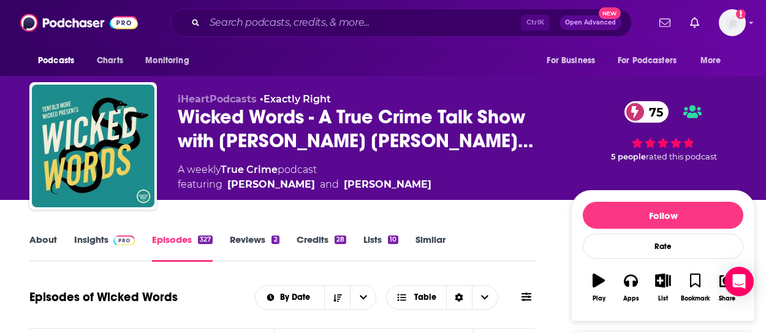
click at [90, 241] on link "Insights" at bounding box center [104, 247] width 61 height 28
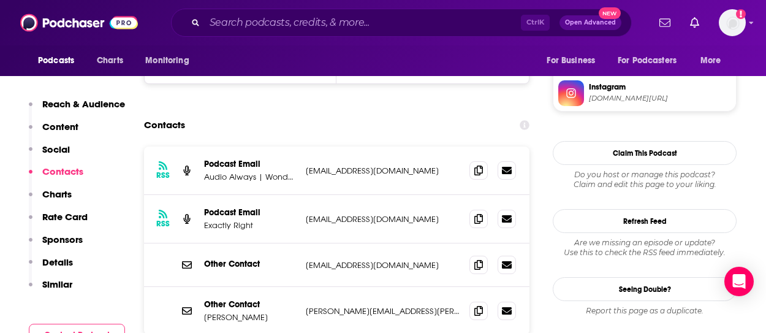
scroll to position [1225, 0]
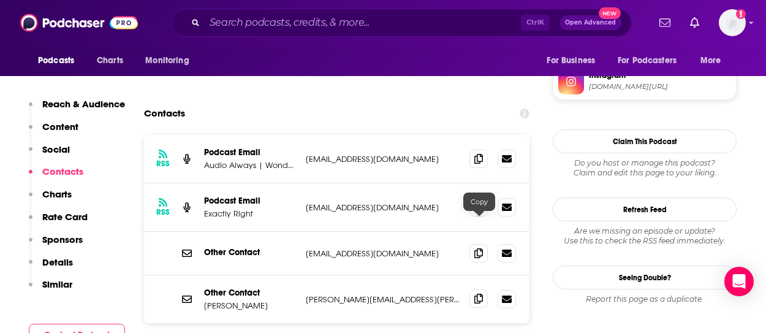
click at [478, 293] on icon at bounding box center [478, 298] width 9 height 10
click at [233, 31] on input "Search podcasts, credits, & more..." at bounding box center [363, 23] width 316 height 20
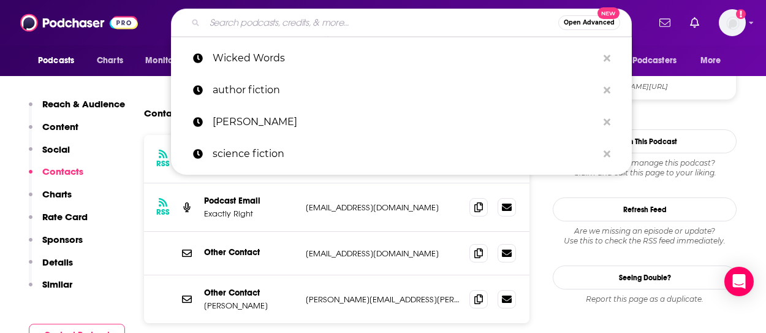
paste input "Trey Gowdy"
type input "Trey Gowdy"
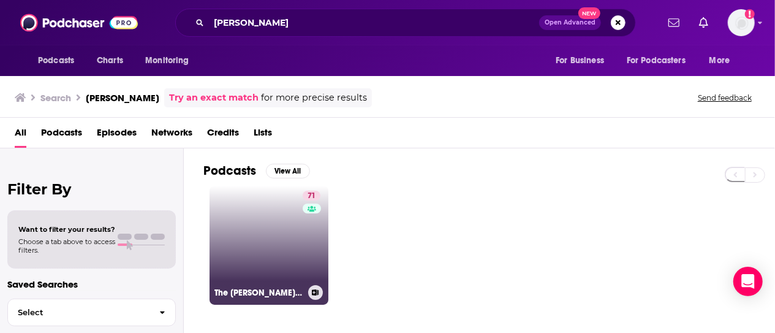
click at [311, 246] on div "71" at bounding box center [313, 238] width 21 height 94
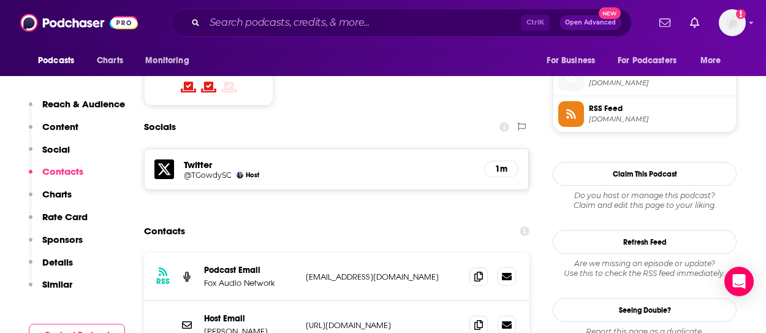
scroll to position [1042, 0]
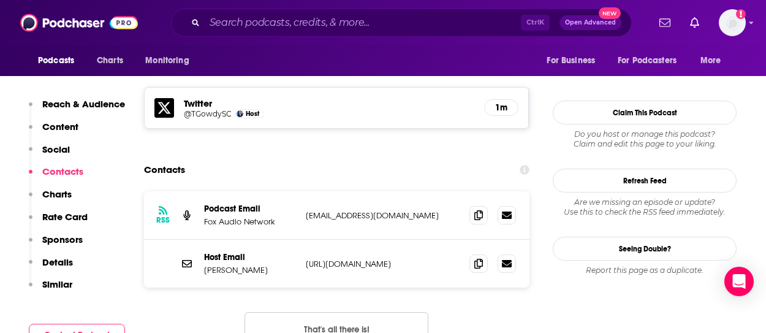
click at [376, 259] on p "https://www.treygowdy.com/contact/" at bounding box center [383, 264] width 154 height 10
drag, startPoint x: 456, startPoint y: 210, endPoint x: 304, endPoint y: 200, distance: 152.2
click at [304, 240] on div "Host Email Trey Gowdy https://www.treygowdy.com/contact/ https://www.treygowdy.…" at bounding box center [336, 264] width 385 height 48
copy p "https://www.treygowdy.com/contact/"
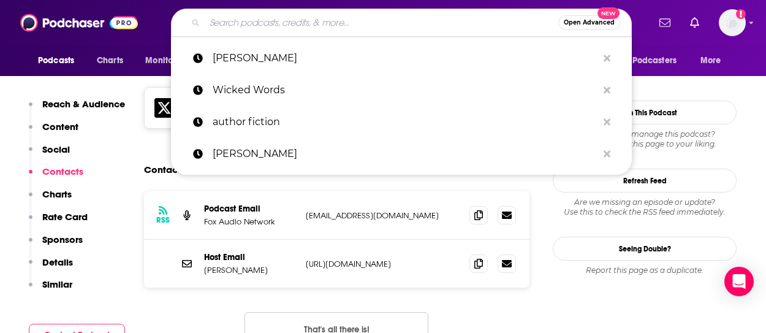
click at [260, 21] on input "Search podcasts, credits, & more..." at bounding box center [382, 23] width 354 height 20
paste input "National Defense Radio"
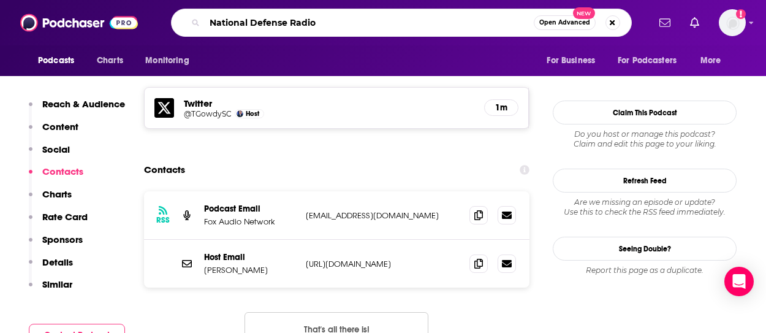
type input "National Defense Radio"
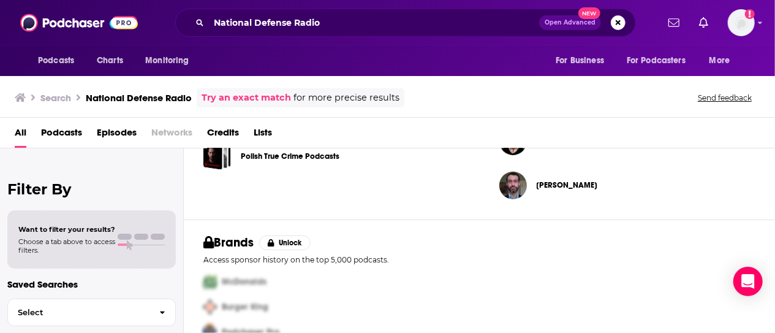
scroll to position [526, 0]
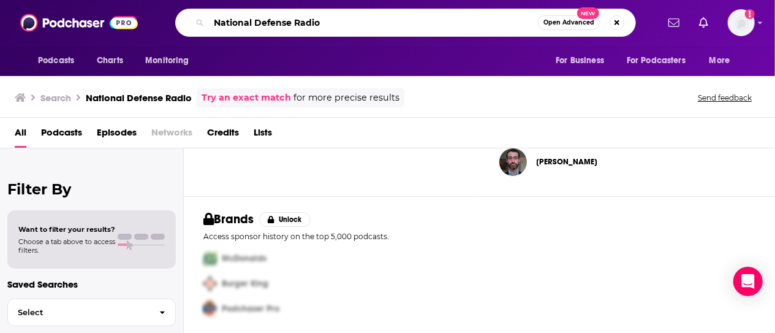
click at [257, 25] on input "National Defense Radio" at bounding box center [373, 23] width 329 height 20
paste input "Kagan Dunlap Podcast"
type input "Kagan Dunlap Podcast"
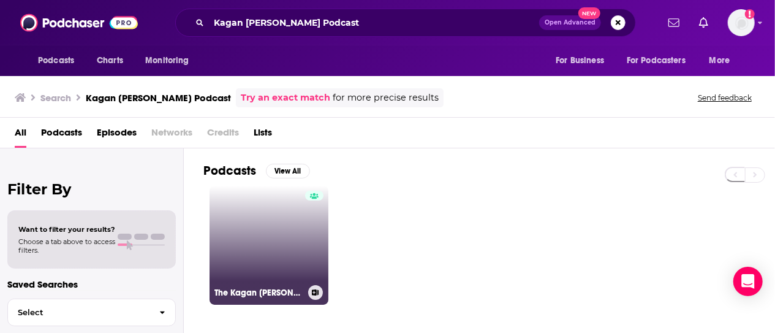
click at [244, 189] on link "The Kagan Dunlap Show" at bounding box center [269, 245] width 119 height 119
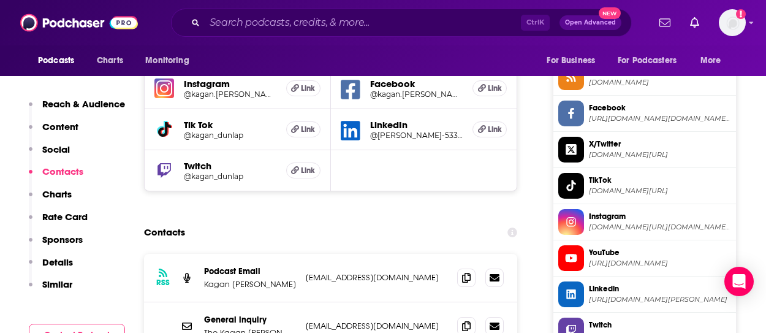
scroll to position [980, 0]
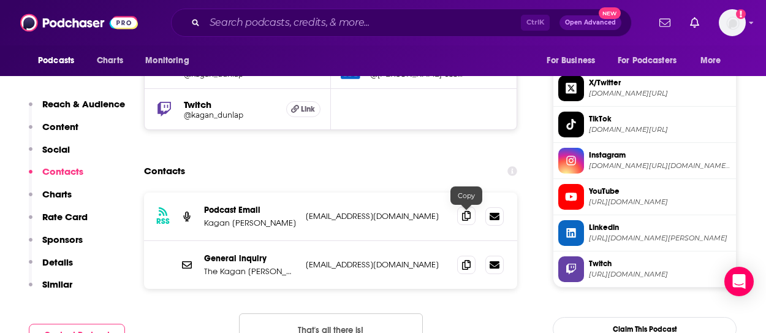
click at [471, 221] on icon at bounding box center [466, 216] width 9 height 10
click at [265, 20] on input "Search podcasts, credits, & more..." at bounding box center [363, 23] width 316 height 20
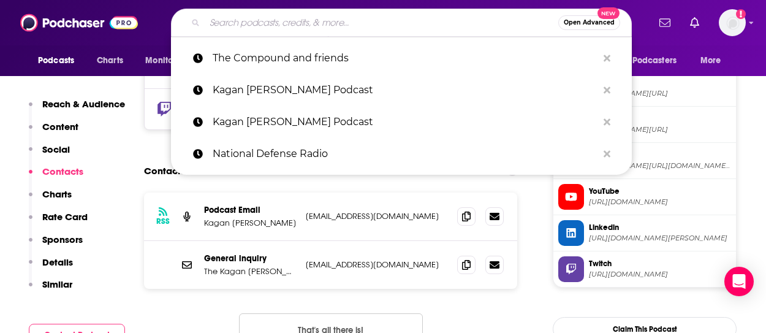
paste input "Drinkin’ Bros"
type input "Drinkin’ Bros"
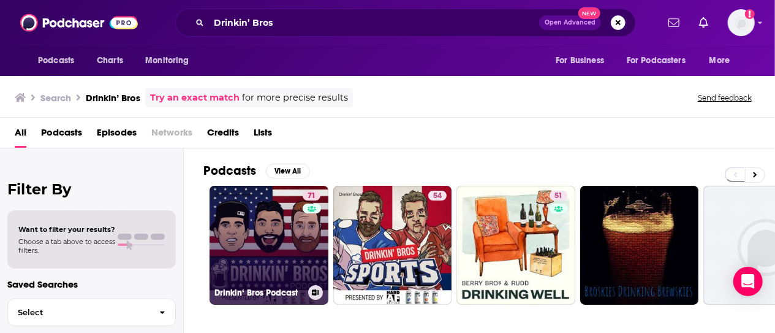
click at [268, 199] on link "71 Drinkin‘ Bros Podcast" at bounding box center [269, 245] width 119 height 119
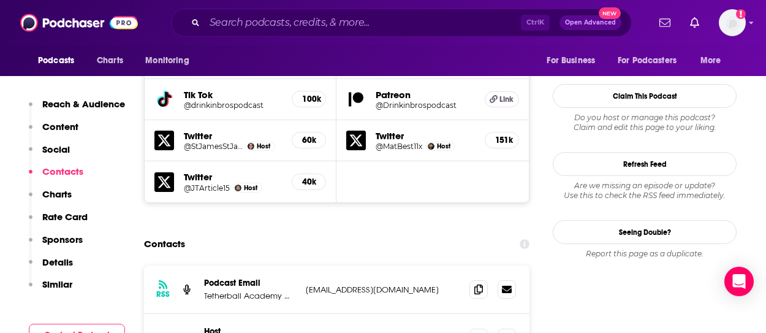
scroll to position [1287, 0]
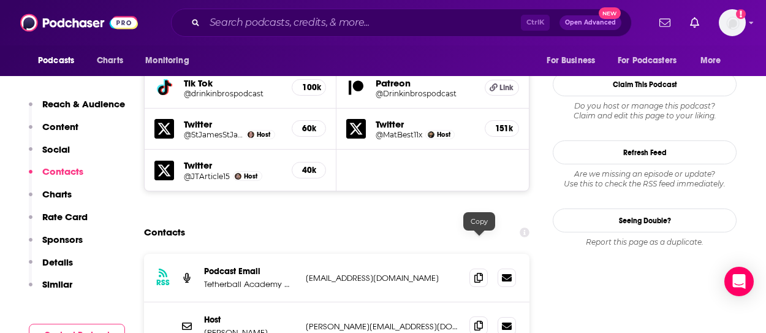
click at [479, 320] on icon at bounding box center [478, 325] width 9 height 10
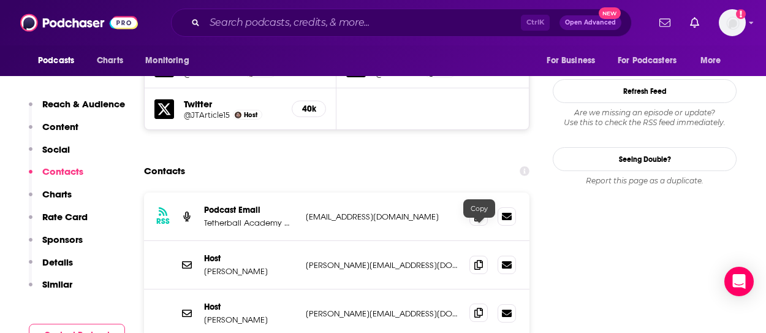
click at [477, 308] on icon at bounding box center [478, 313] width 9 height 10
click at [227, 24] on input "Search podcasts, credits, & more..." at bounding box center [363, 23] width 316 height 20
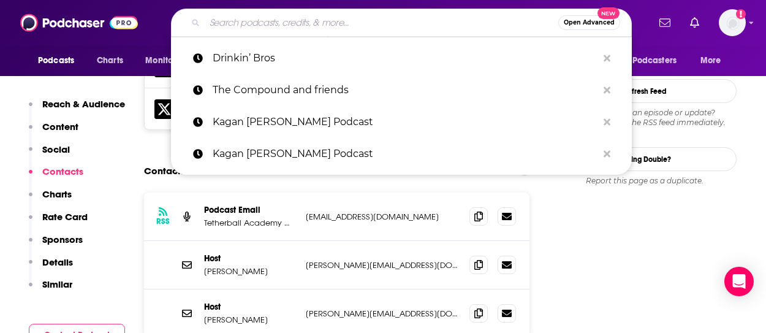
paste input "[PERSON_NAME]"
type input "[PERSON_NAME]"
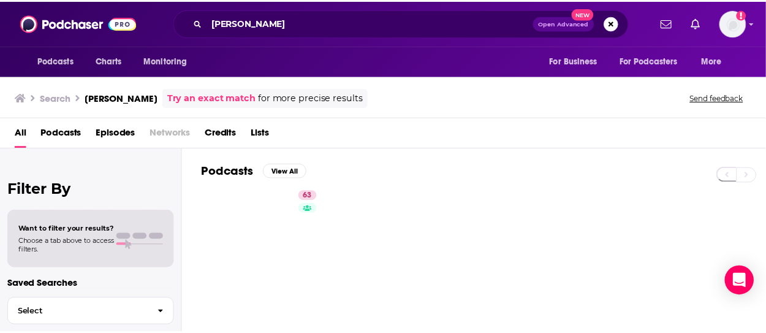
scroll to position [61, 0]
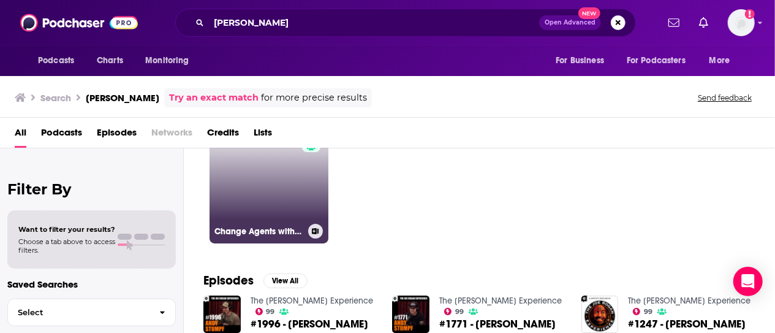
click at [287, 182] on link "63 Change Agents with Andy Stumpf" at bounding box center [269, 183] width 119 height 119
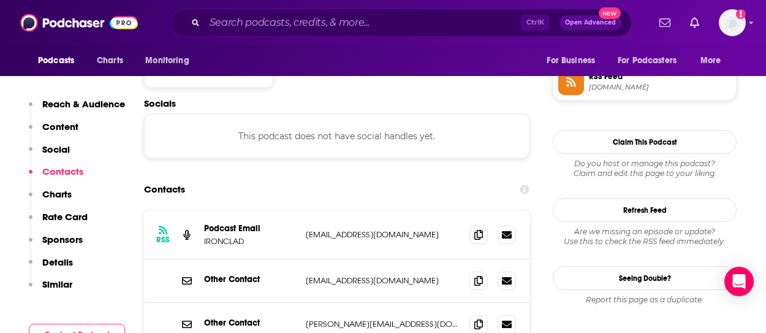
scroll to position [1042, 0]
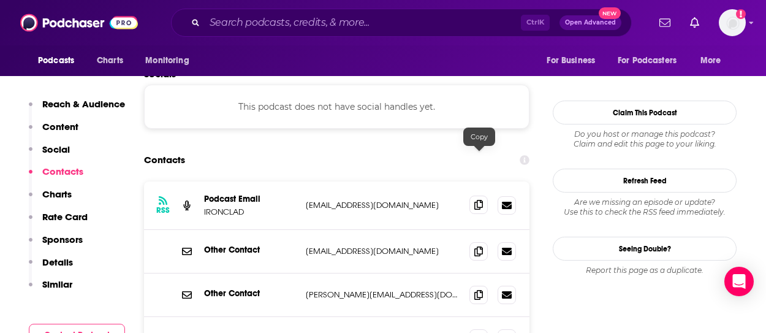
click at [477, 200] on icon at bounding box center [478, 205] width 9 height 10
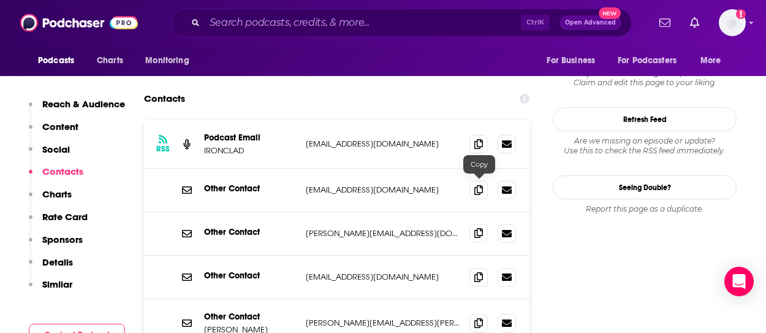
click at [479, 228] on icon at bounding box center [478, 233] width 9 height 10
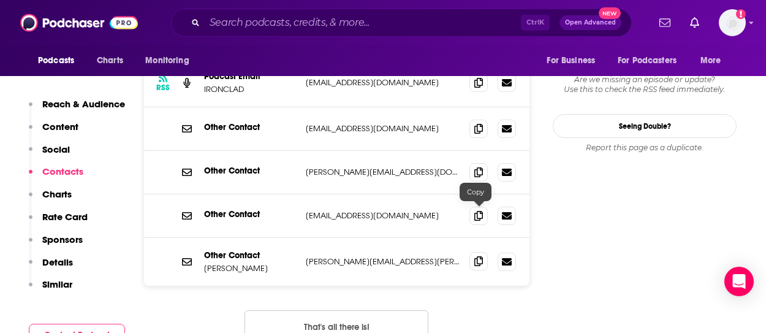
click at [478, 256] on icon at bounding box center [478, 261] width 9 height 10
click at [221, 25] on input "Search podcasts, credits, & more..." at bounding box center [363, 23] width 316 height 20
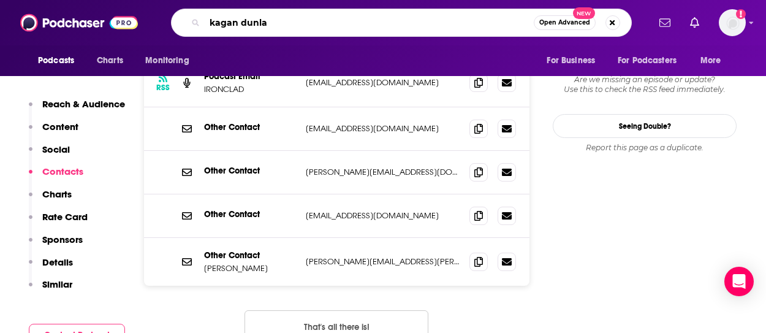
type input "kagan [PERSON_NAME]"
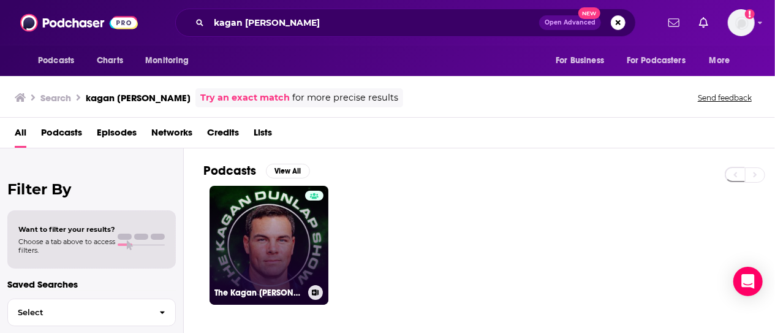
click at [305, 216] on div at bounding box center [314, 238] width 18 height 94
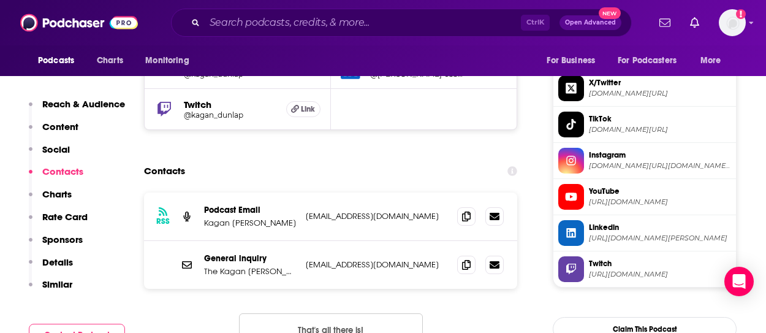
scroll to position [1042, 0]
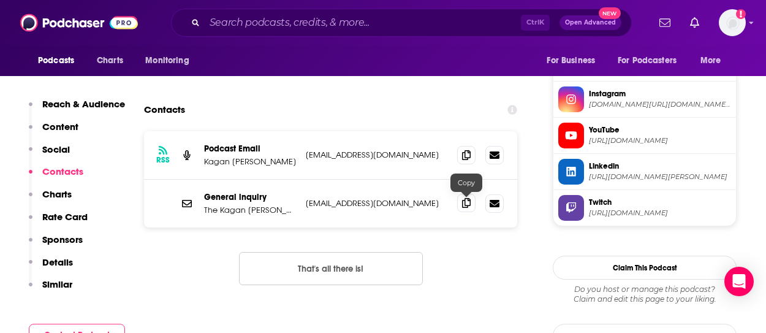
click at [467, 205] on icon at bounding box center [466, 203] width 9 height 10
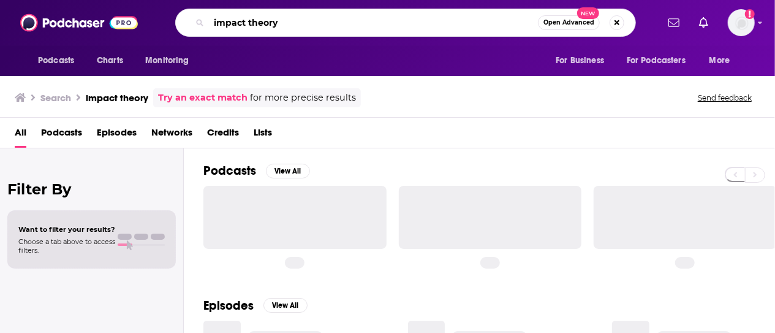
click at [322, 25] on input "impact theory" at bounding box center [373, 23] width 329 height 20
click at [320, 25] on input "impact theory" at bounding box center [373, 23] width 329 height 20
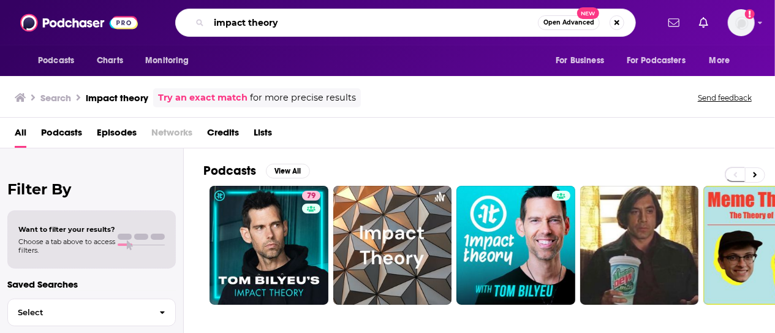
drag, startPoint x: 320, startPoint y: 24, endPoint x: 237, endPoint y: -20, distance: 93.7
click at [237, 0] on html "Podcasts Charts Monitoring impact theory Open Advanced New For Business For Pod…" at bounding box center [387, 166] width 775 height 333
type input "i"
type input "[PERSON_NAME]"
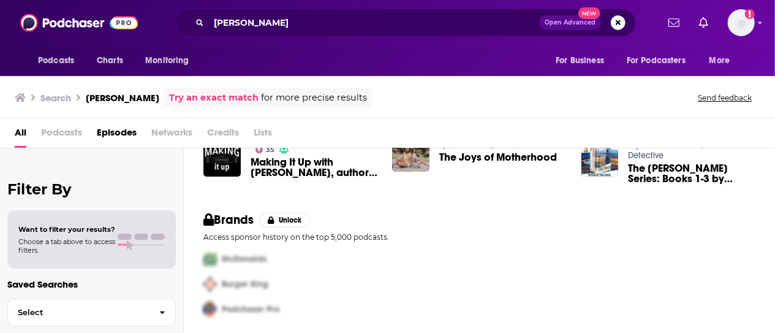
scroll to position [176, 0]
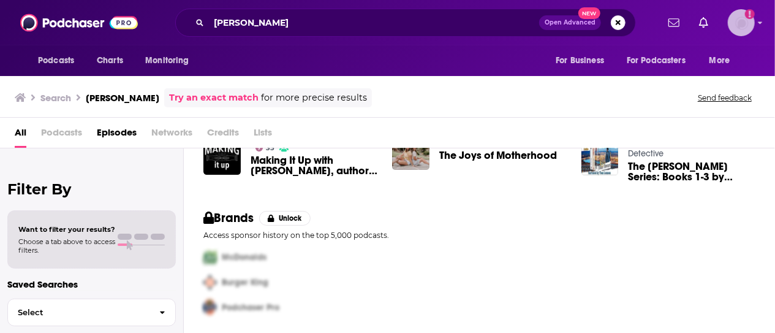
click at [740, 19] on img "Logged in as hannah.bishop" at bounding box center [741, 22] width 27 height 27
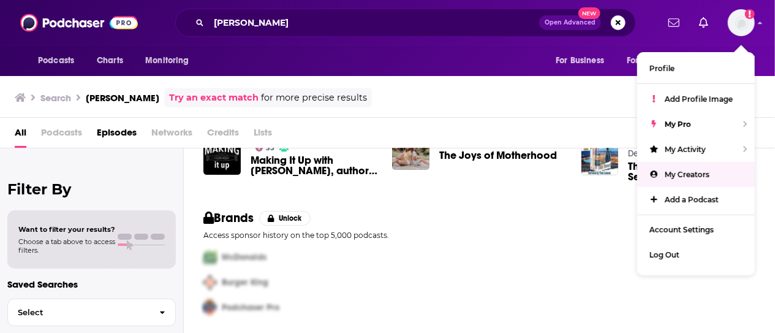
click at [567, 208] on div "Brands Unlock Access sponsor history on the top 5,000 podcasts. McDonalds Burge…" at bounding box center [479, 264] width 591 height 139
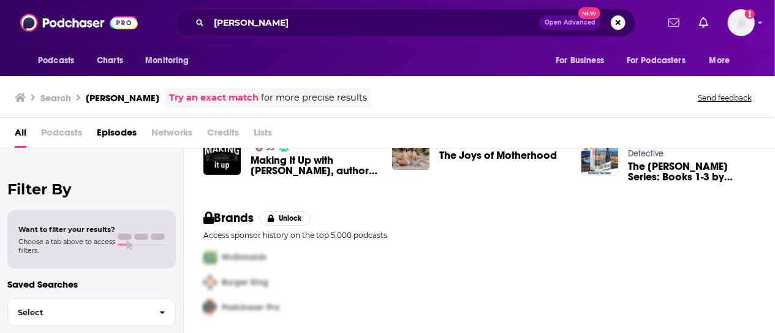
scroll to position [0, 0]
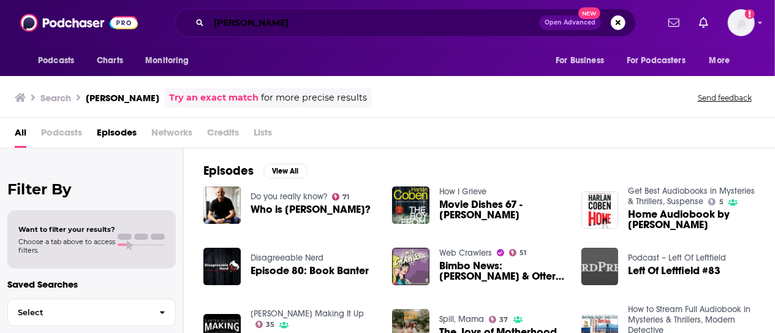
click at [341, 26] on input "[PERSON_NAME]" at bounding box center [374, 23] width 330 height 20
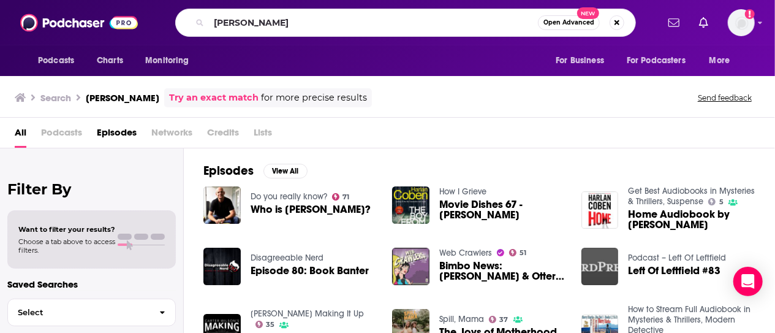
click at [74, 126] on span "Podcasts" at bounding box center [61, 135] width 41 height 25
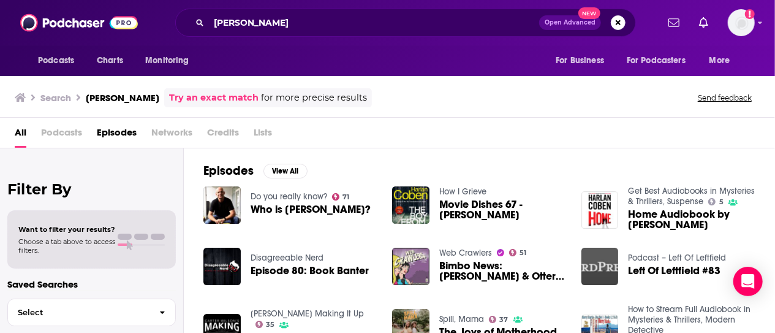
click at [75, 129] on span "Podcasts" at bounding box center [61, 135] width 41 height 25
click at [44, 140] on span "Podcasts" at bounding box center [61, 135] width 41 height 25
click at [67, 19] on img at bounding box center [79, 22] width 118 height 23
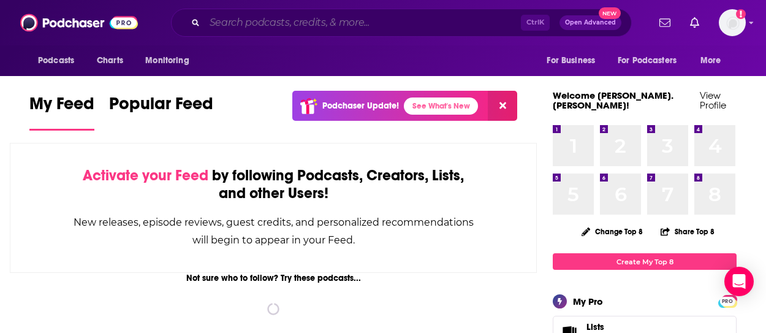
click at [234, 13] on input "Search podcasts, credits, & more..." at bounding box center [363, 23] width 316 height 20
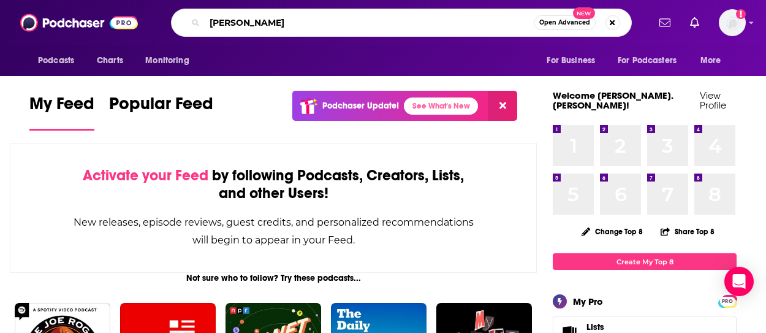
type input "[PERSON_NAME]"
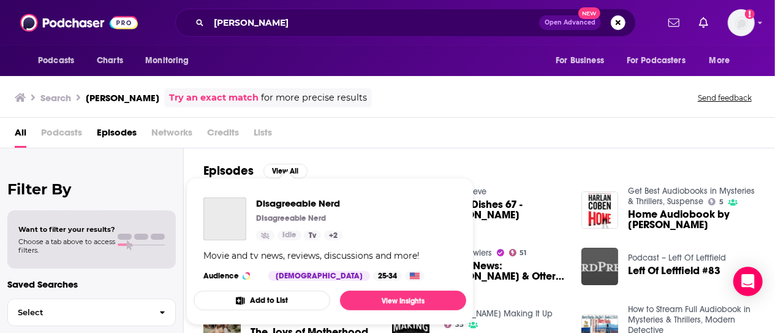
click at [289, 255] on div "Movie and tv news, reviews, discussions and more!" at bounding box center [311, 255] width 216 height 11
click at [232, 218] on img "Disagreeable Nerd" at bounding box center [224, 218] width 43 height 43
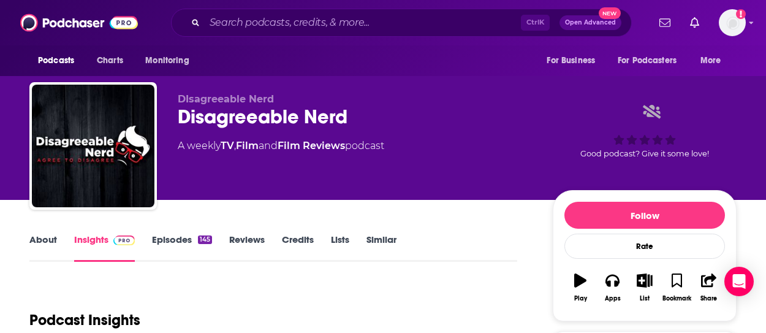
click at [170, 239] on link "Episodes 145" at bounding box center [182, 247] width 60 height 28
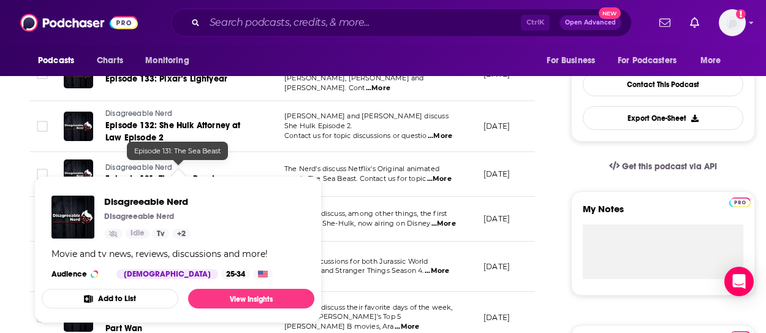
scroll to position [306, 0]
